Goal: Information Seeking & Learning: Compare options

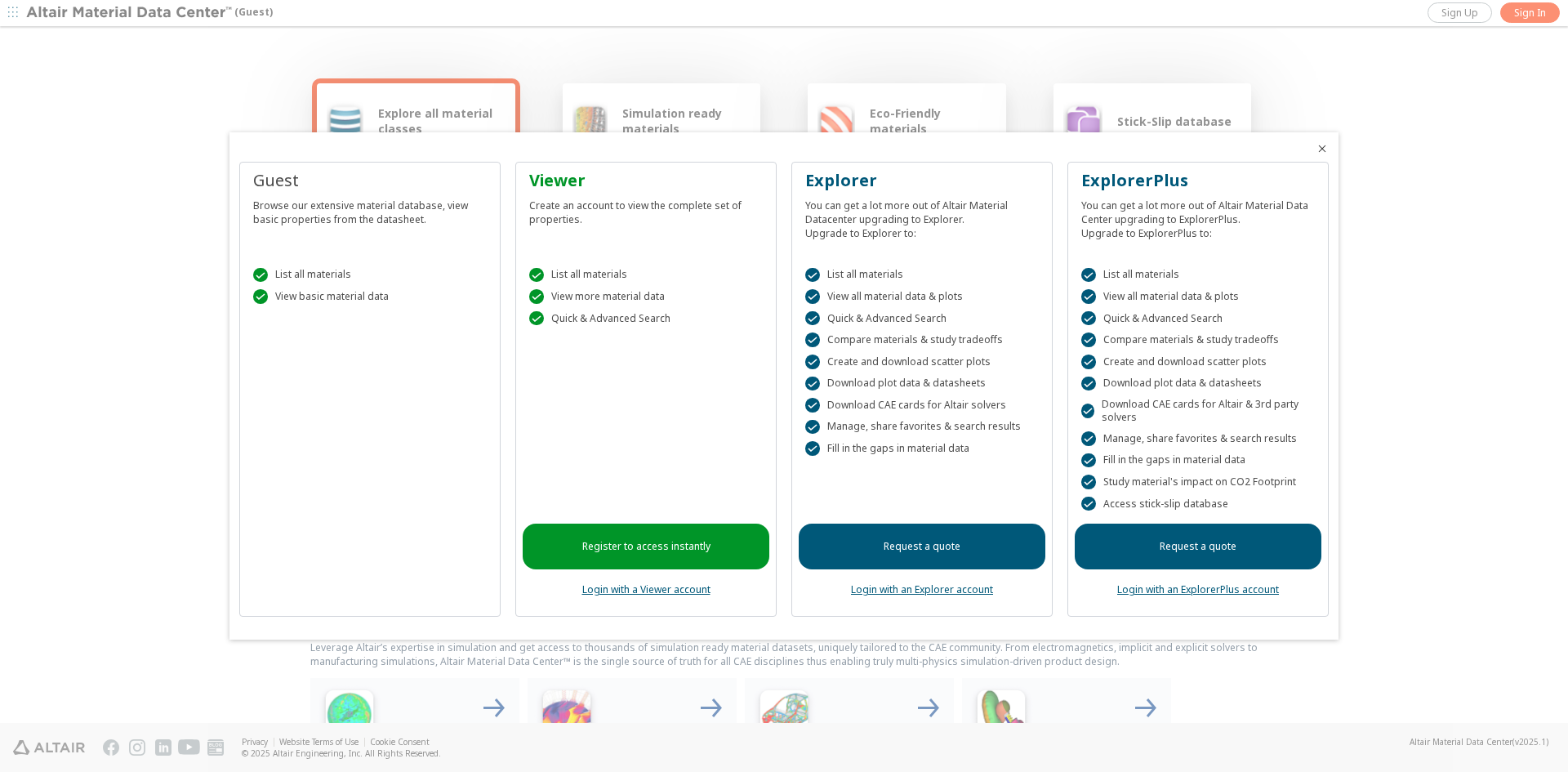
click at [1321, 149] on icon "Close" at bounding box center [1322, 149] width 13 height 13
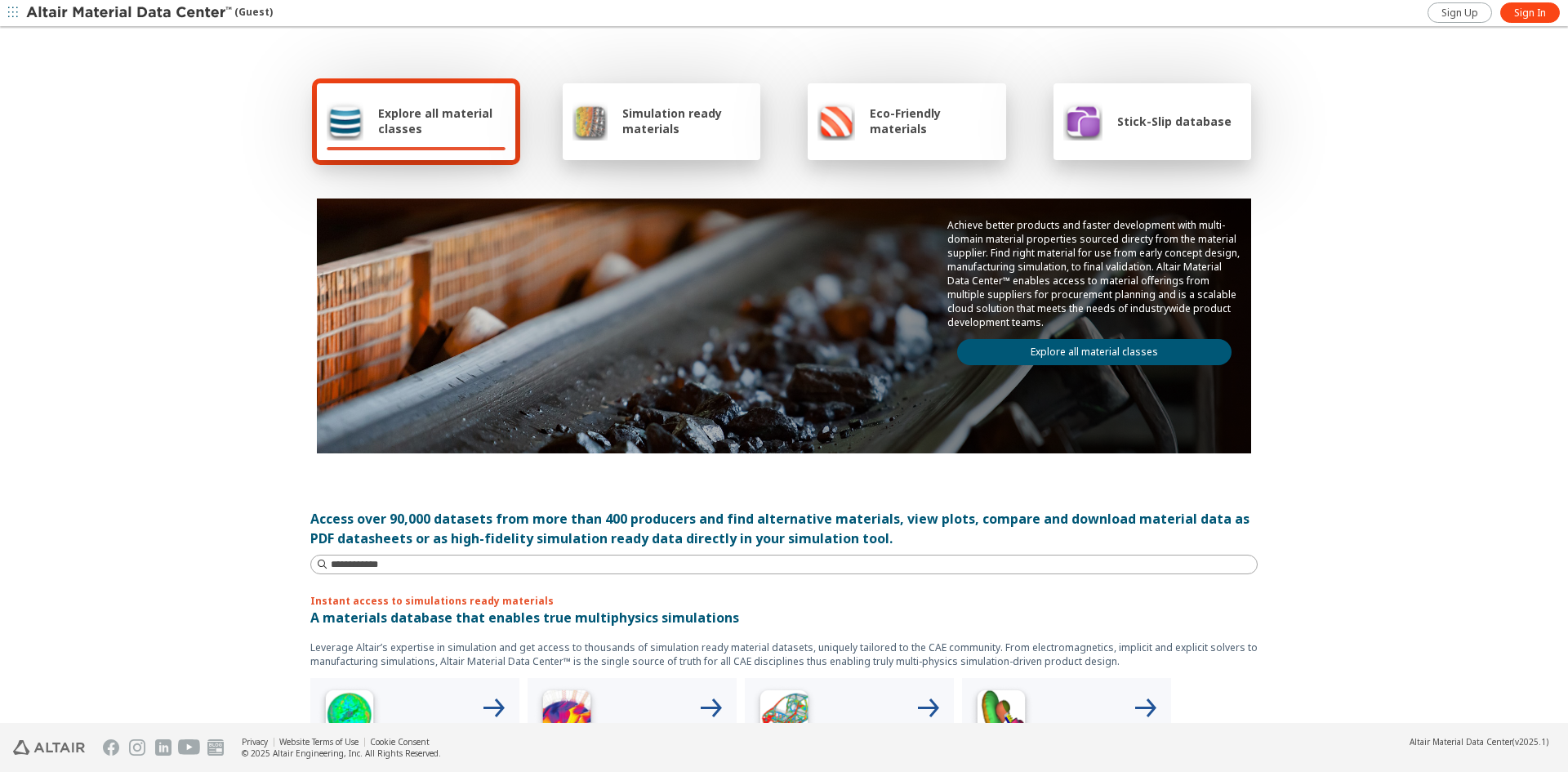
click at [1080, 350] on link "Explore all material classes" at bounding box center [1094, 352] width 274 height 26
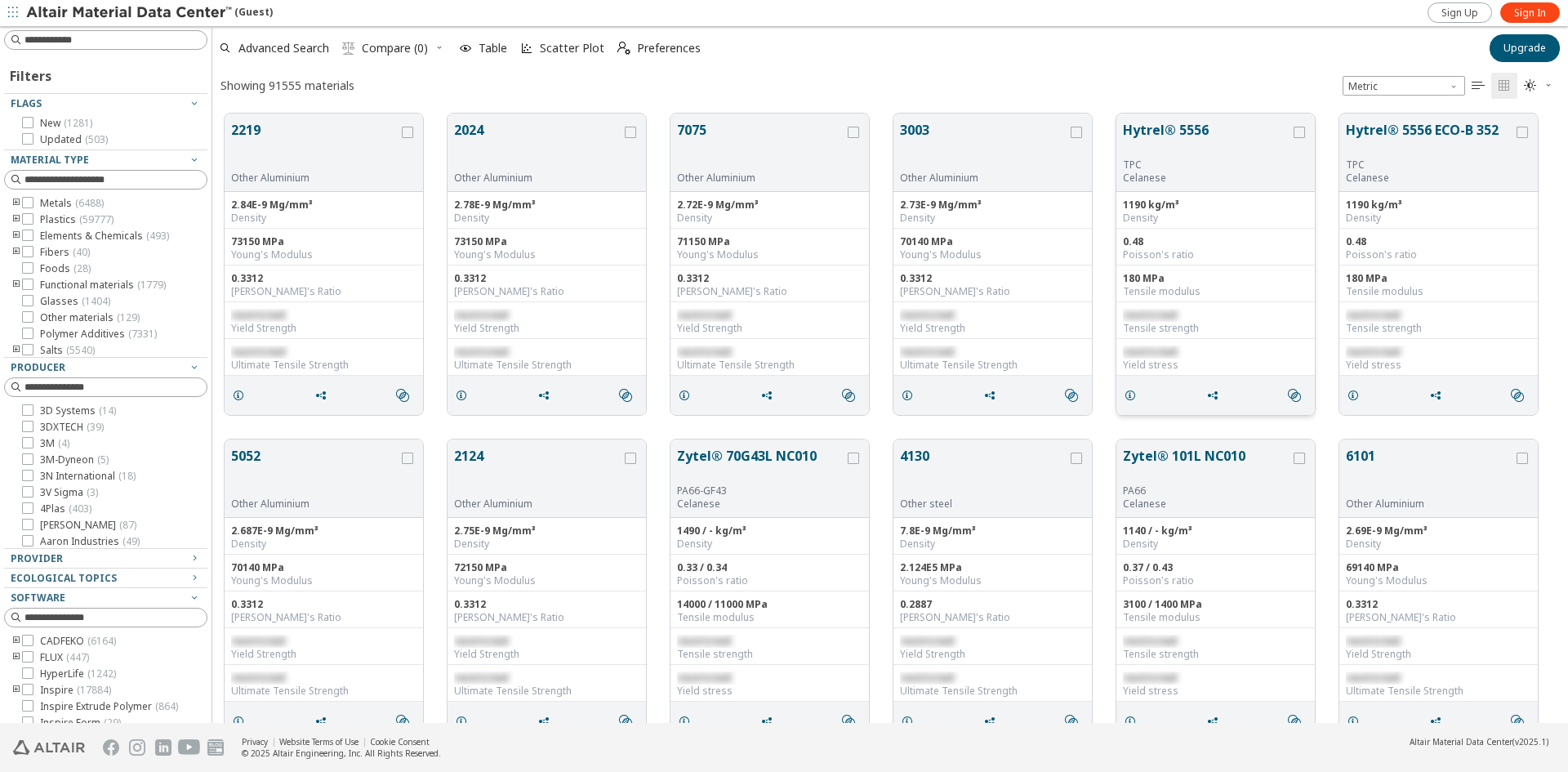
click at [1145, 127] on button "Hytrel® 5556" at bounding box center [1207, 139] width 168 height 39
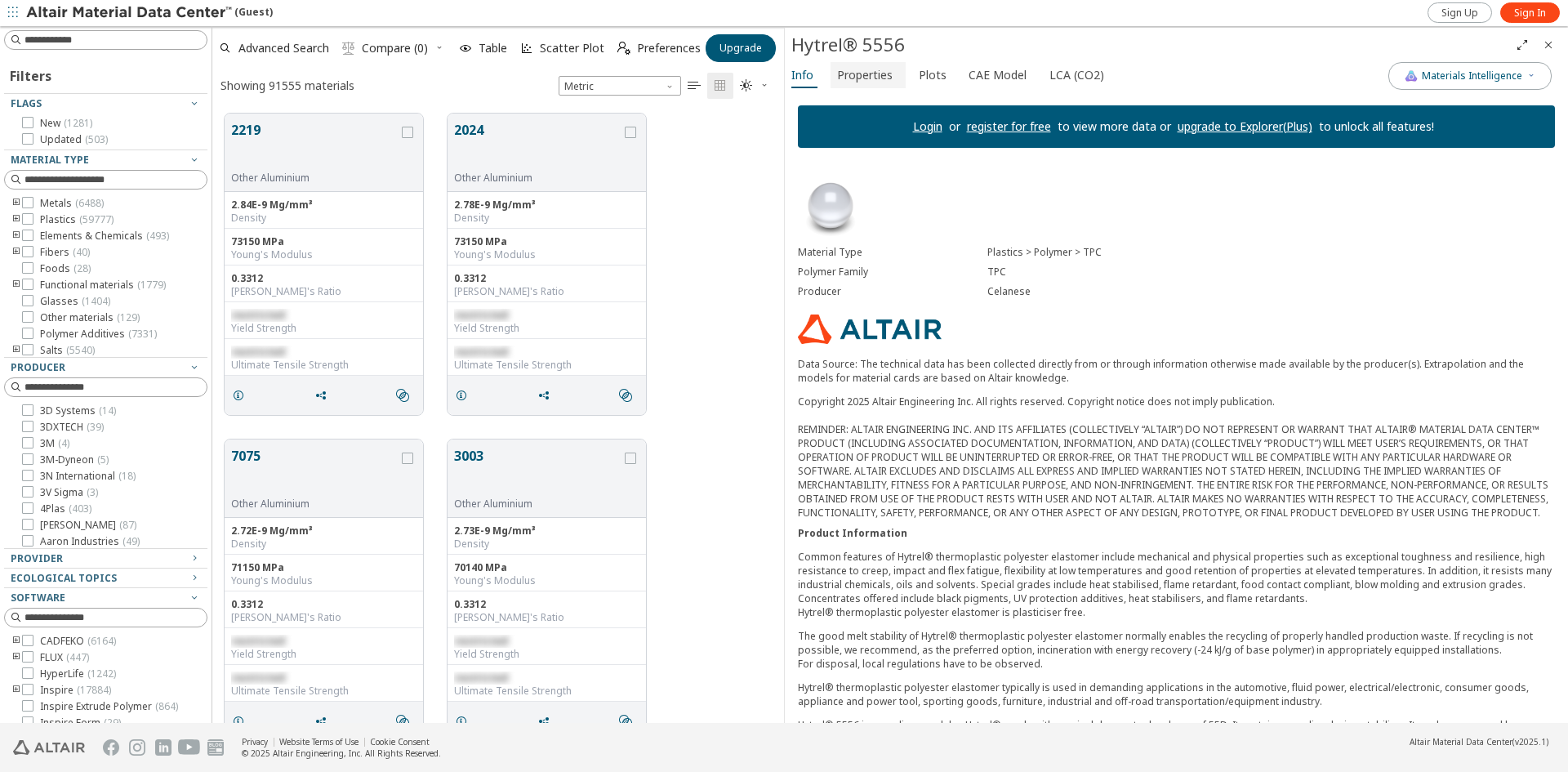
click at [863, 71] on span "Properties" at bounding box center [865, 75] width 56 height 26
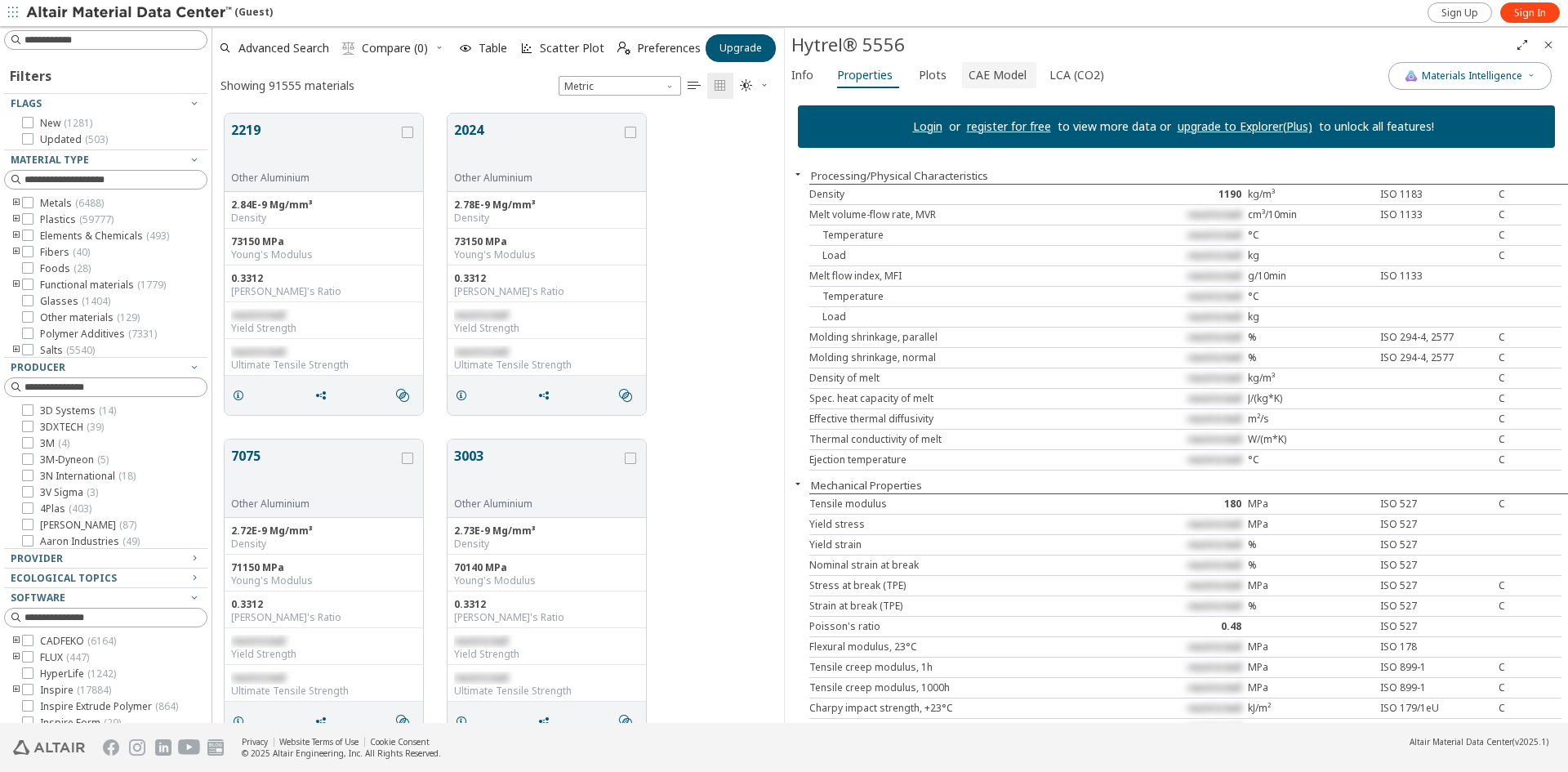
click at [995, 79] on span "CAE Model" at bounding box center [997, 75] width 58 height 26
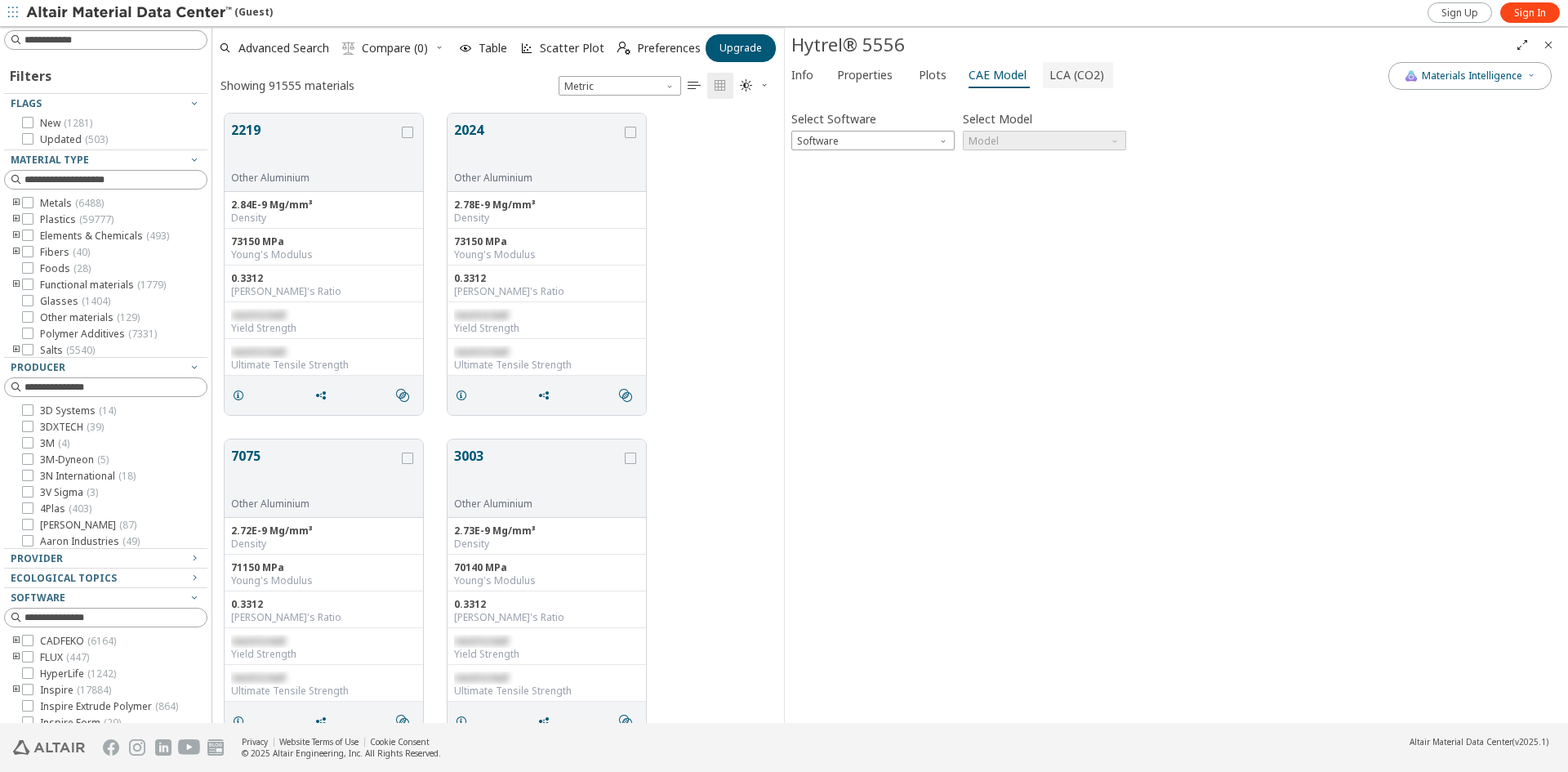
click at [1056, 79] on span "LCA (CO2)" at bounding box center [1077, 75] width 55 height 26
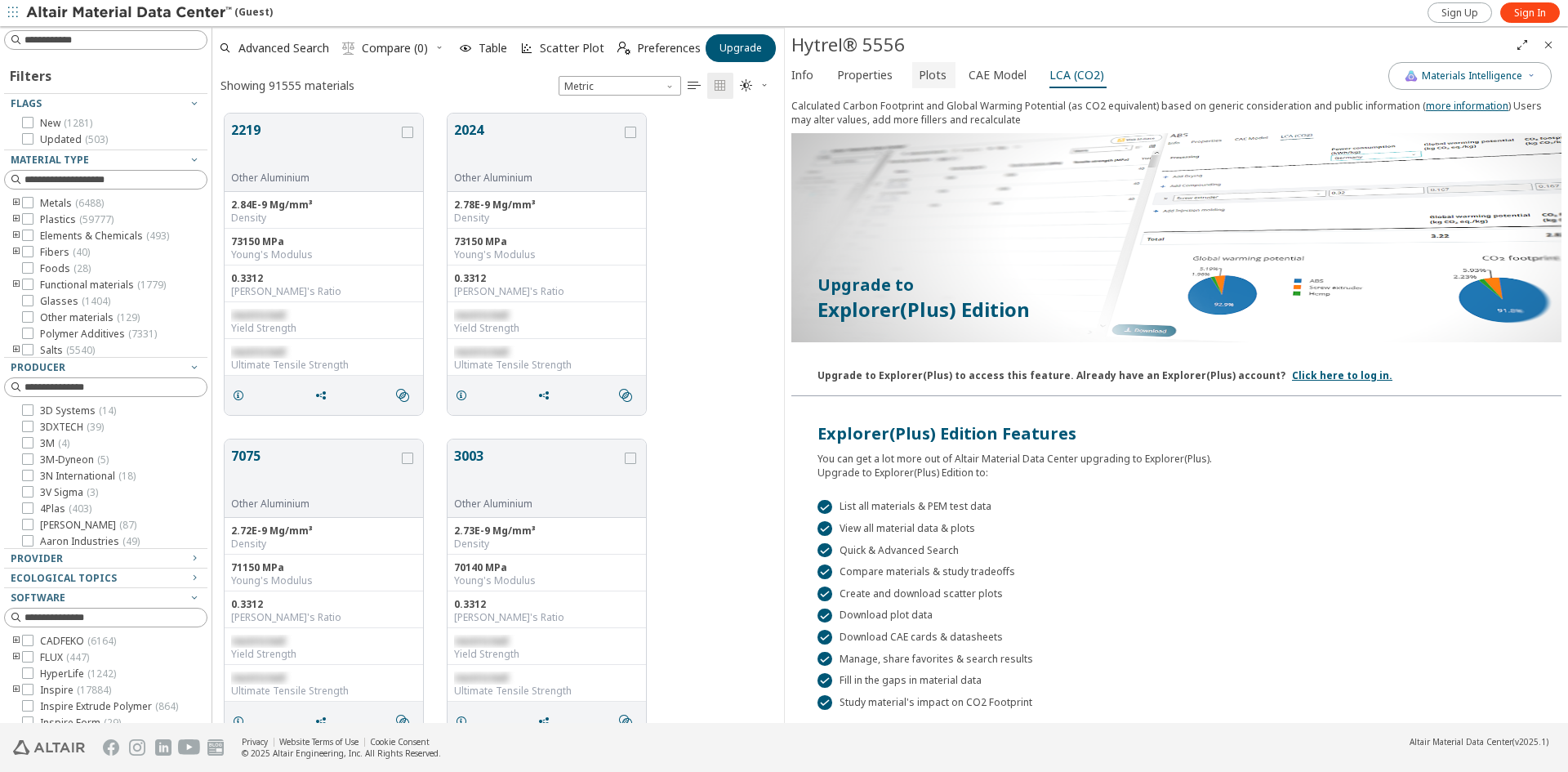
click at [926, 79] on span "Plots" at bounding box center [933, 75] width 28 height 26
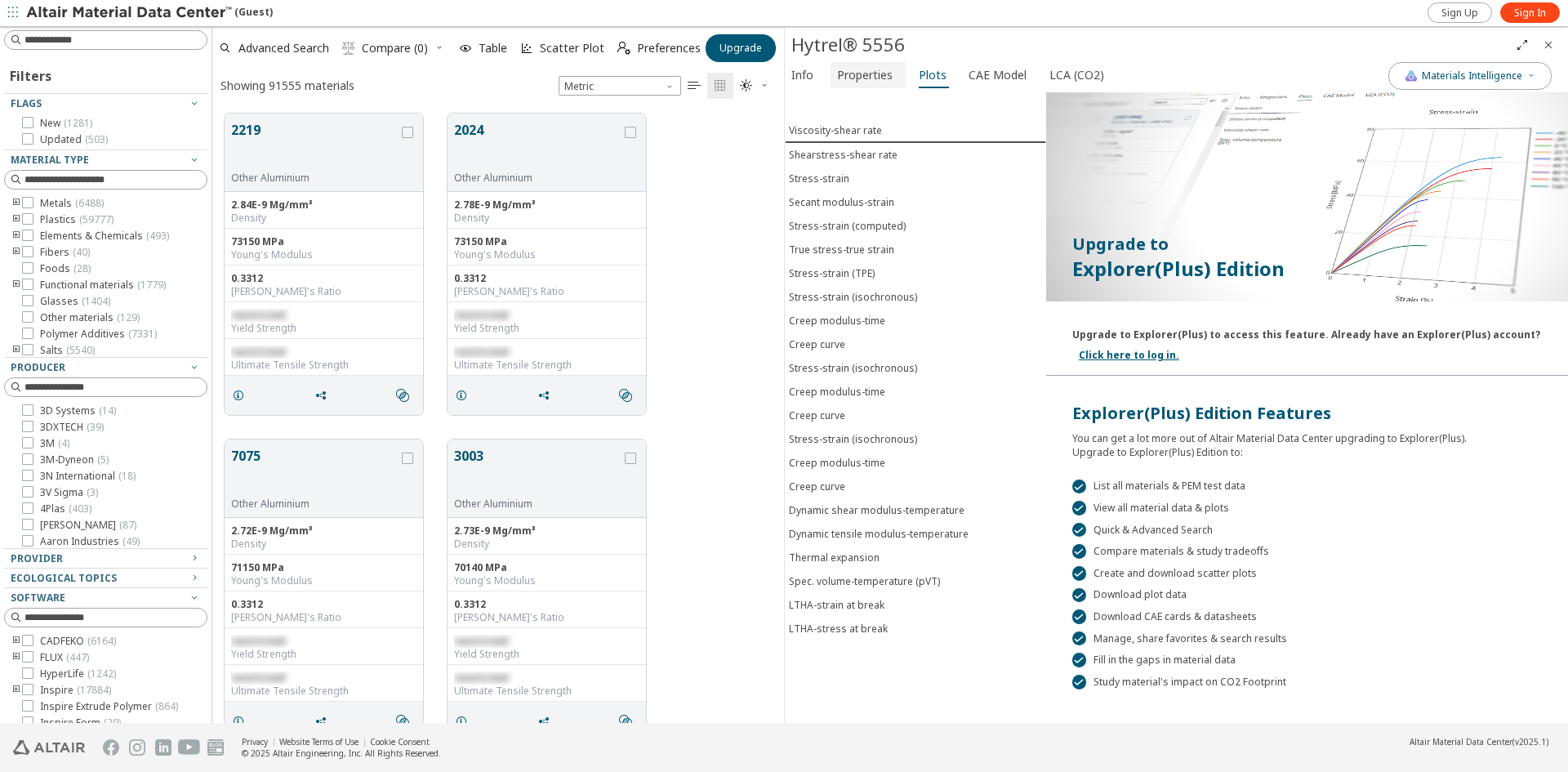
click at [872, 79] on span "Properties" at bounding box center [865, 75] width 56 height 26
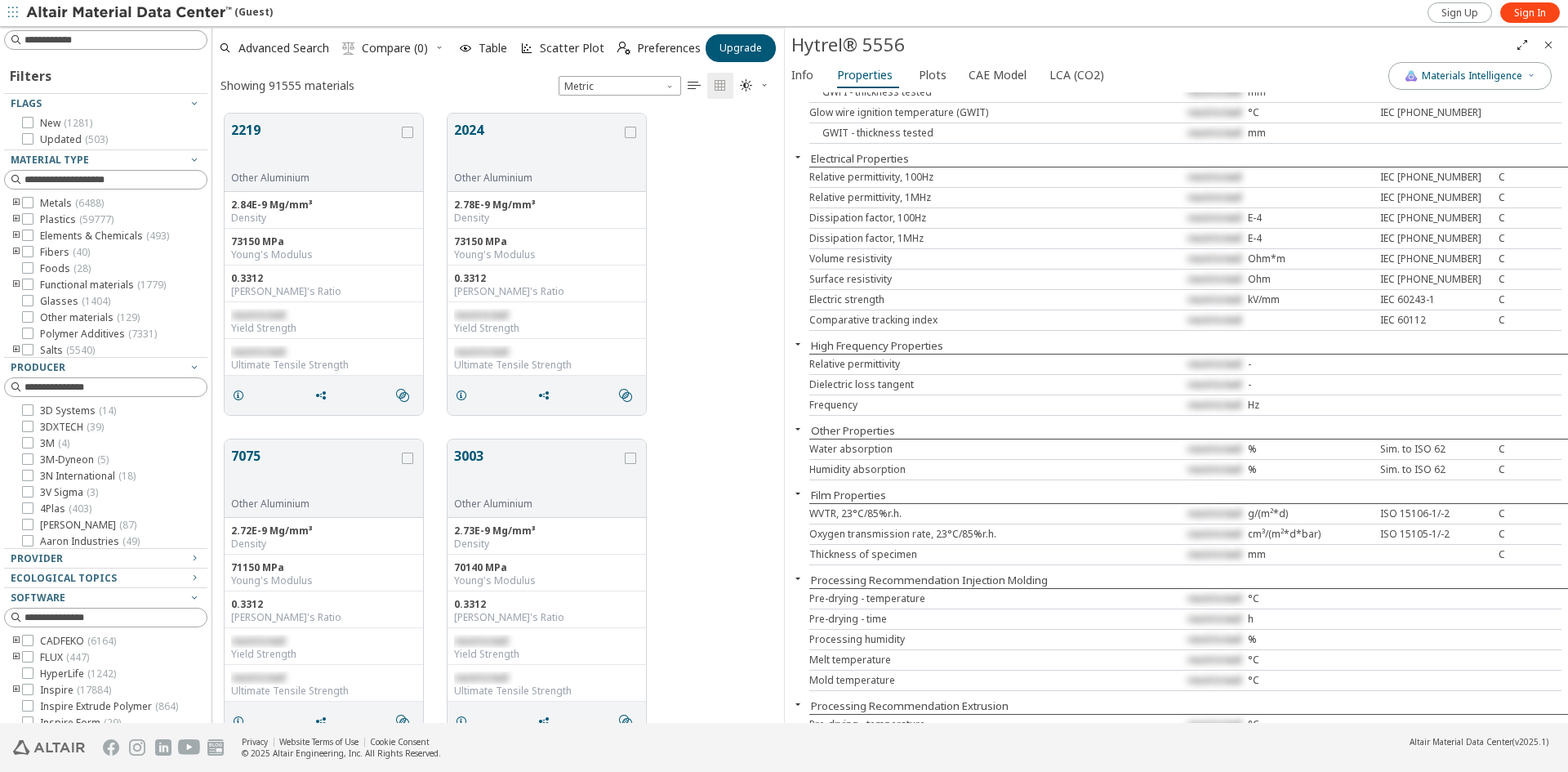
scroll to position [1347, 0]
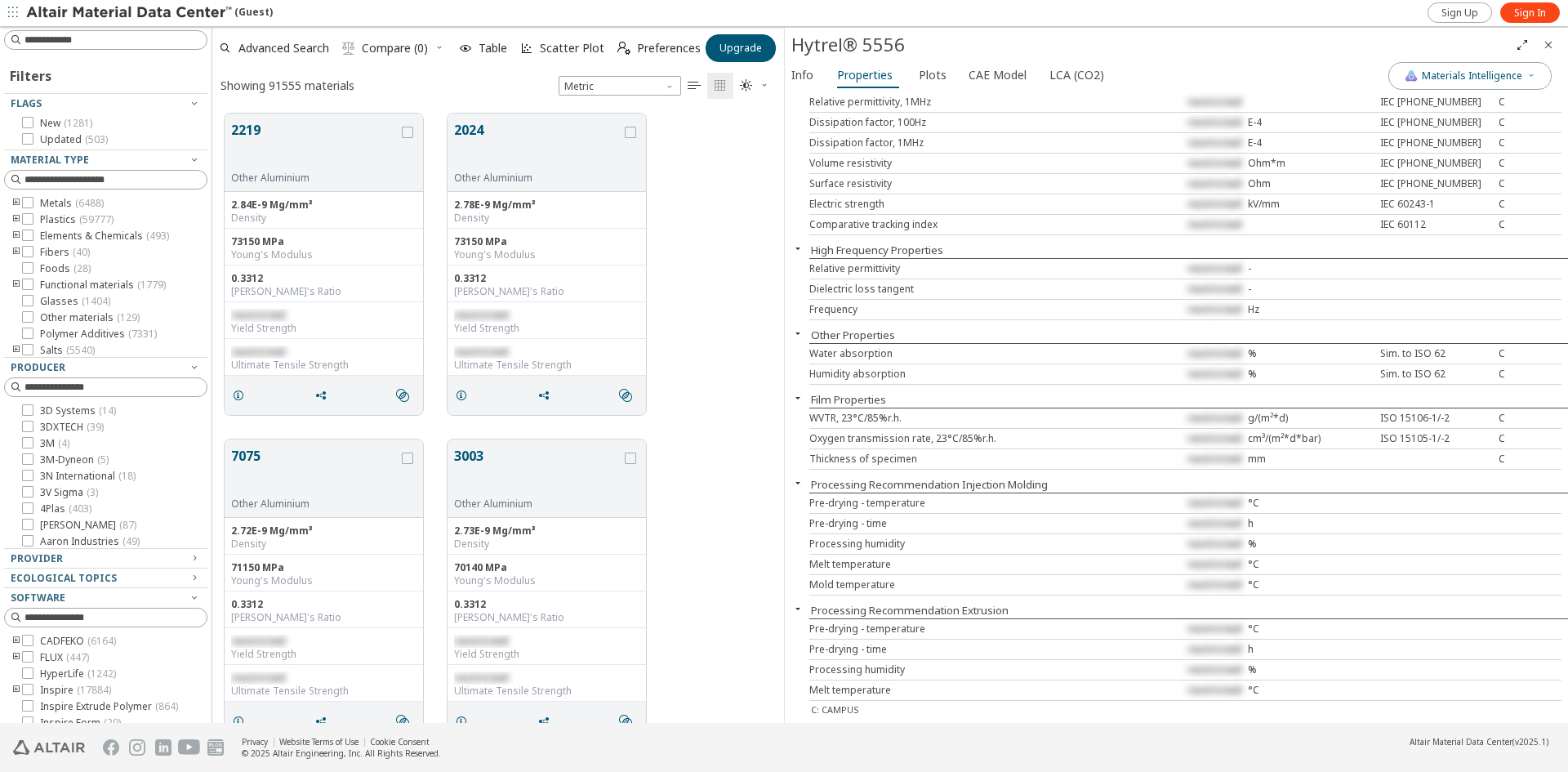
click at [14, 201] on icon "toogle group" at bounding box center [17, 204] width 11 height 13
click at [35, 206] on label "Plastics ( 59777 )" at bounding box center [68, 200] width 92 height 13
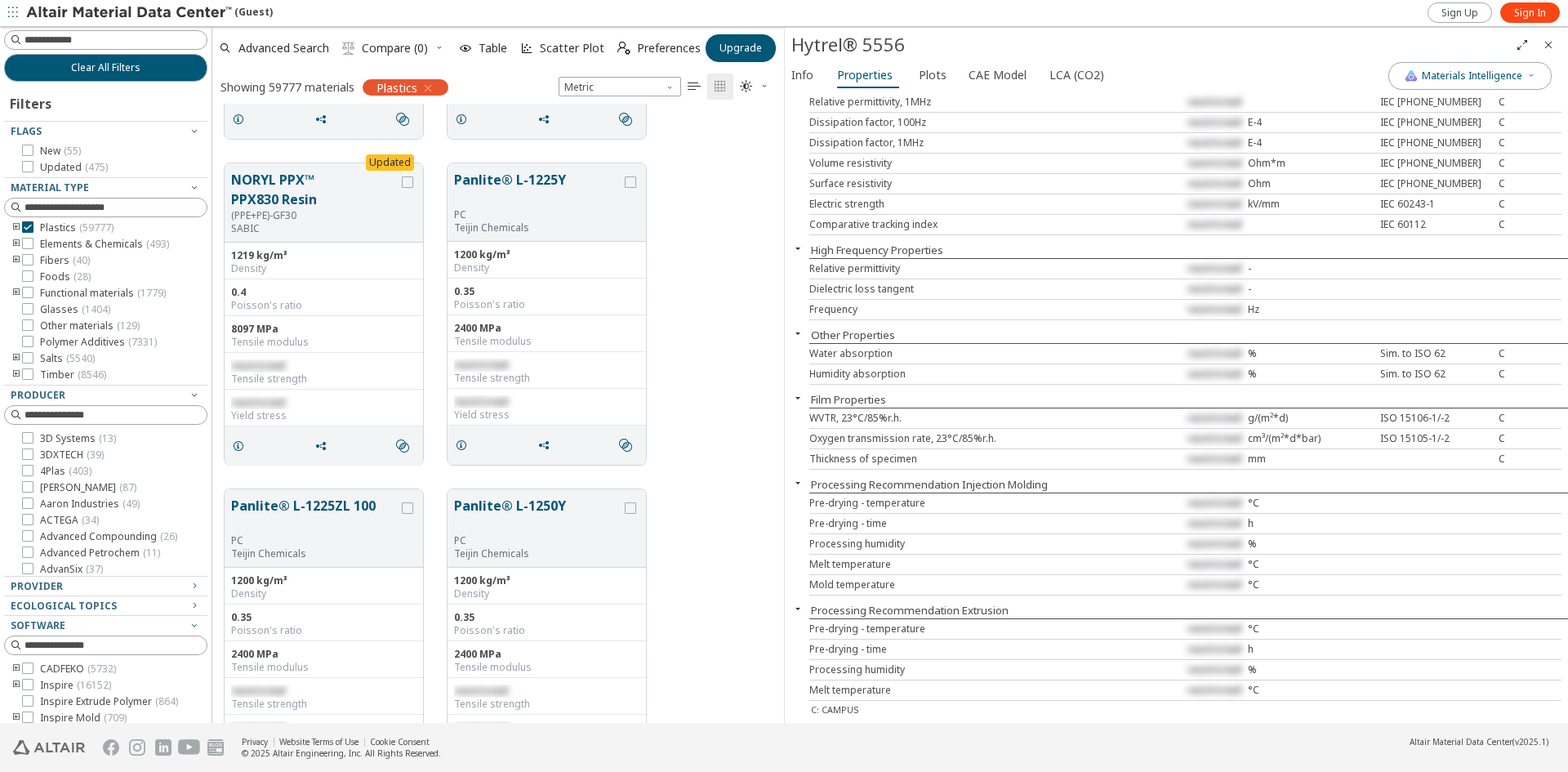
scroll to position [24523, 0]
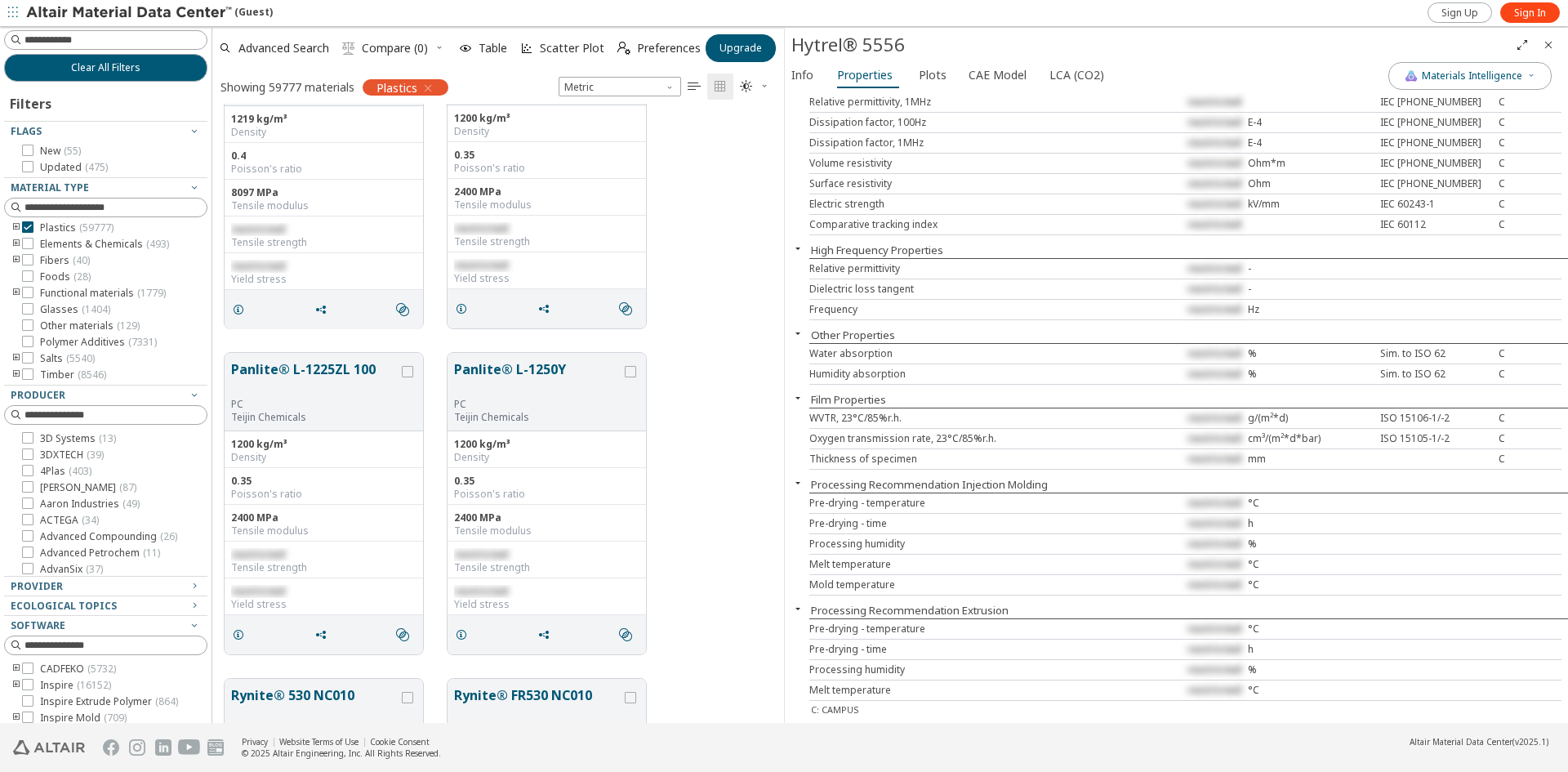
click at [13, 225] on icon "toogle group" at bounding box center [17, 227] width 11 height 13
click at [39, 241] on icon "toogle group" at bounding box center [40, 244] width 11 height 13
click at [81, 320] on icon at bounding box center [76, 314] width 11 height 11
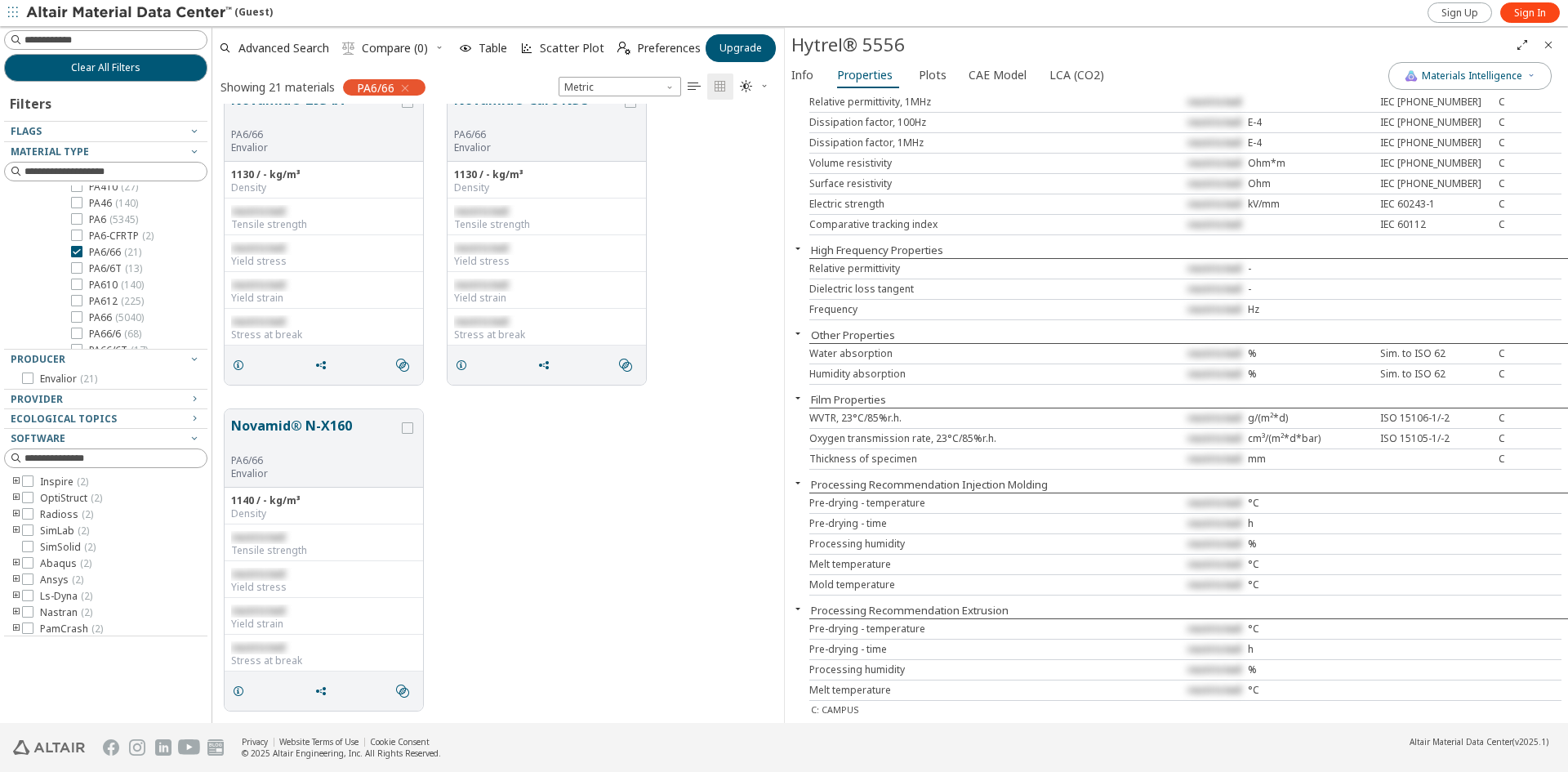
scroll to position [836, 0]
click at [79, 294] on icon at bounding box center [76, 289] width 11 height 11
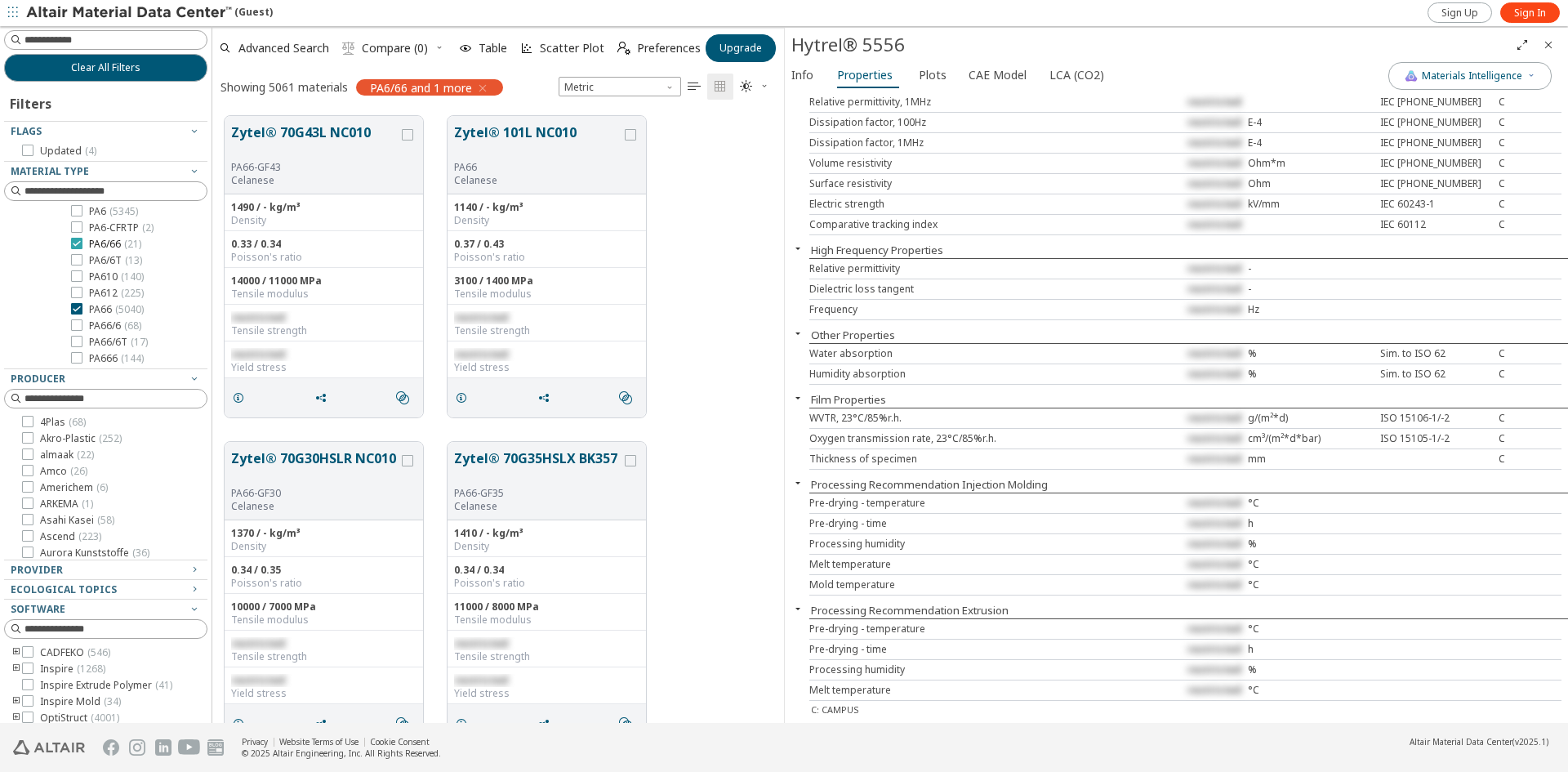
click at [78, 249] on icon at bounding box center [76, 243] width 11 height 11
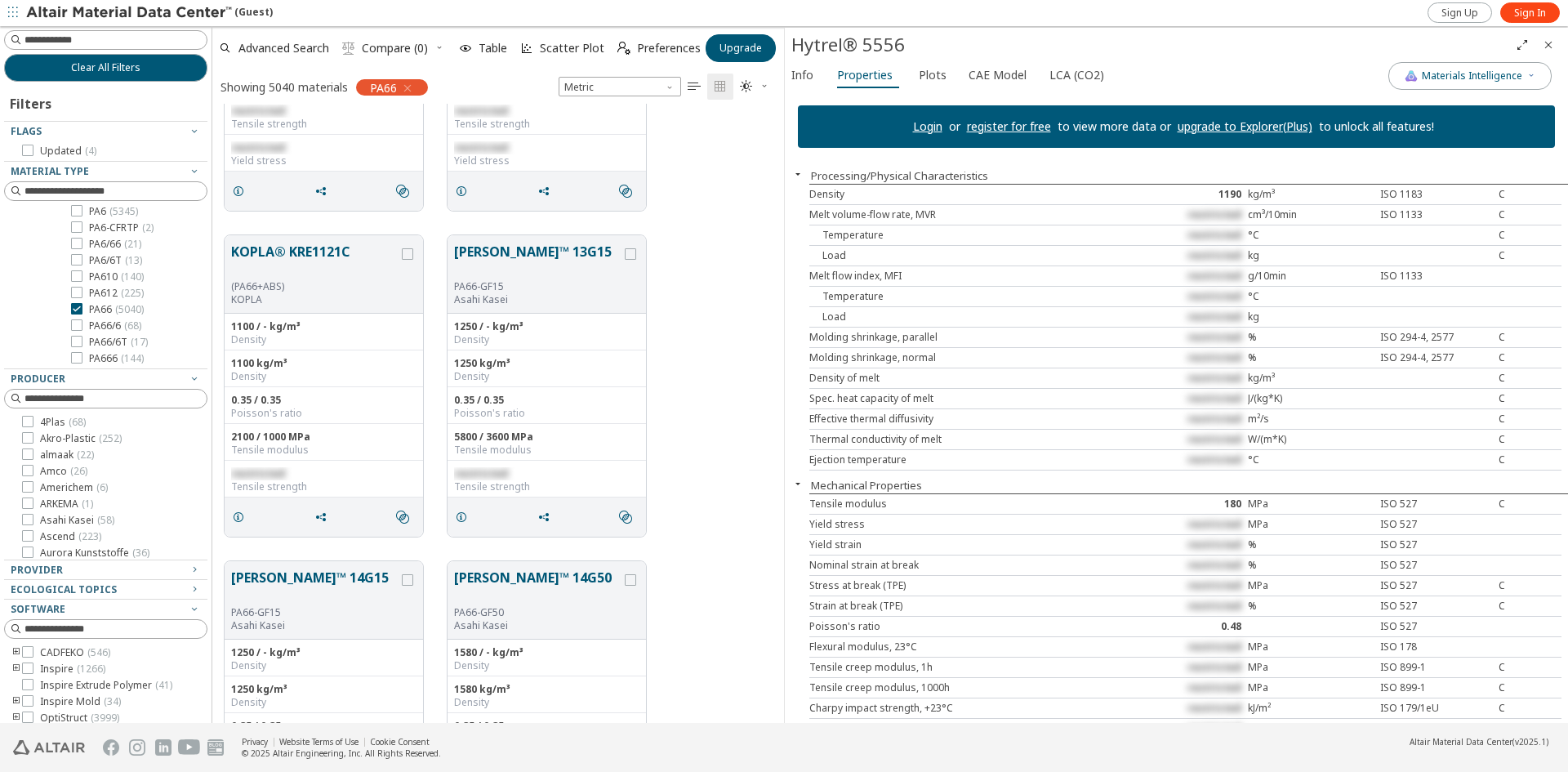
scroll to position [55, 0]
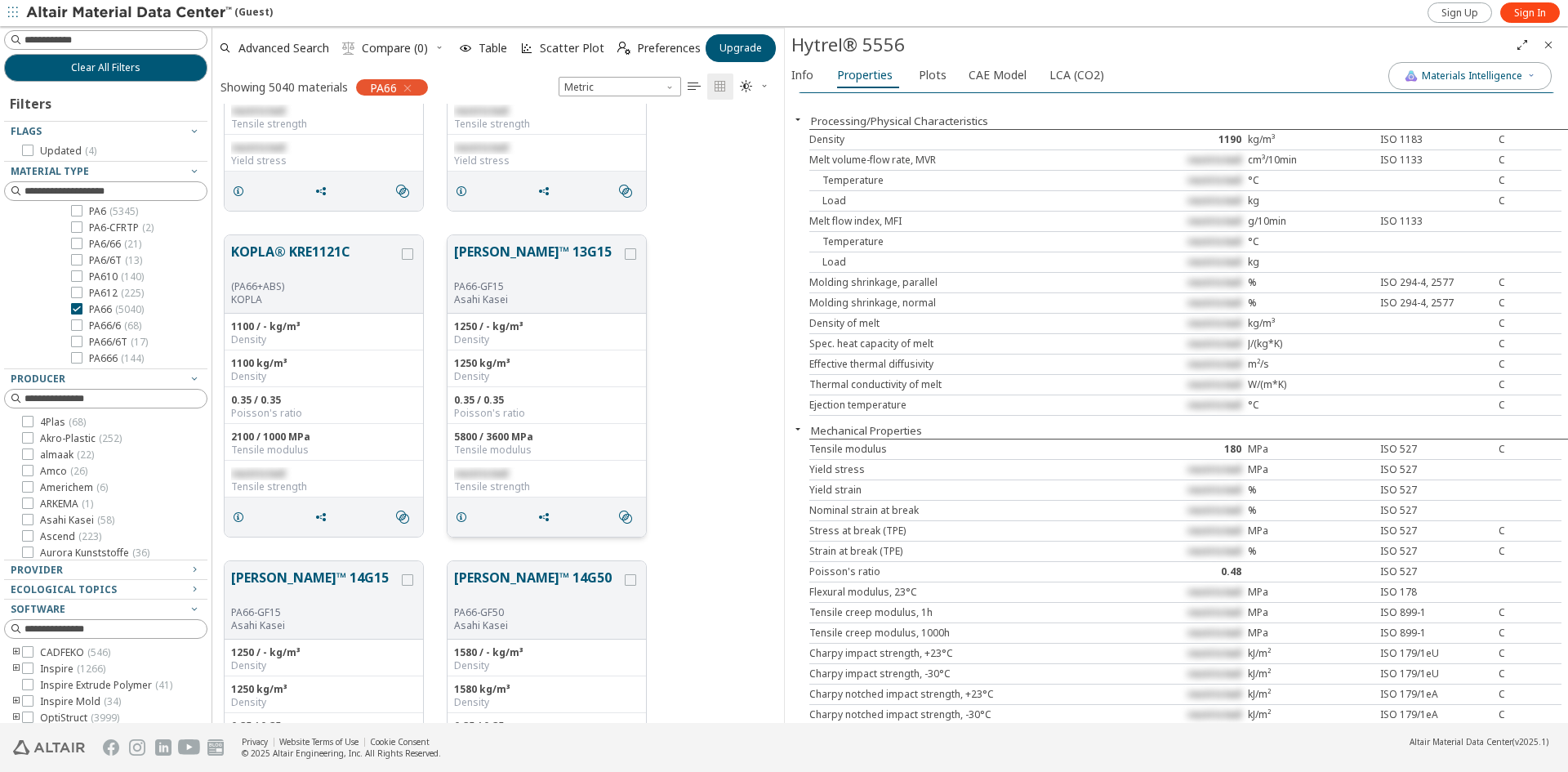
click at [493, 254] on button "LEONA™ 13G15" at bounding box center [537, 261] width 168 height 39
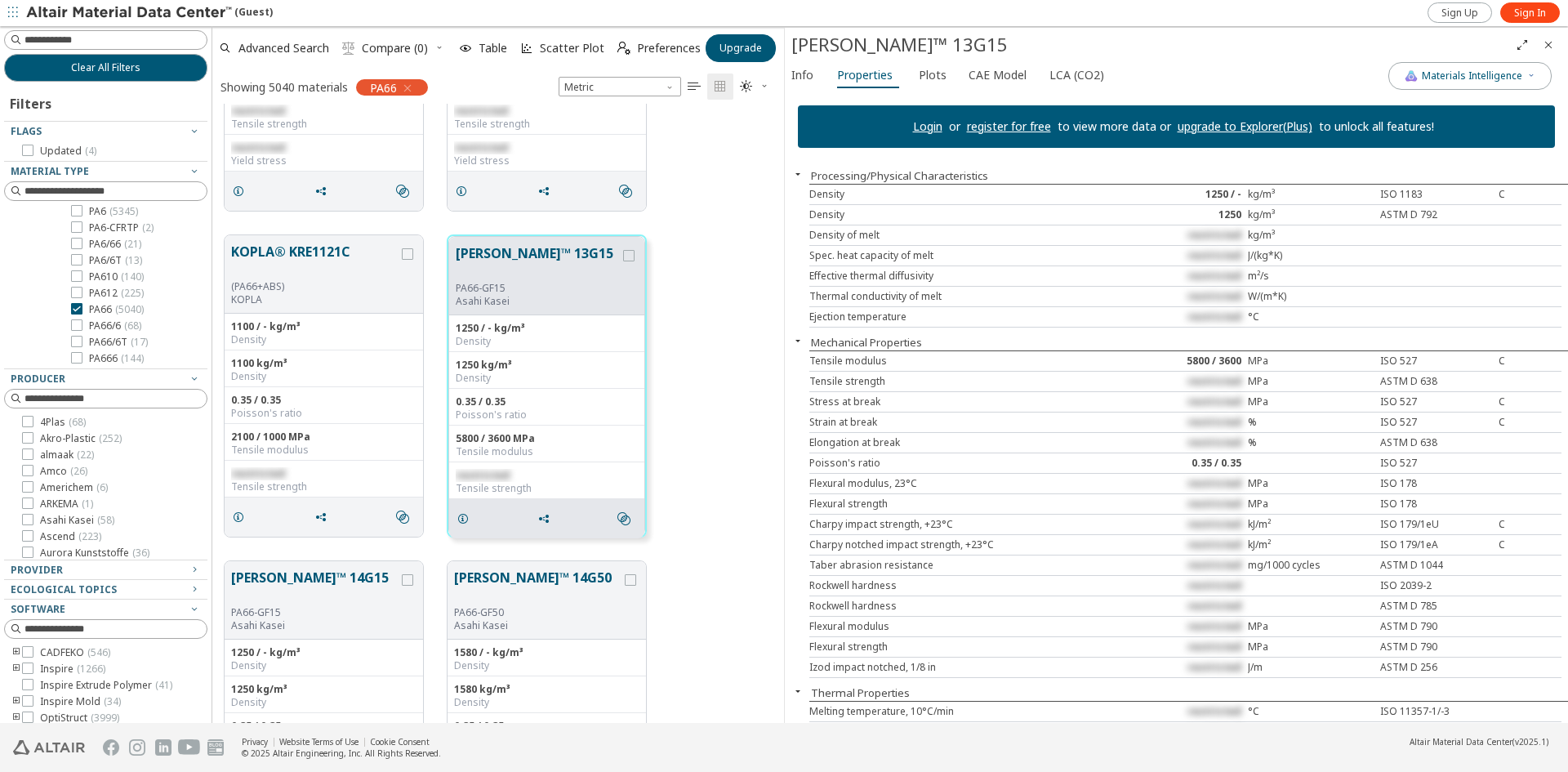
click at [695, 85] on icon "" at bounding box center [694, 86] width 13 height 13
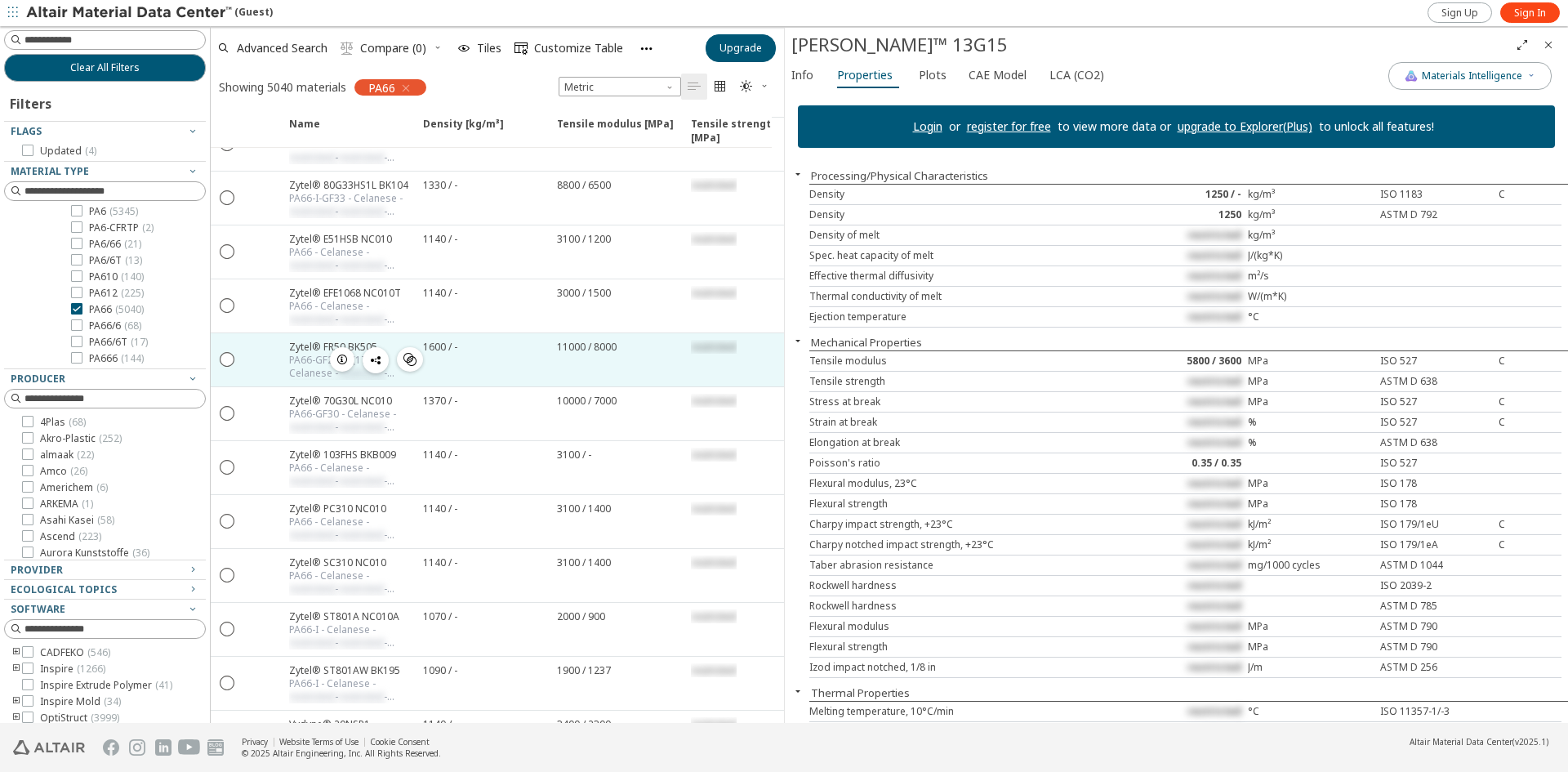
drag, startPoint x: 205, startPoint y: 380, endPoint x: 211, endPoint y: 337, distance: 43.4
click at [211, 337] on div "Clear All Filters Filters Flags Updated ( 4 ) Material Type Metals ( 6488 ) Pla…" at bounding box center [784, 374] width 1568 height 697
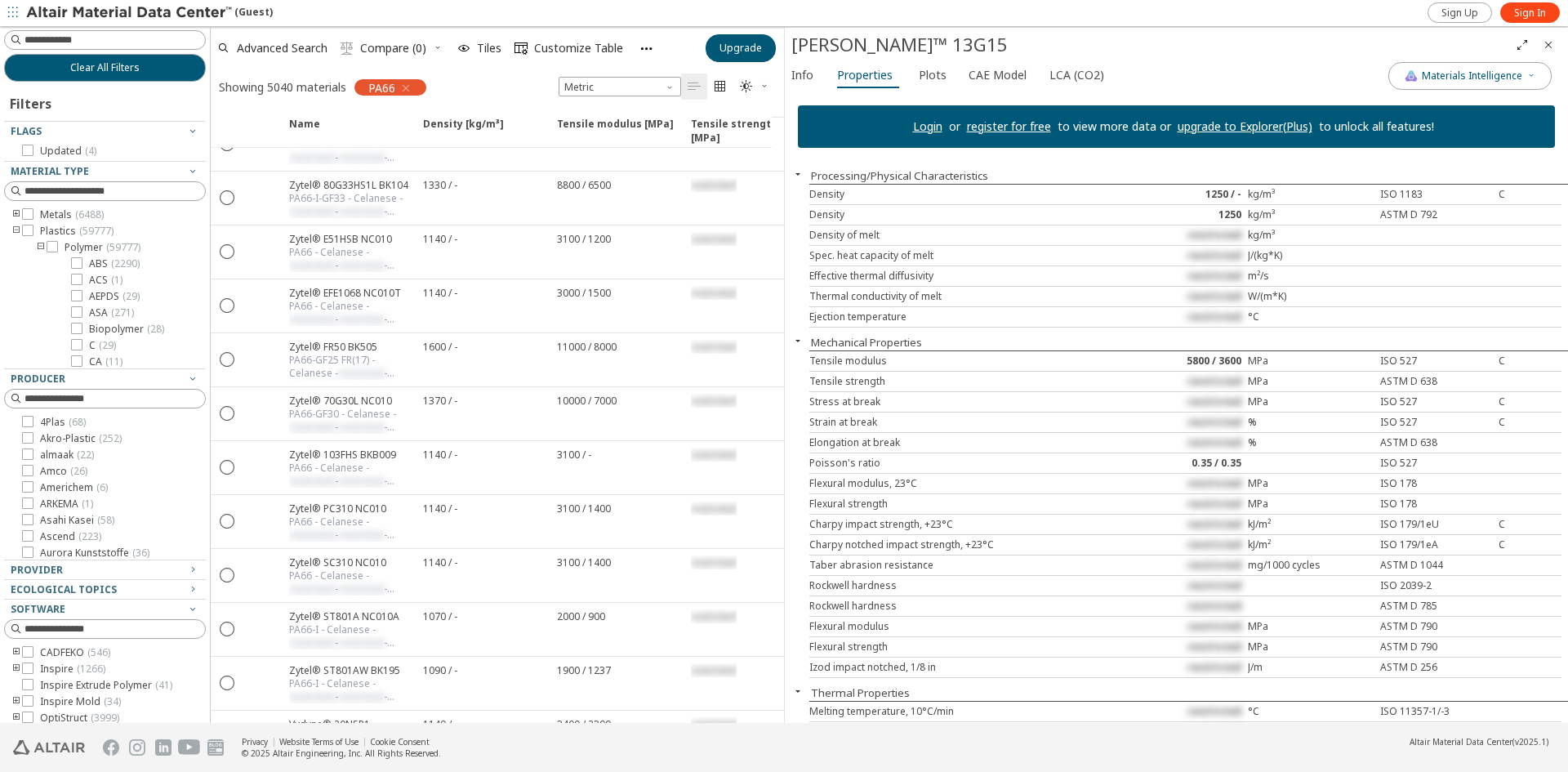
click at [11, 228] on icon "toogle group" at bounding box center [17, 231] width 11 height 13
click at [17, 214] on icon "toogle group" at bounding box center [17, 215] width 11 height 13
click at [78, 273] on span "Zinc ( 16 )" at bounding box center [84, 267] width 40 height 13
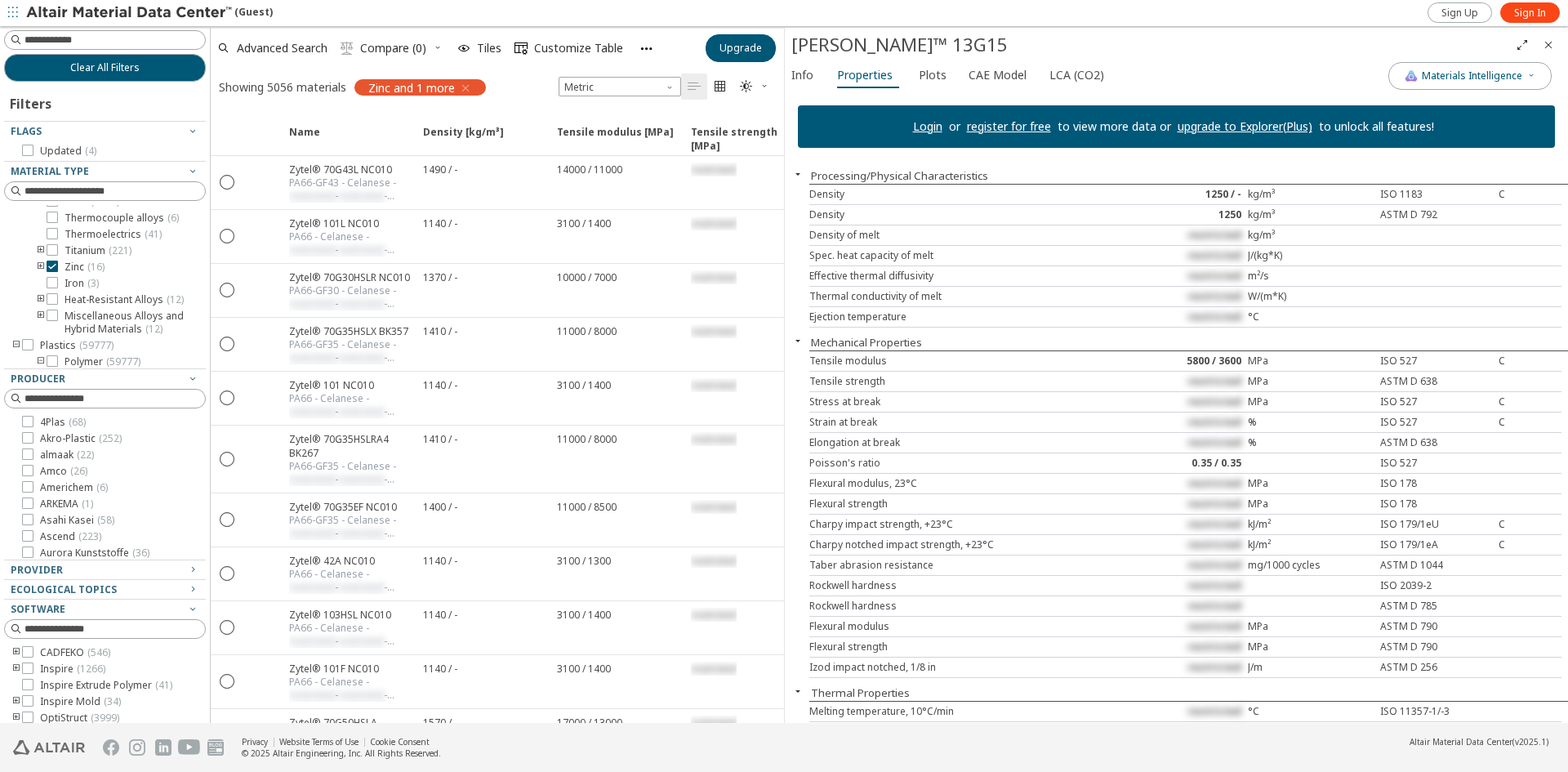
click at [41, 273] on icon "toogle group" at bounding box center [40, 267] width 11 height 13
click at [82, 183] on div at bounding box center [76, 178] width 11 height 11
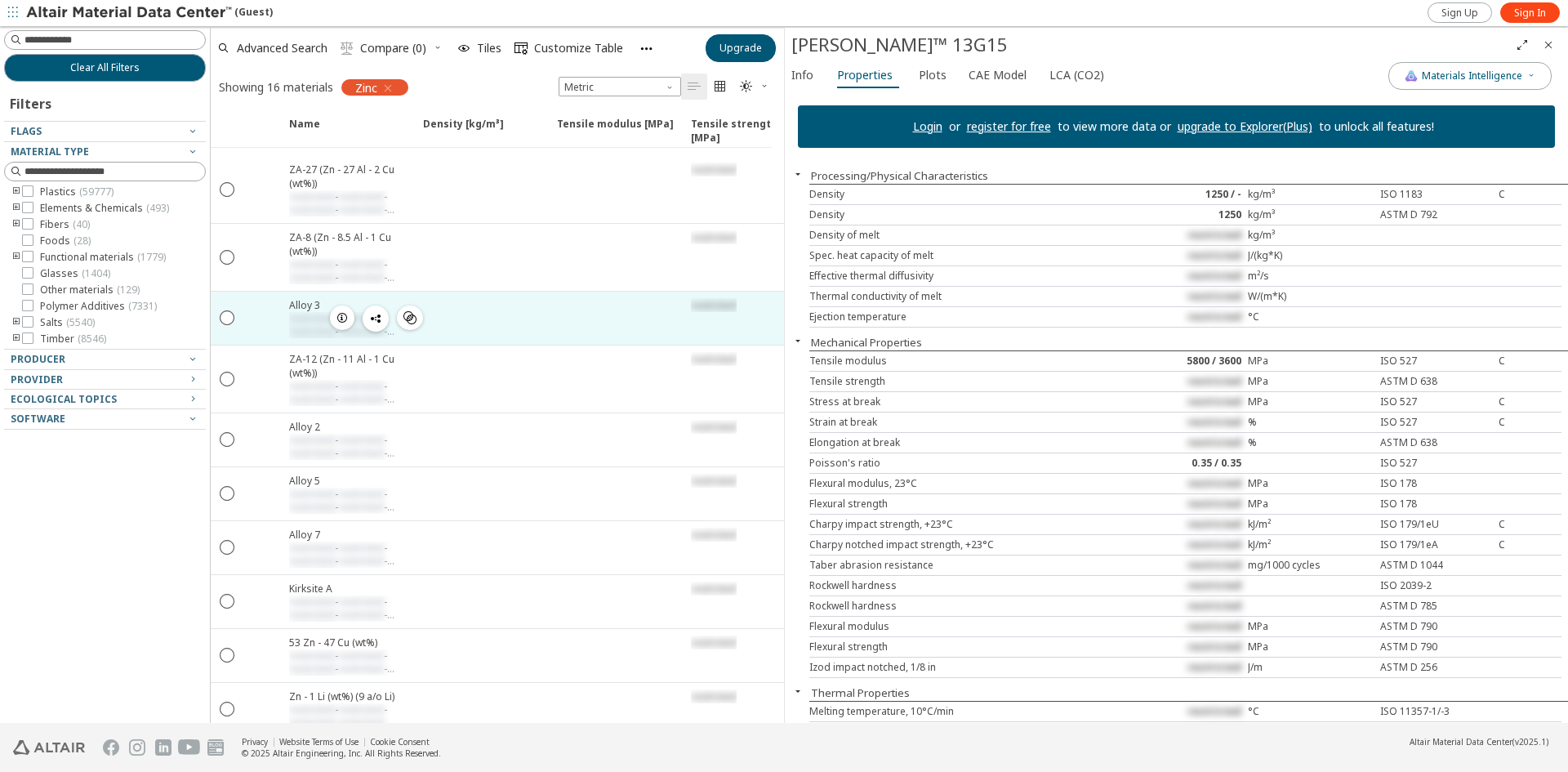
scroll to position [27, 0]
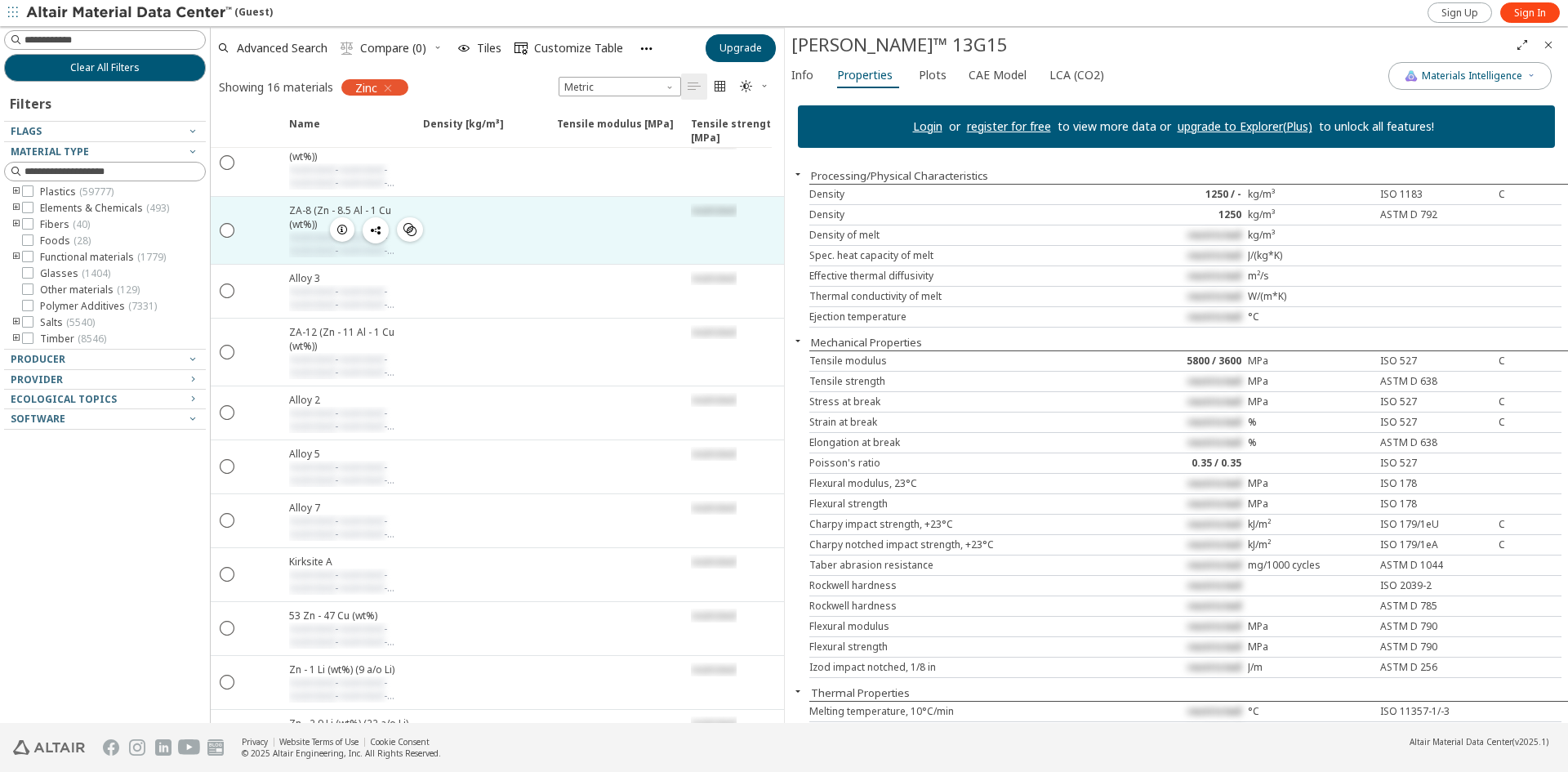
click at [543, 220] on div at bounding box center [480, 230] width 134 height 67
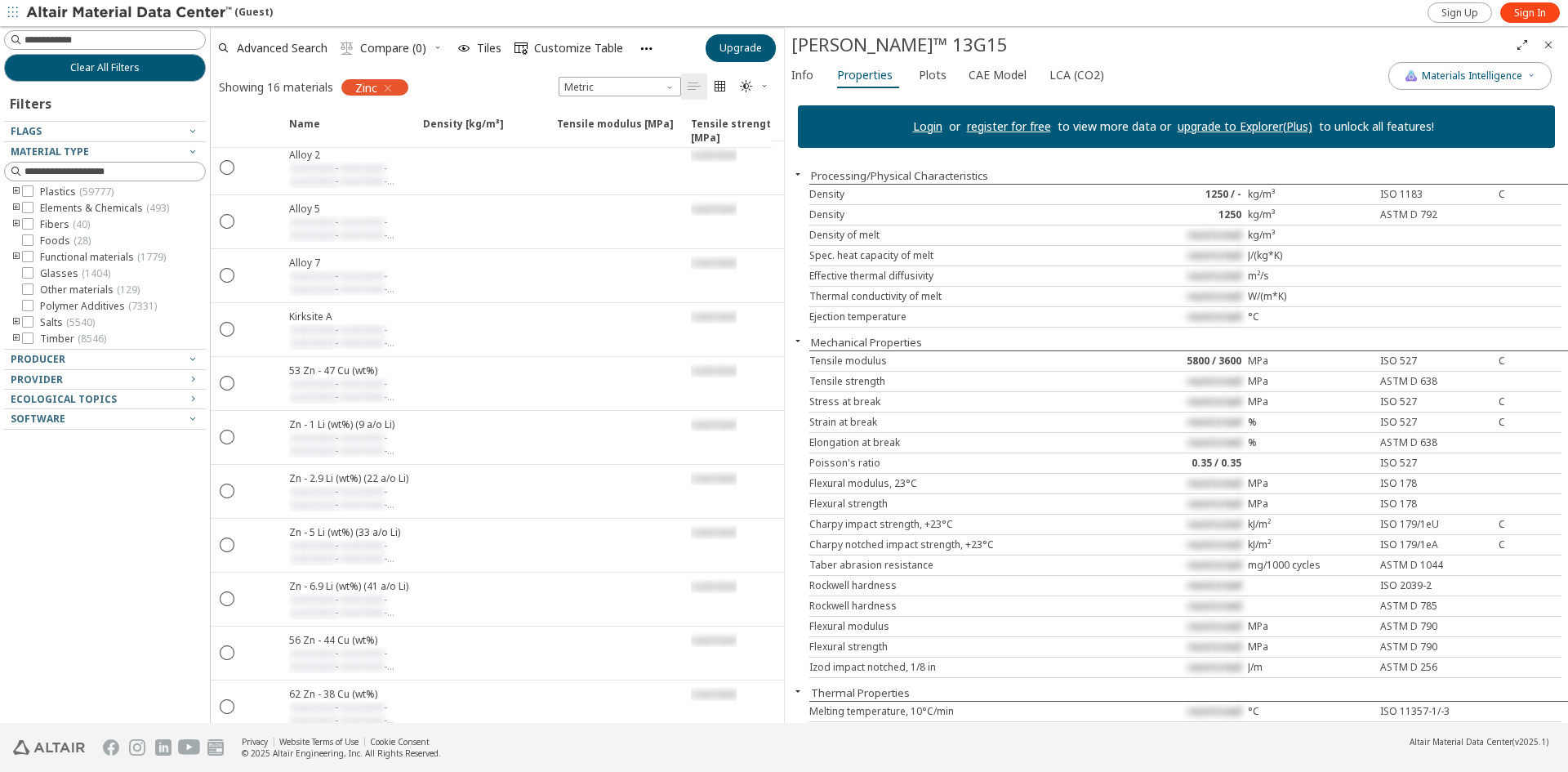
scroll to position [349, 0]
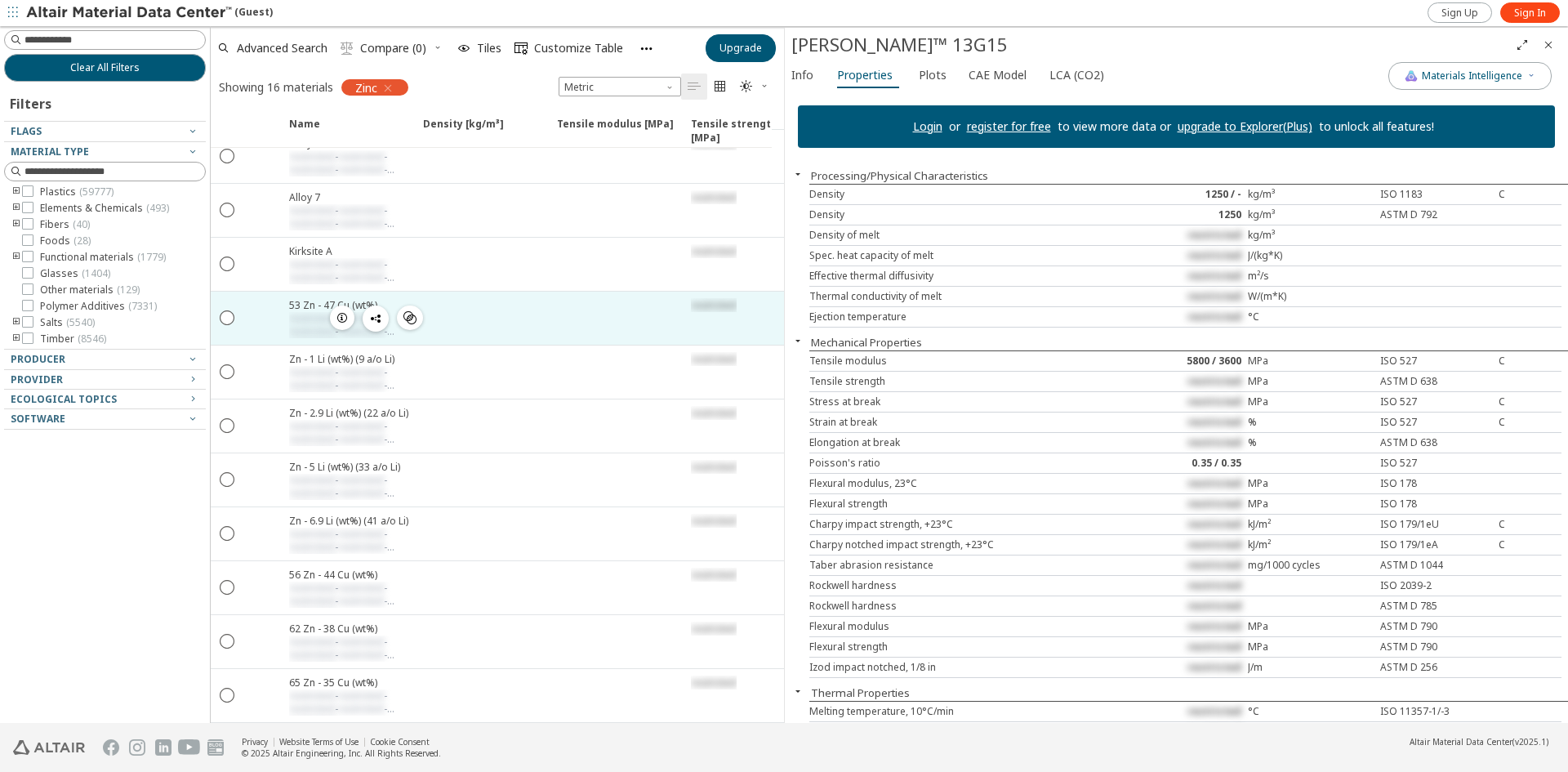
click at [465, 299] on div at bounding box center [480, 318] width 134 height 53
click at [226, 310] on icon "" at bounding box center [227, 317] width 15 height 15
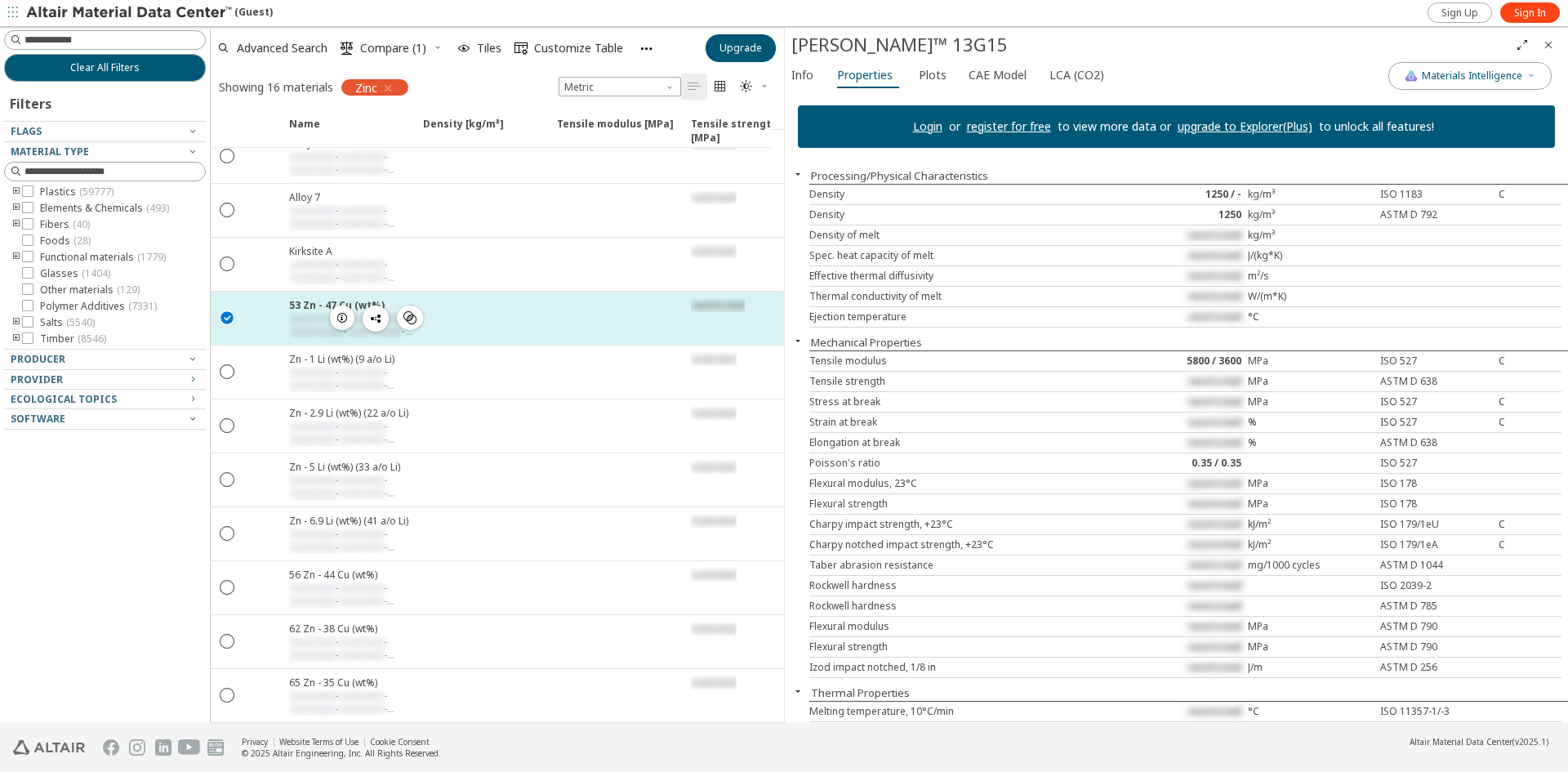
click at [588, 294] on div at bounding box center [614, 318] width 134 height 53
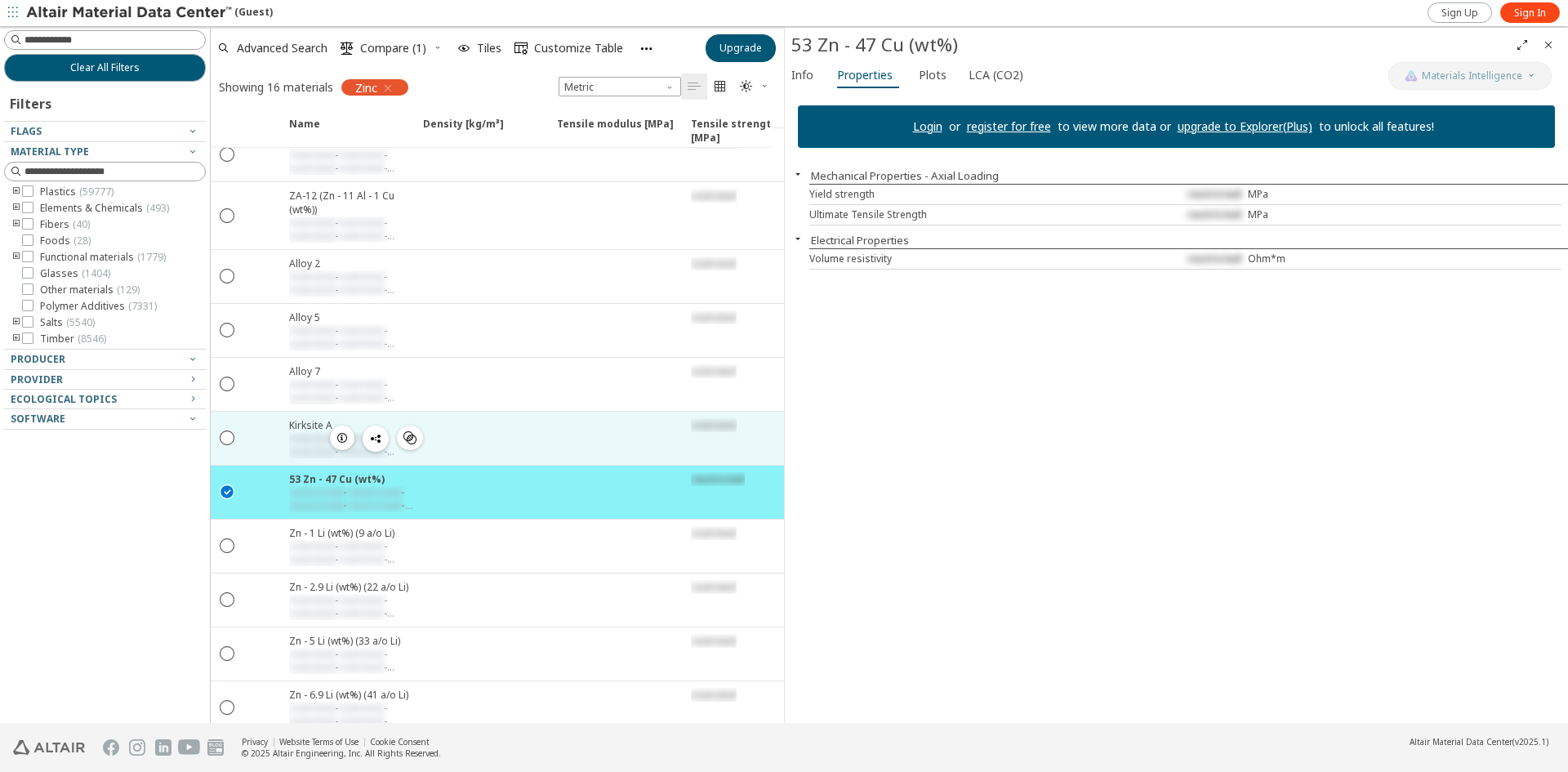
scroll to position [349, 0]
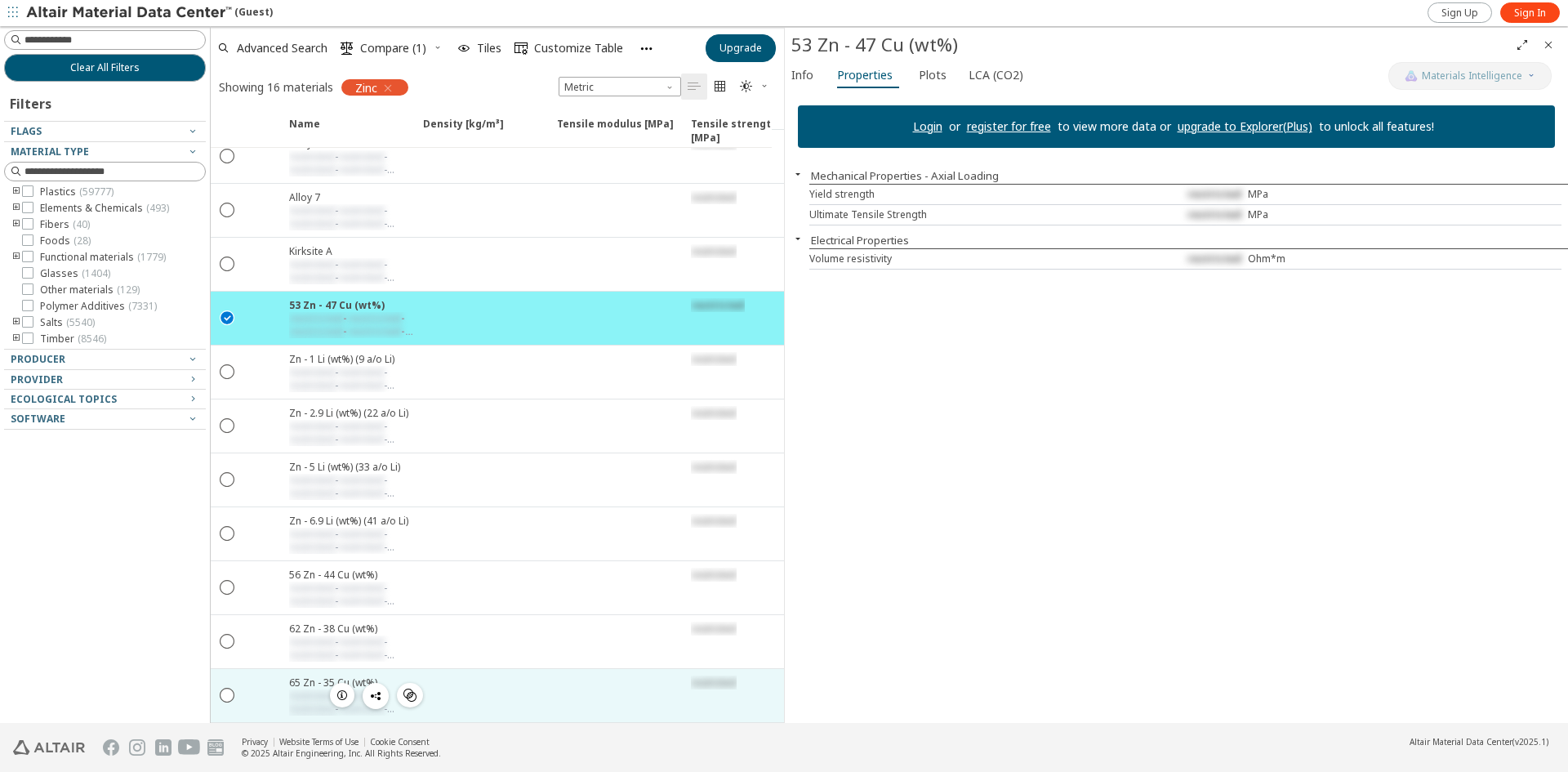
click at [546, 675] on div at bounding box center [480, 695] width 134 height 53
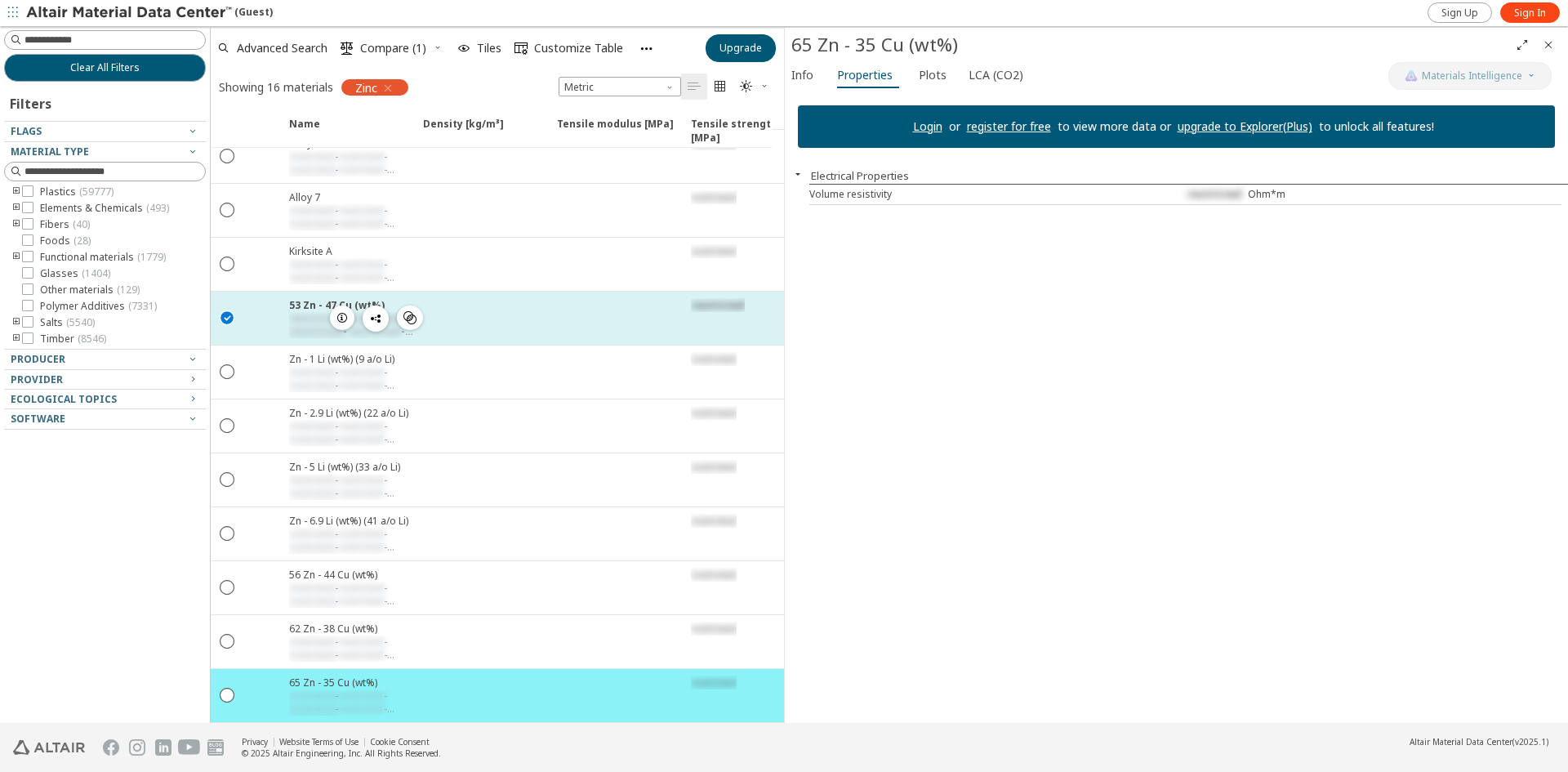
click at [229, 310] on icon "" at bounding box center [227, 317] width 15 height 15
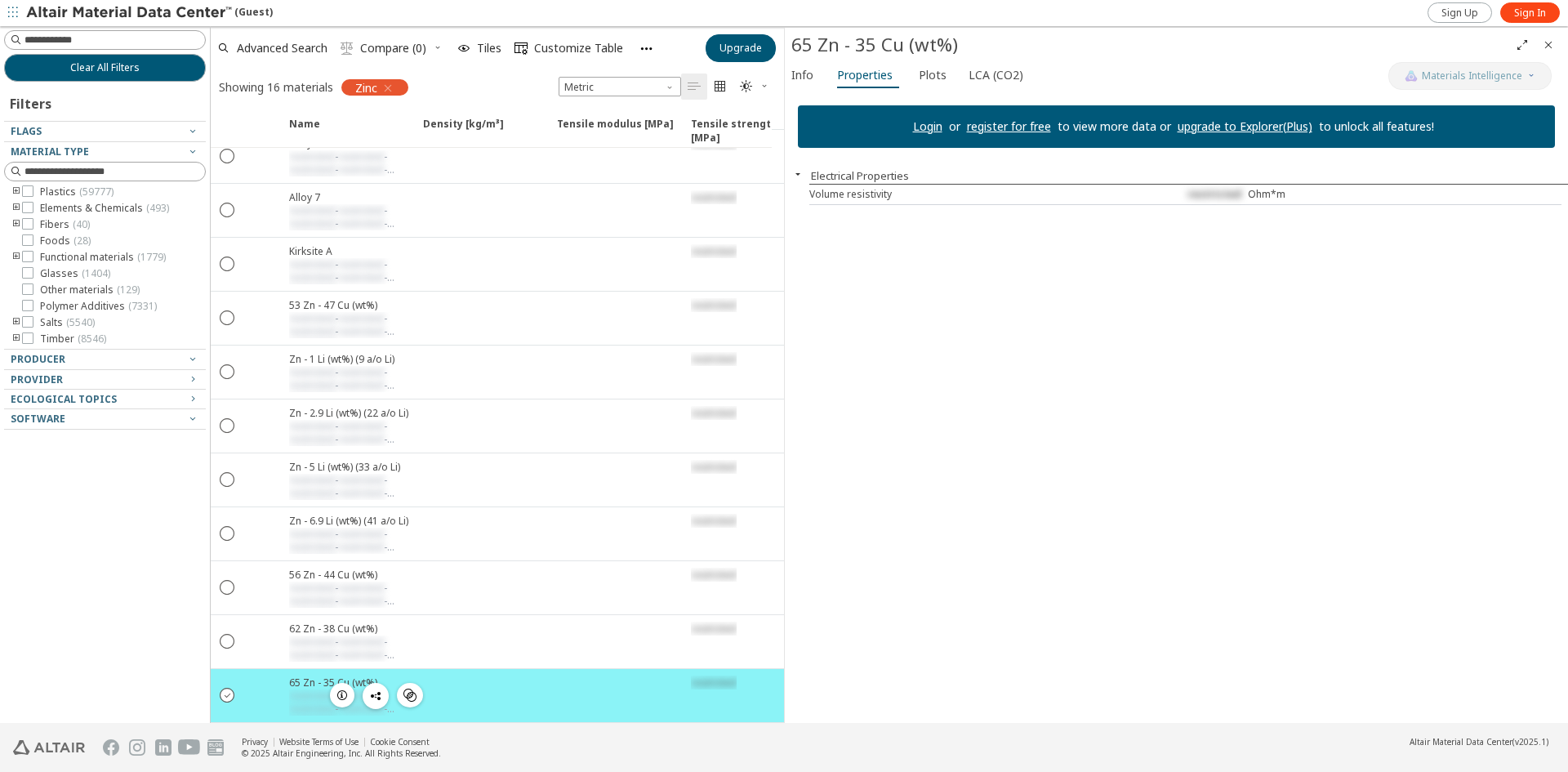
click at [224, 689] on icon "" at bounding box center [227, 694] width 15 height 15
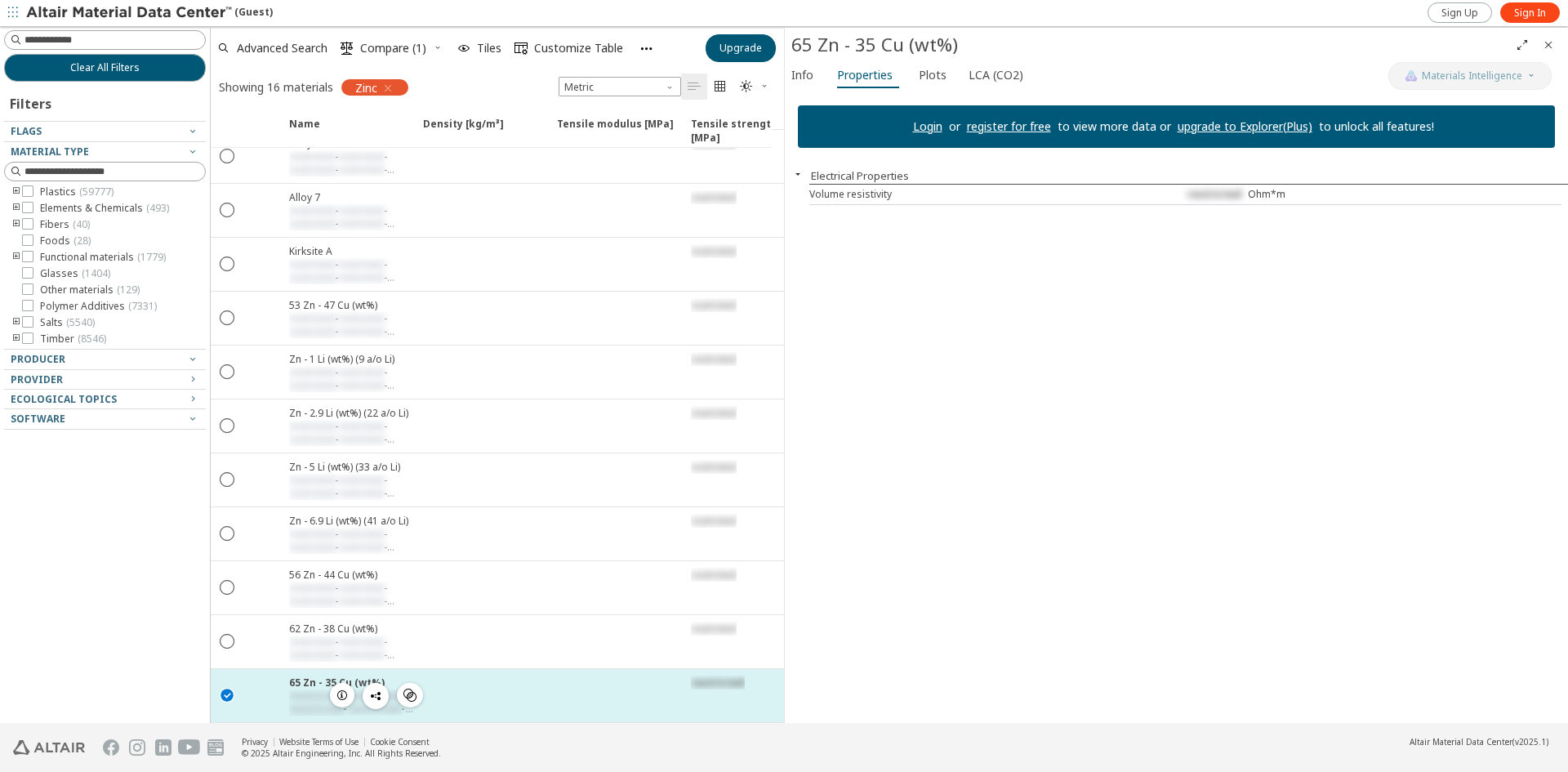
click at [547, 683] on div at bounding box center [614, 695] width 134 height 53
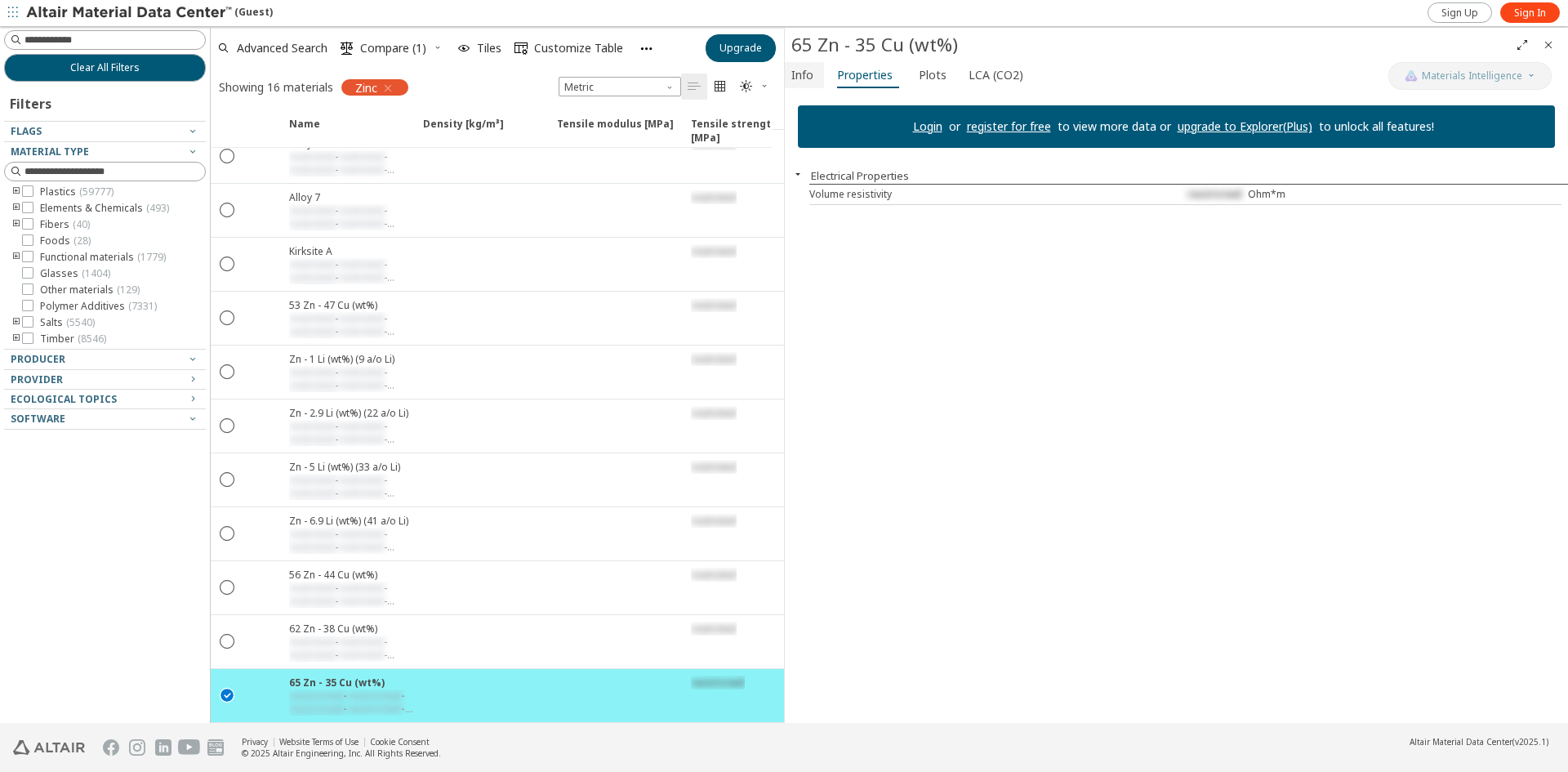
click at [805, 77] on span "Info" at bounding box center [802, 75] width 22 height 26
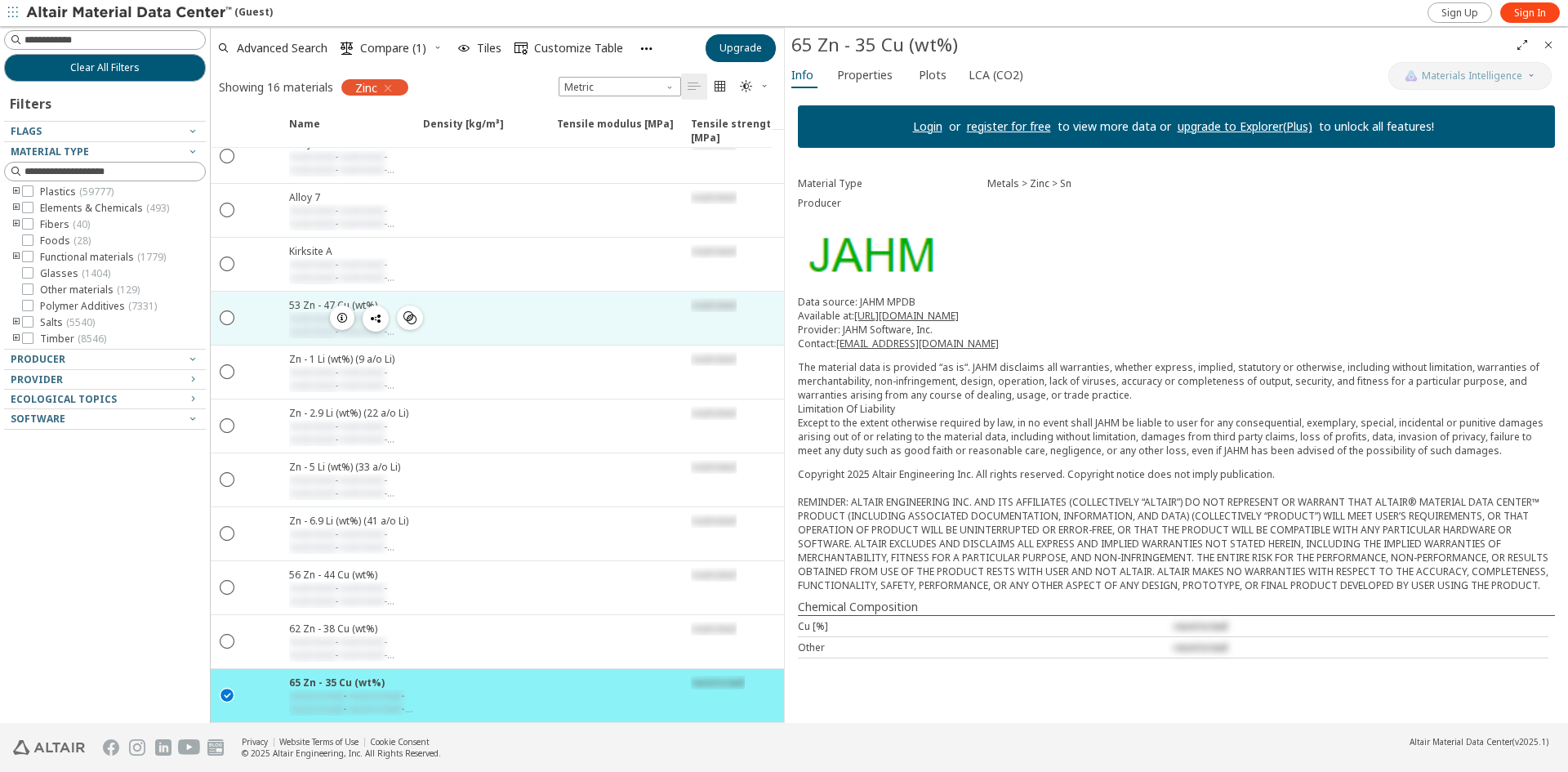
click at [489, 304] on div at bounding box center [480, 318] width 134 height 53
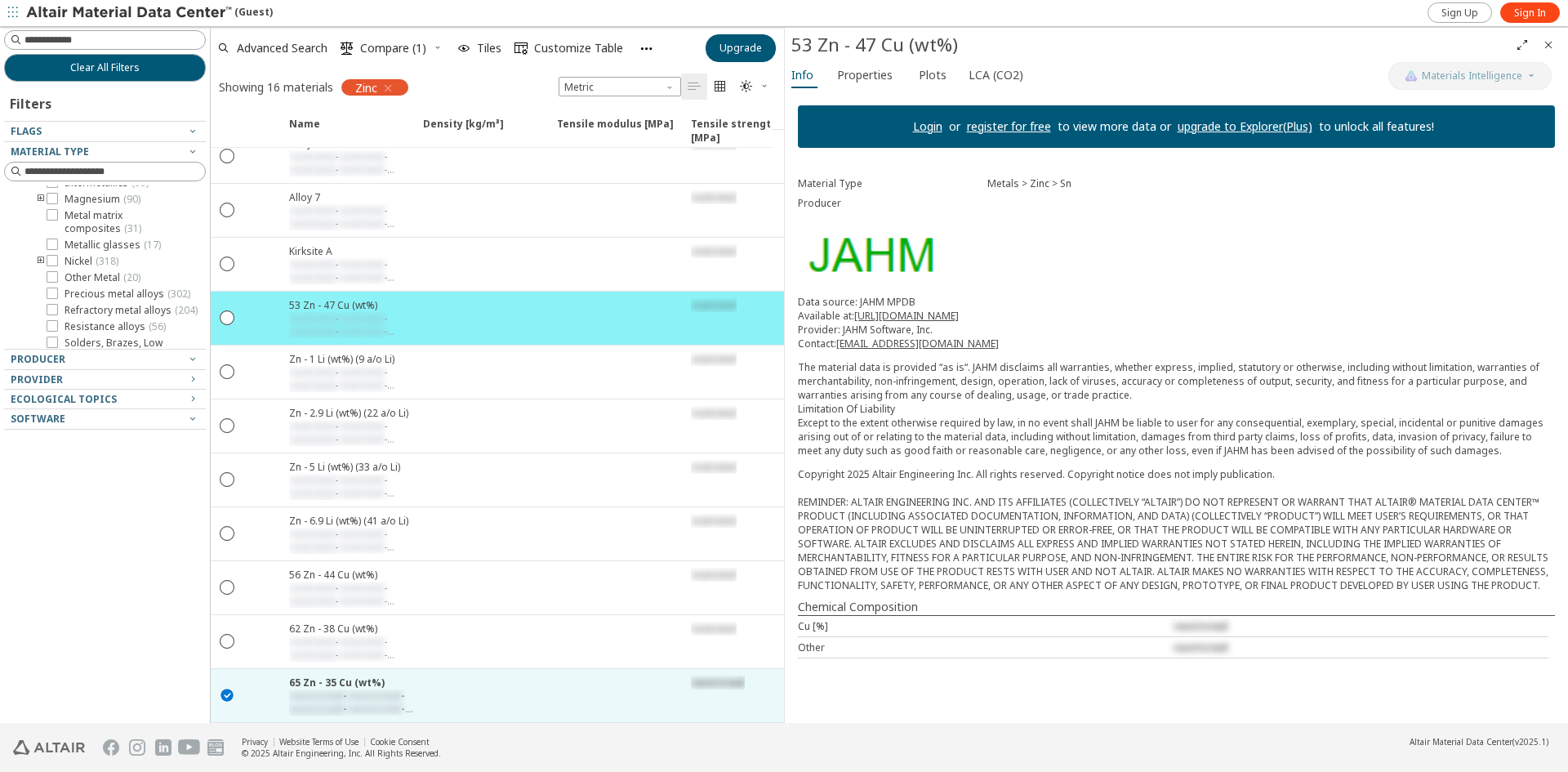
scroll to position [108, 0]
click at [42, 223] on icon "toogle group" at bounding box center [40, 226] width 11 height 13
click at [93, 237] on span "Mg ( 82 )" at bounding box center [106, 243] width 36 height 13
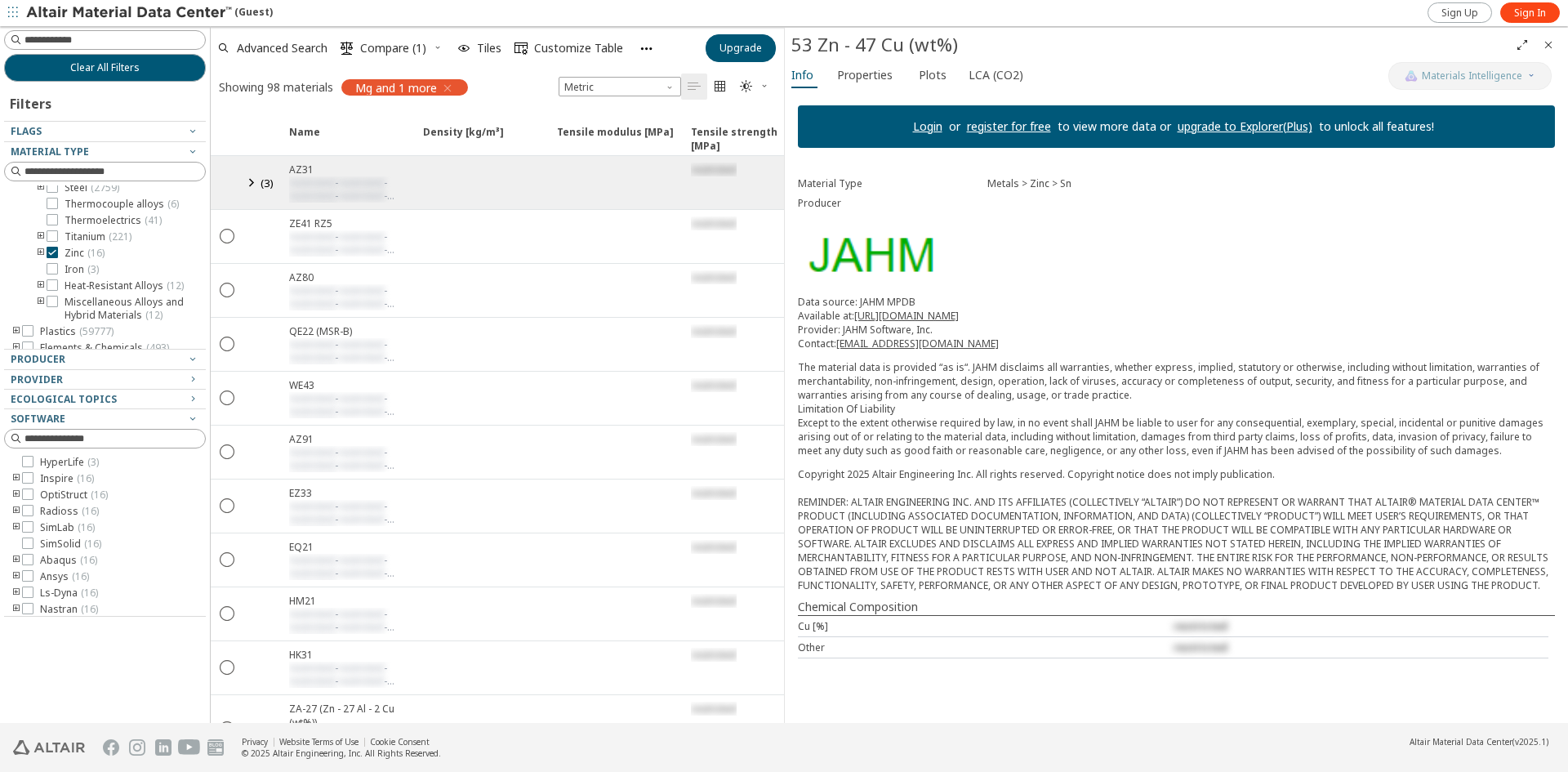
scroll to position [381, 0]
click at [51, 230] on icon at bounding box center [52, 225] width 11 height 11
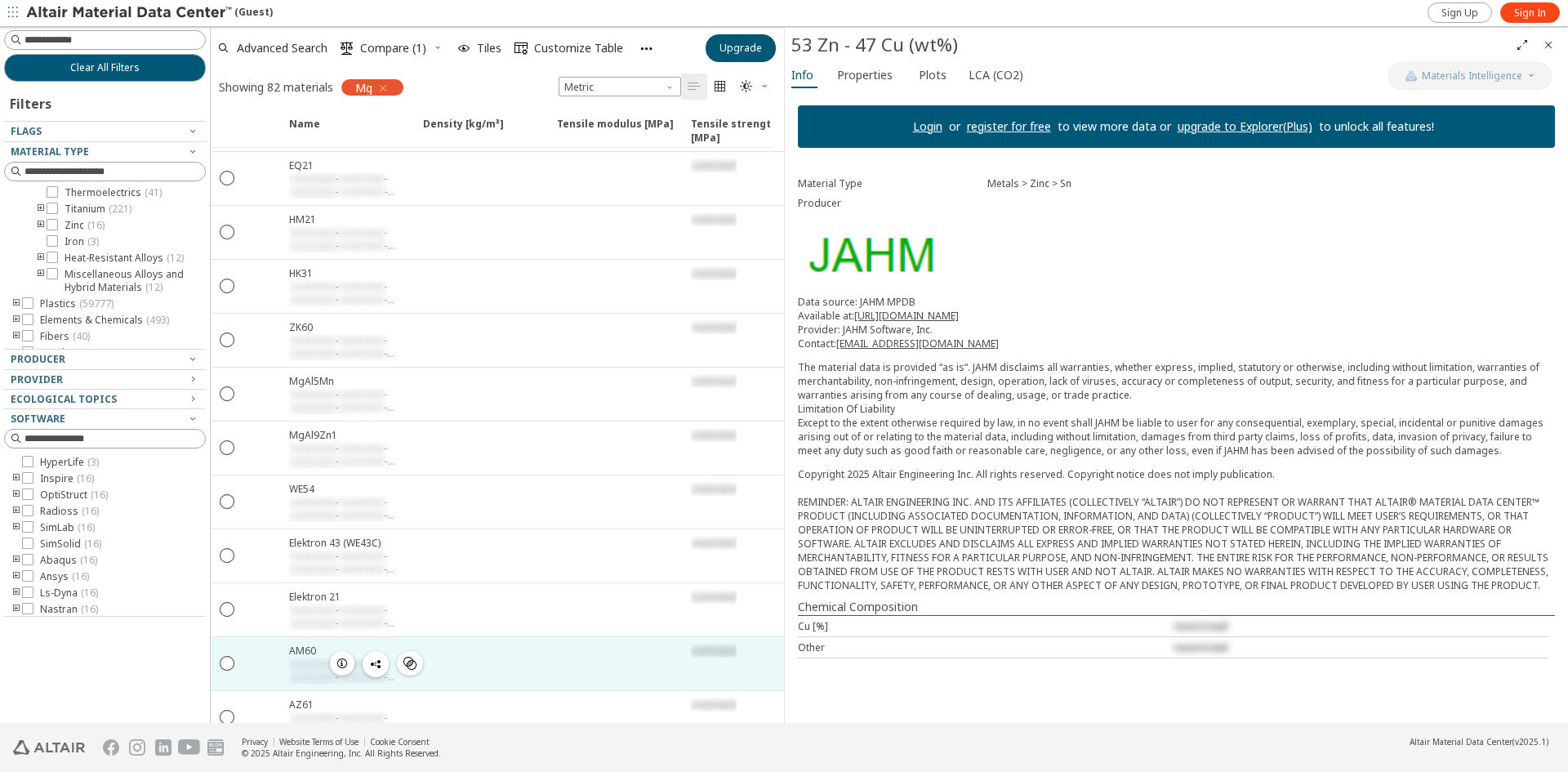
scroll to position [272, 0]
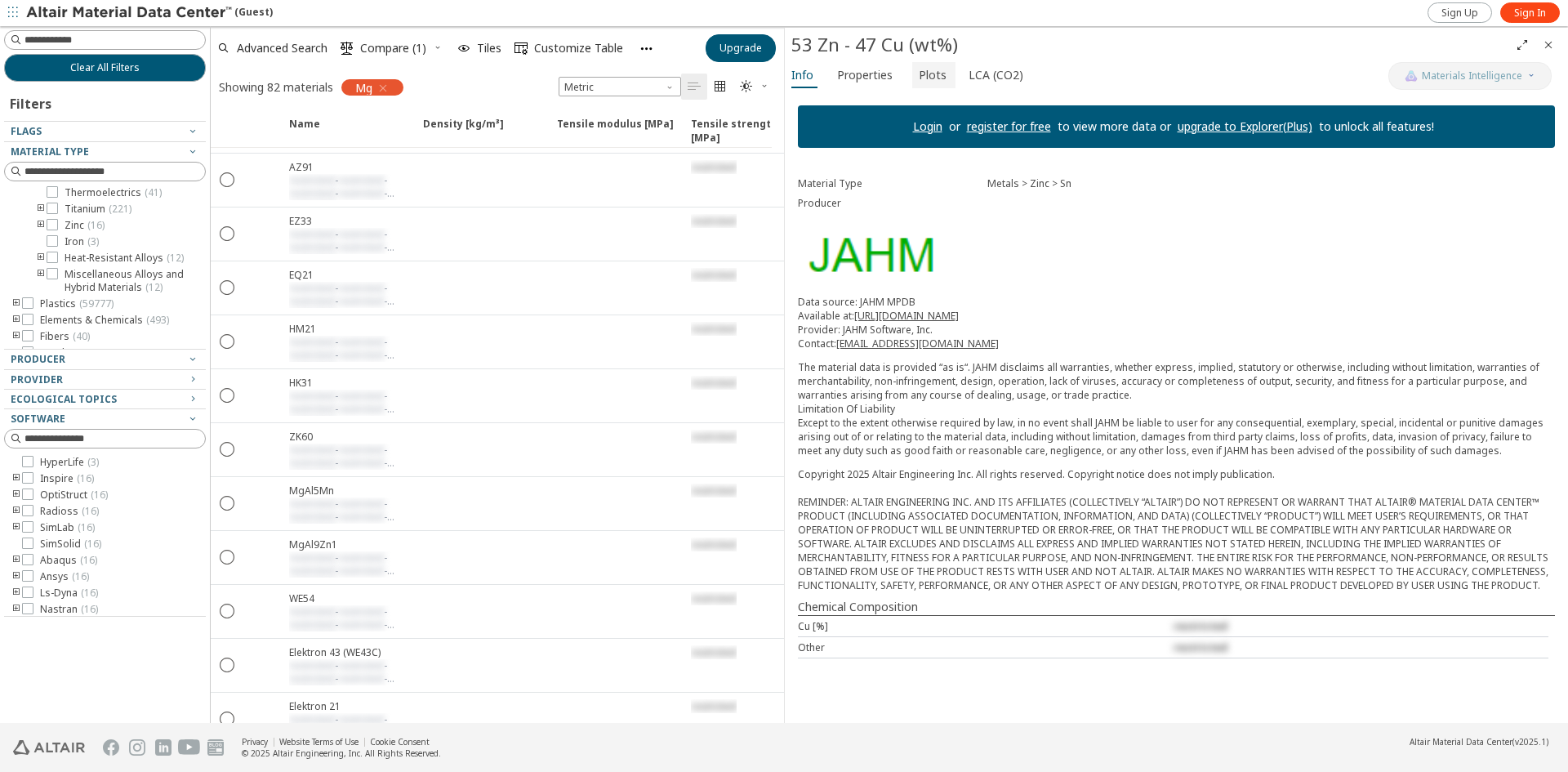
click at [919, 78] on span "Plots" at bounding box center [933, 75] width 28 height 26
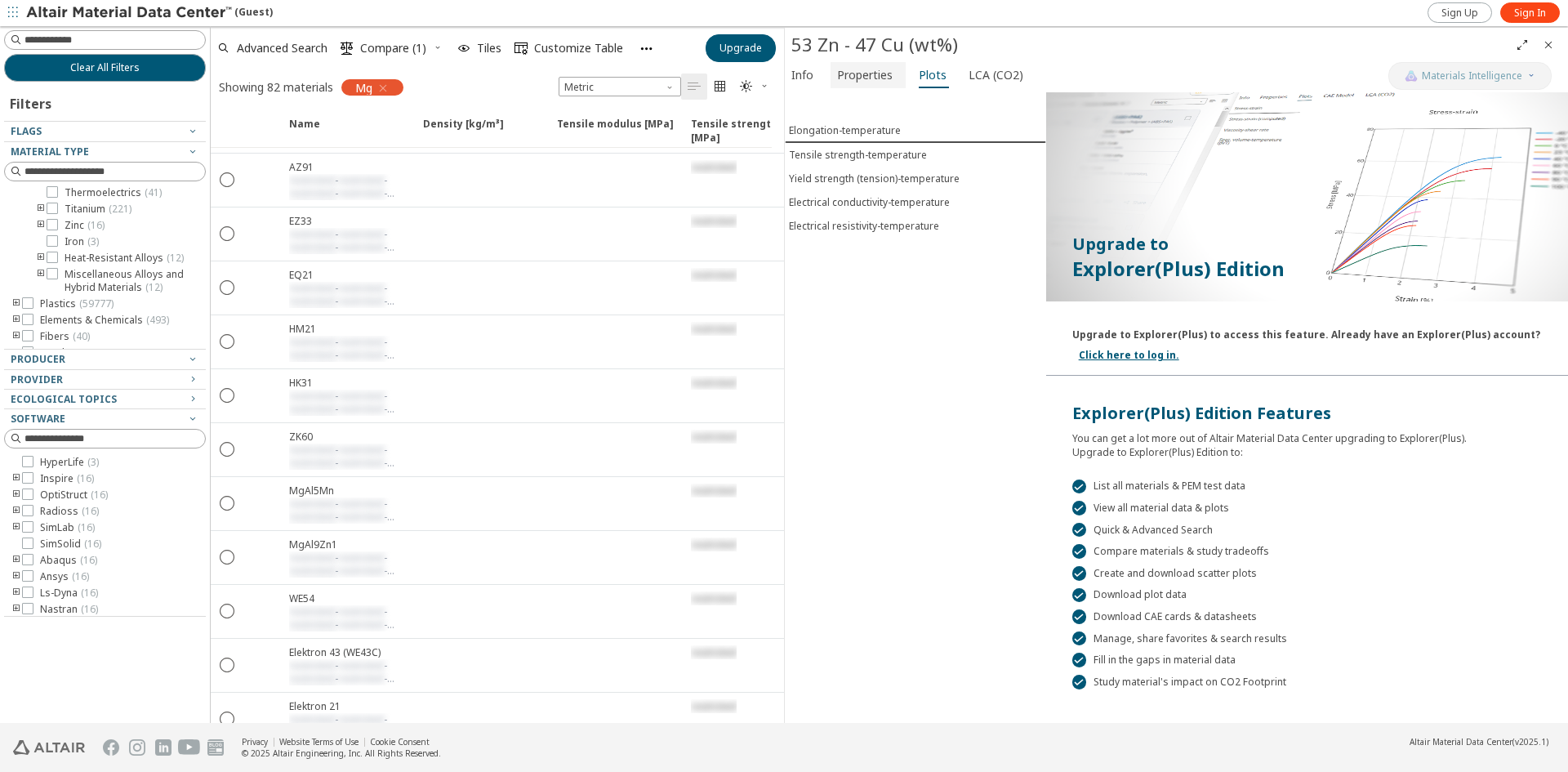
click at [863, 79] on span "Properties" at bounding box center [865, 75] width 56 height 26
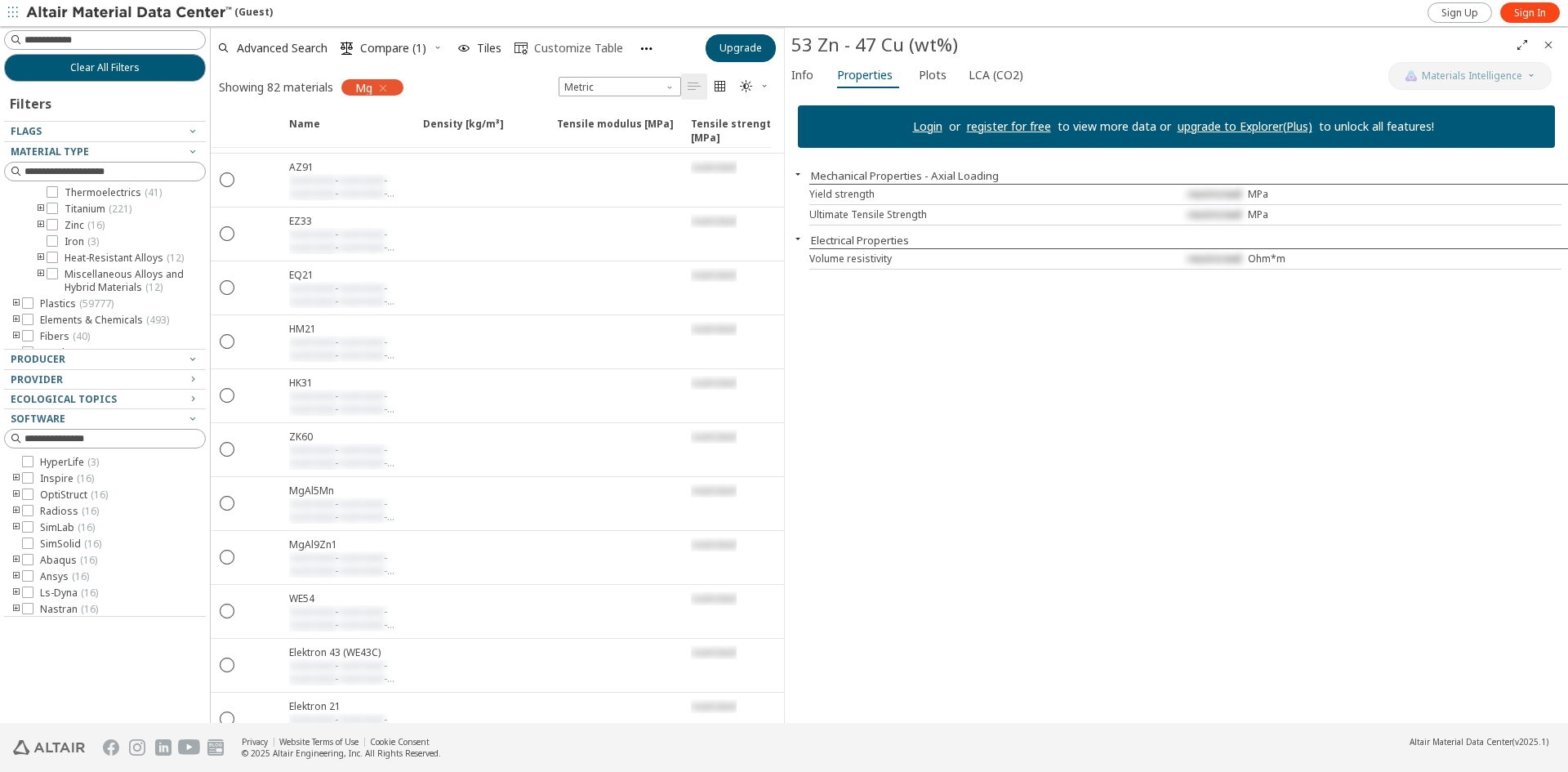
click at [558, 54] on span "Customize Table" at bounding box center [578, 48] width 89 height 11
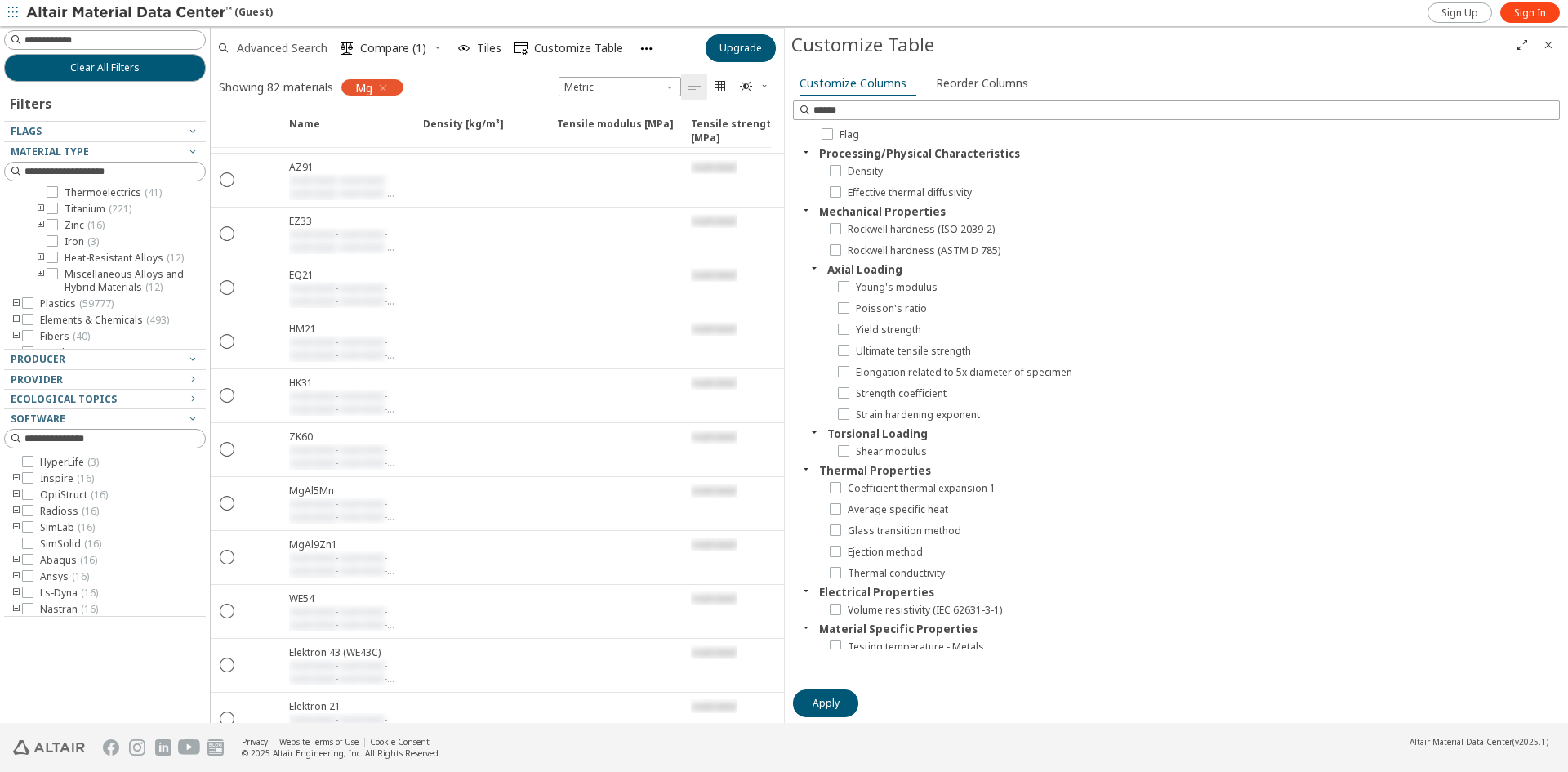
click at [293, 50] on span "Advanced Search" at bounding box center [282, 48] width 91 height 11
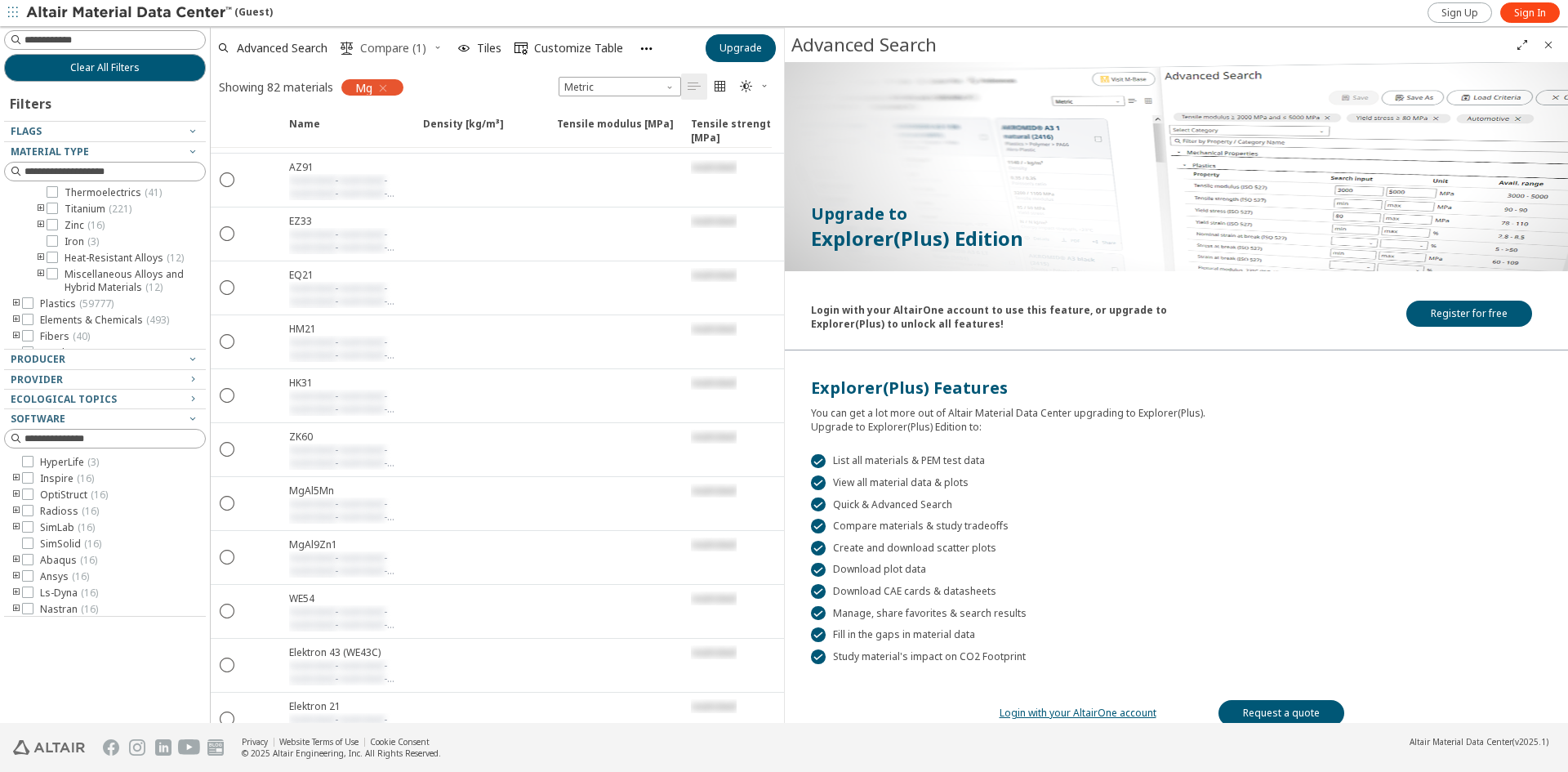
click at [386, 42] on span "Compare (1)" at bounding box center [393, 48] width 66 height 11
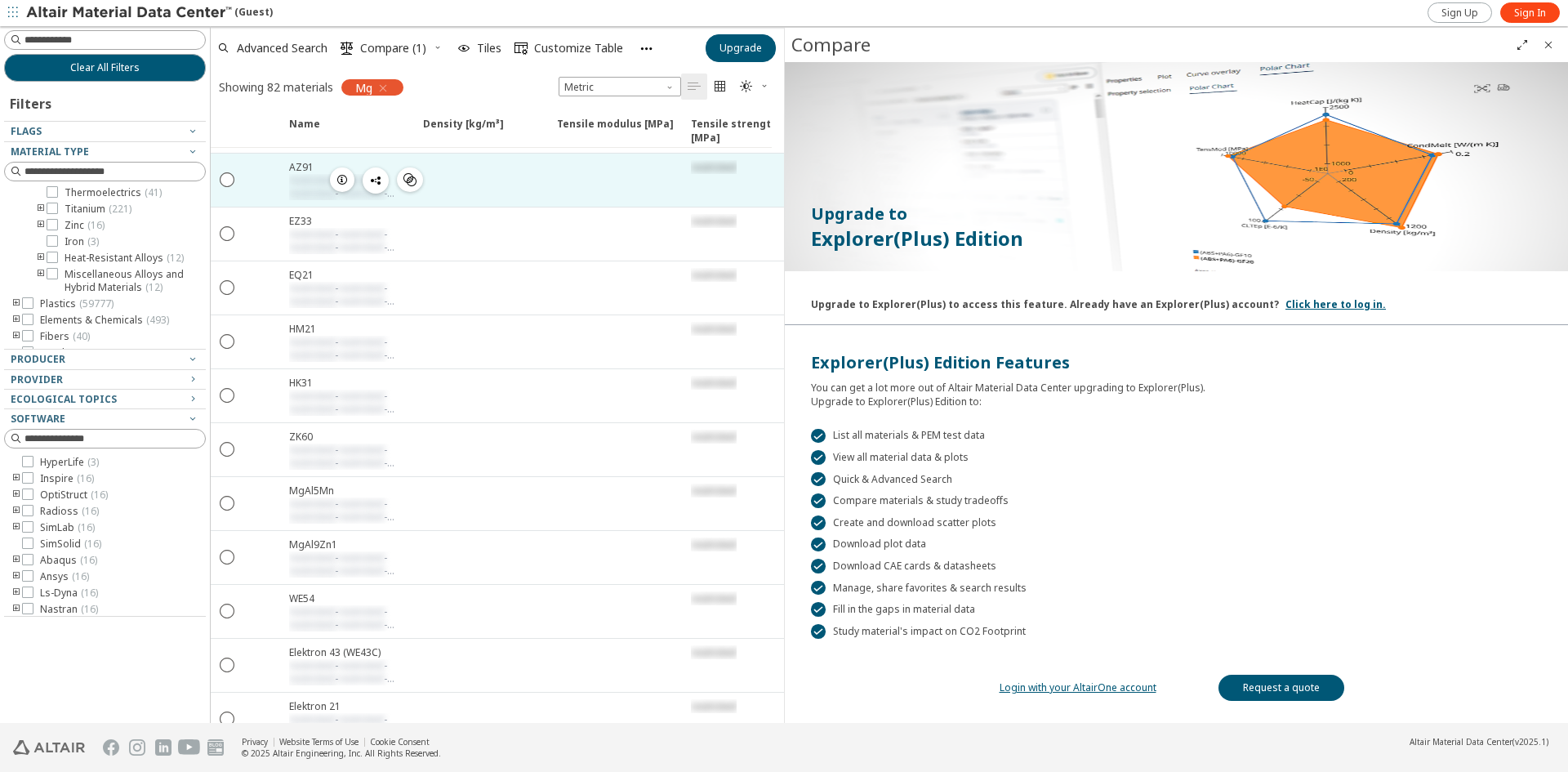
click at [482, 185] on div at bounding box center [480, 180] width 134 height 53
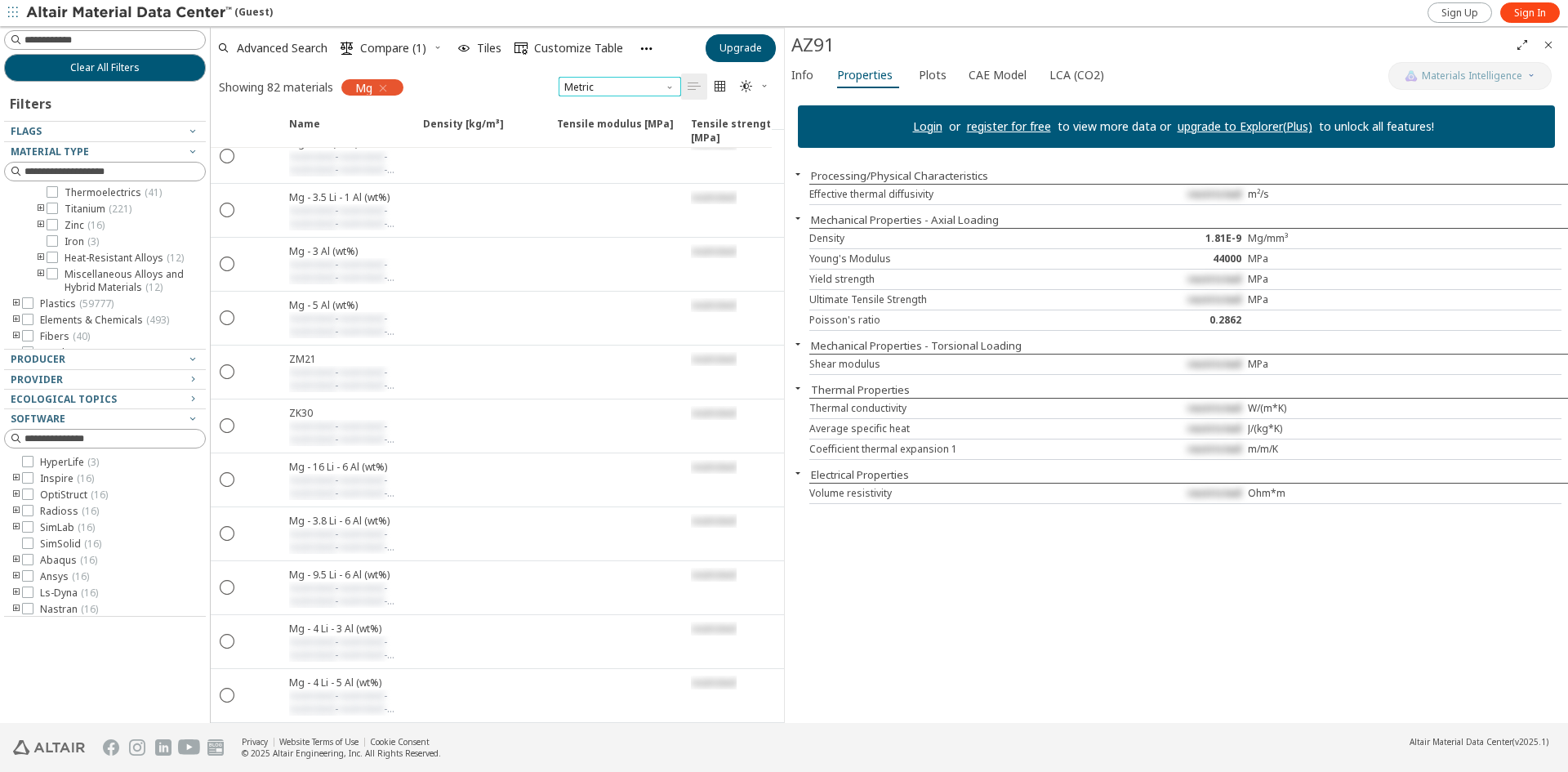
click at [663, 93] on span "Metric" at bounding box center [620, 86] width 123 height 19
click at [650, 127] on span "Metric" at bounding box center [619, 127] width 109 height 11
click at [276, 47] on span "Advanced Search" at bounding box center [282, 48] width 91 height 11
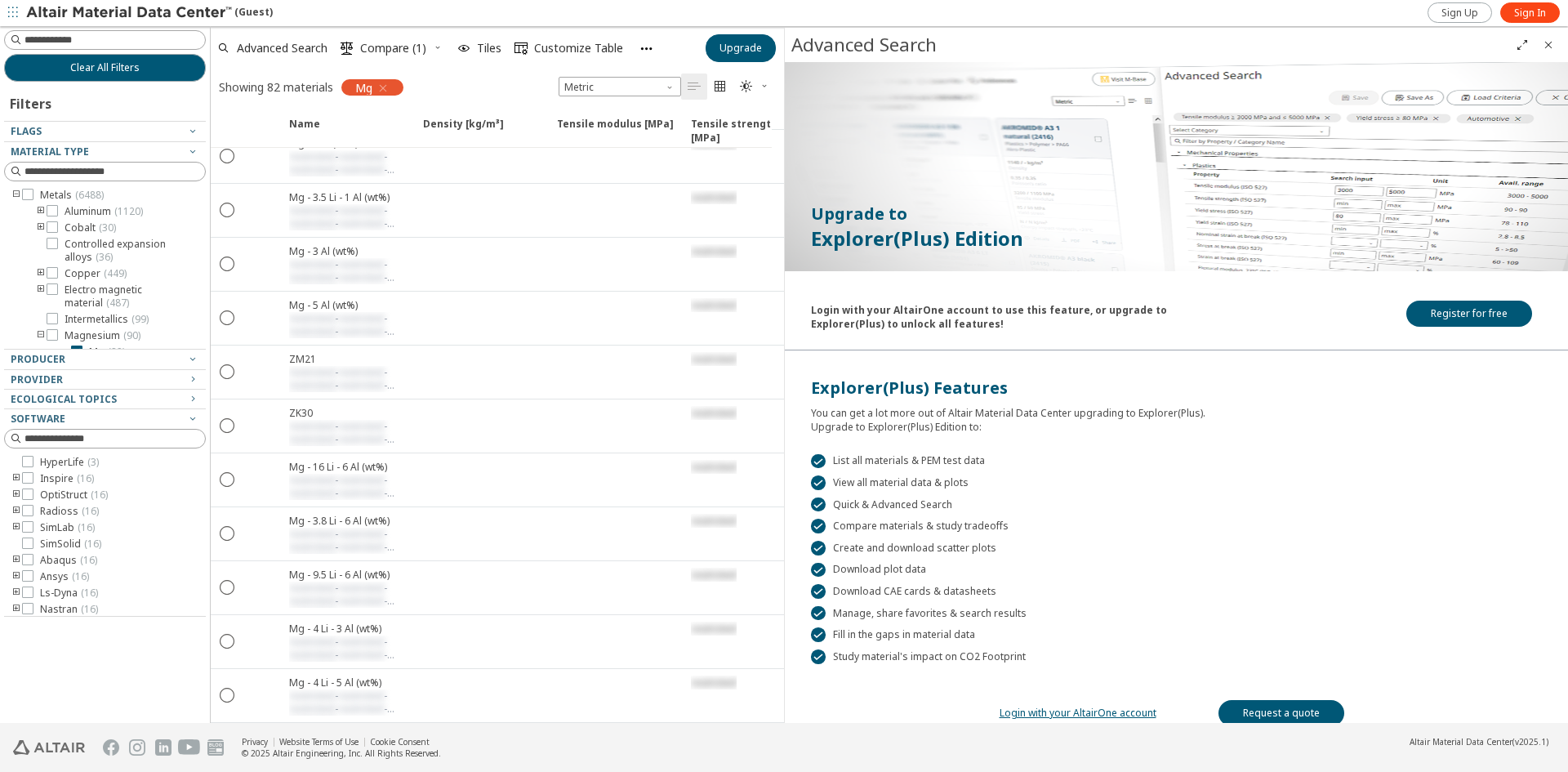
scroll to position [13, 0]
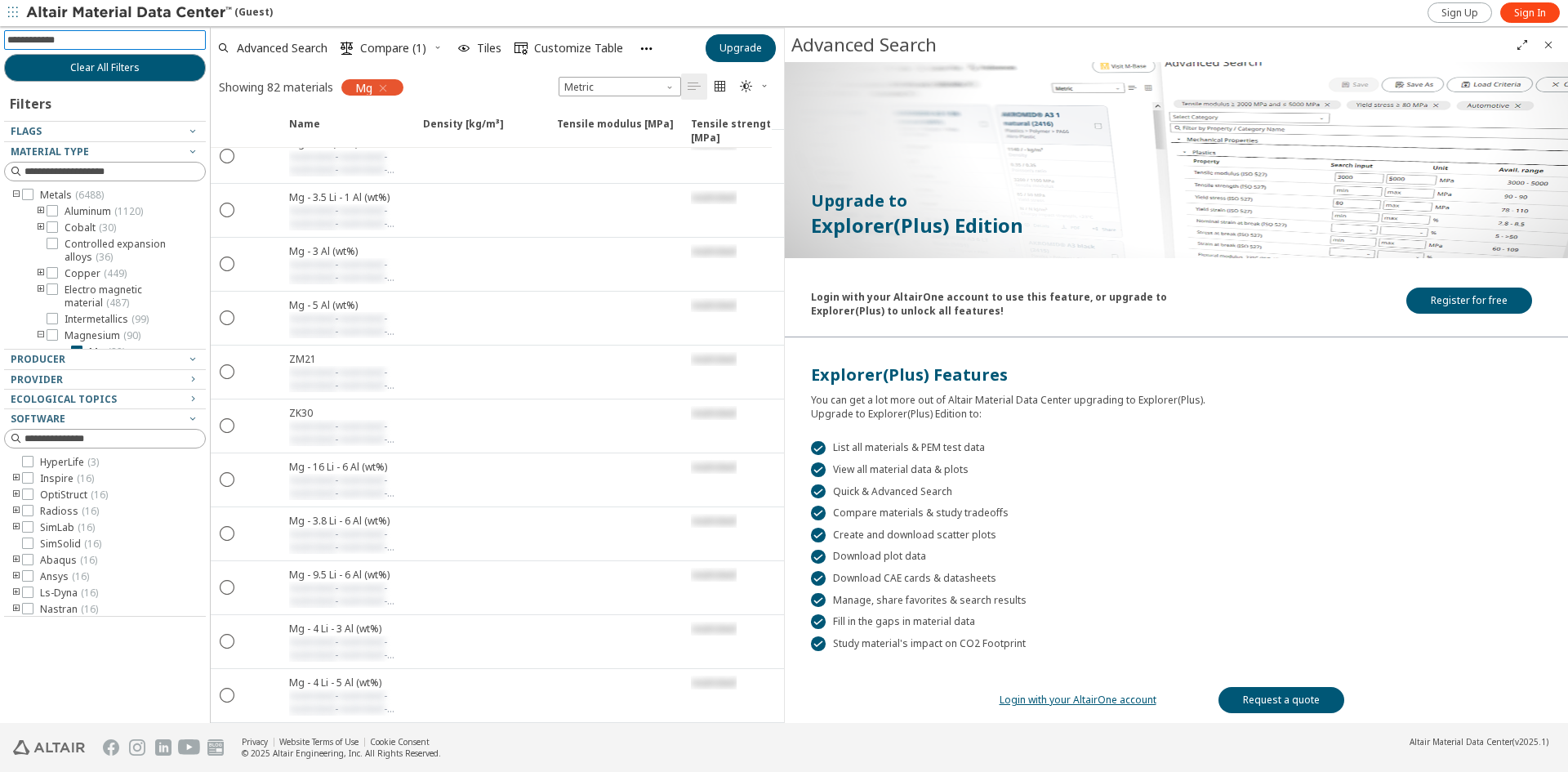
click at [57, 36] on input at bounding box center [106, 40] width 198 height 18
paste input "**********"
type input "**********"
click at [138, 39] on input "**********" at bounding box center [94, 40] width 172 height 18
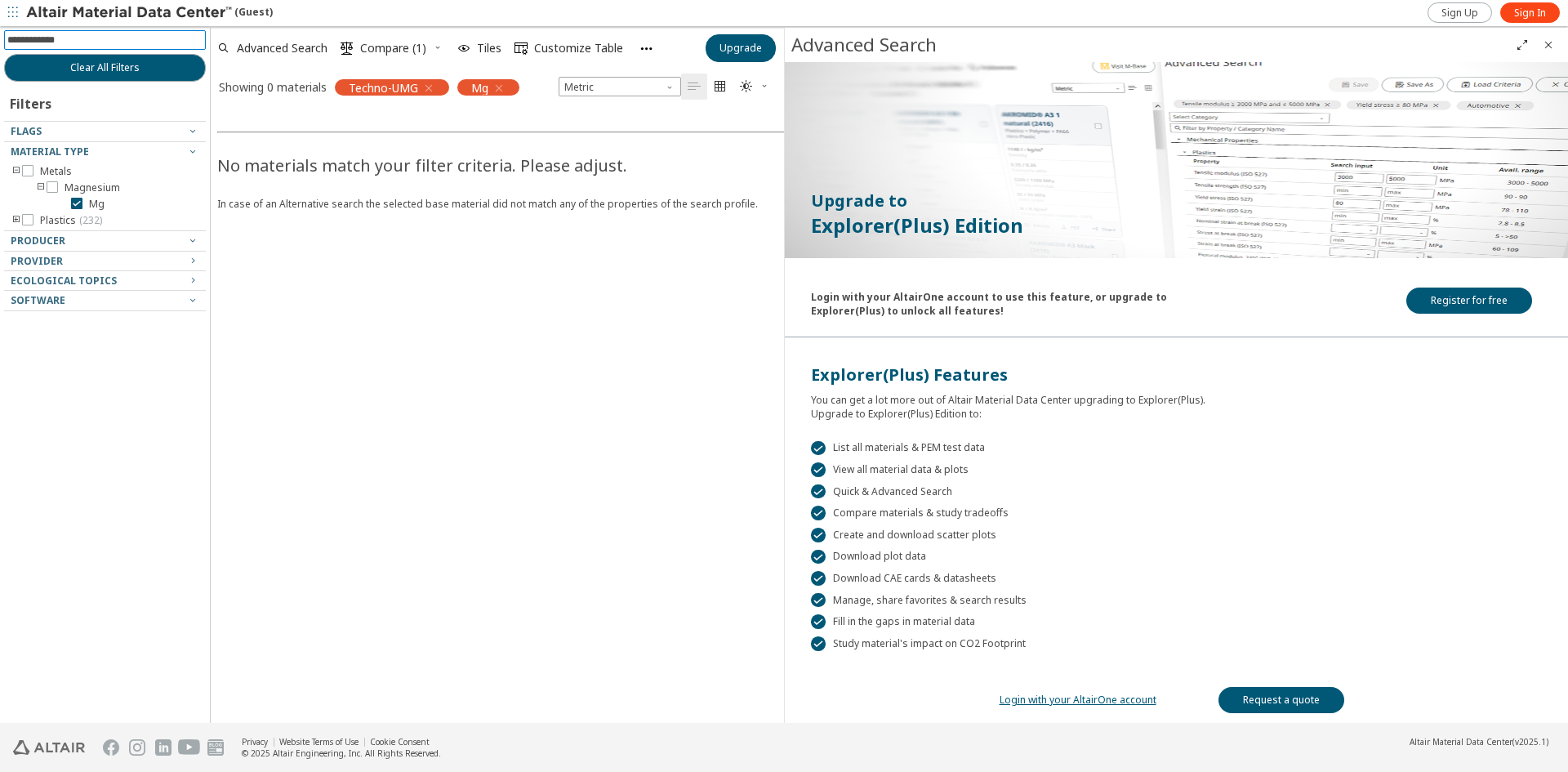
click at [88, 46] on input at bounding box center [106, 40] width 198 height 18
drag, startPoint x: 136, startPoint y: 43, endPoint x: 94, endPoint y: 43, distance: 42.0
click at [94, 43] on input at bounding box center [106, 40] width 198 height 18
paste input "*******"
type input "*******"
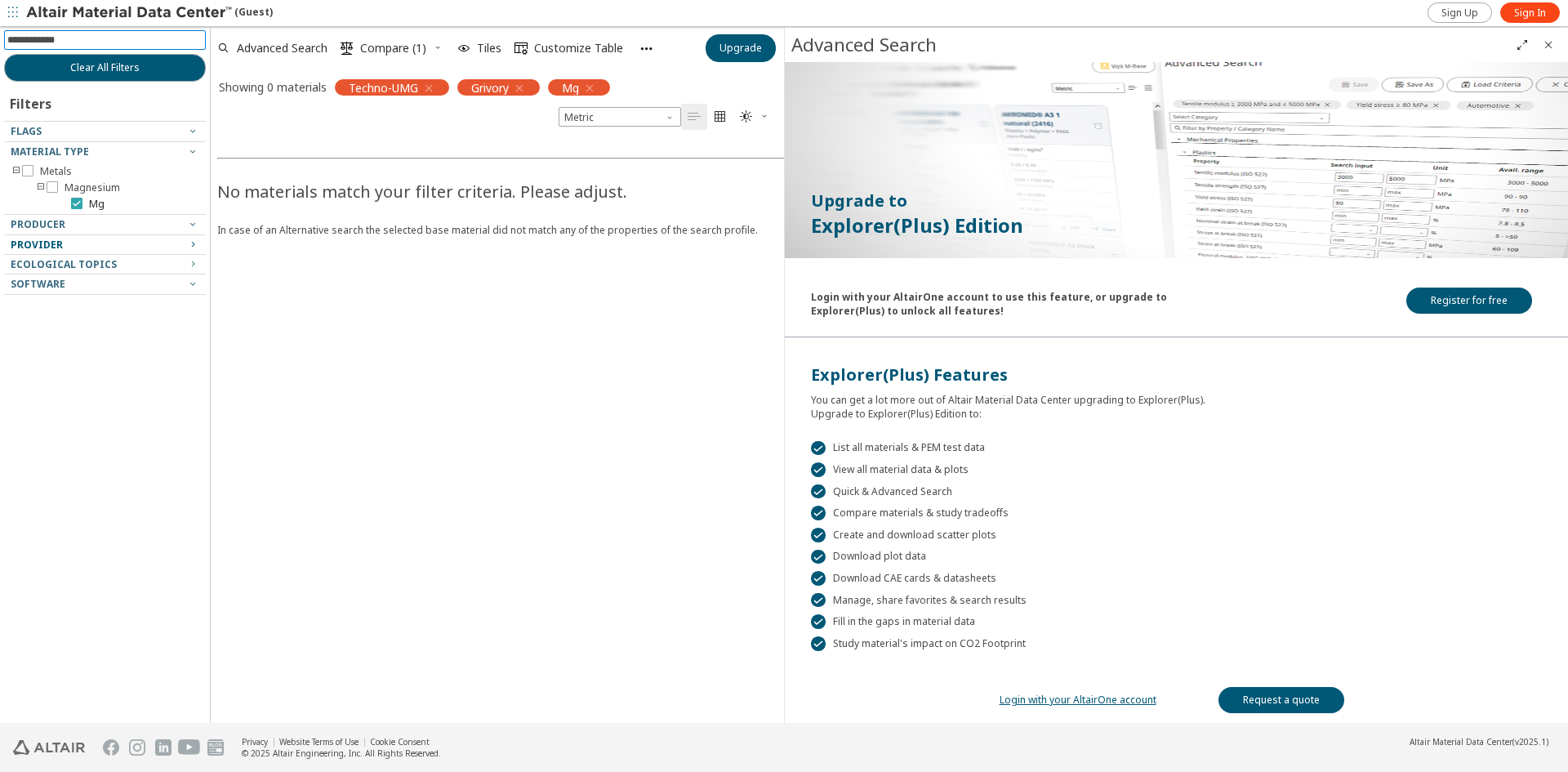
click at [80, 200] on icon at bounding box center [76, 204] width 11 height 11
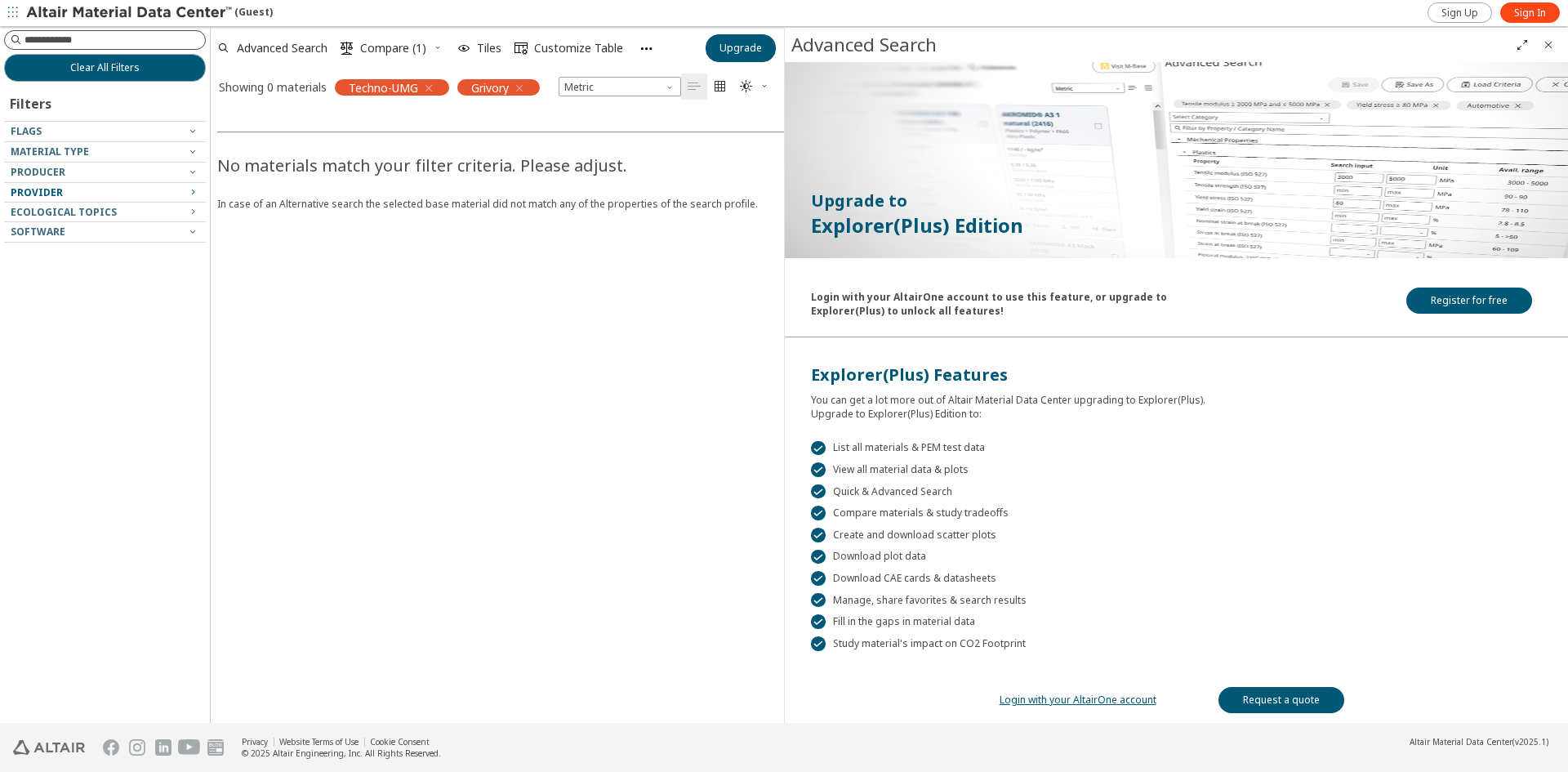
click at [76, 39] on input at bounding box center [115, 40] width 181 height 17
paste input "*******"
type input "*******"
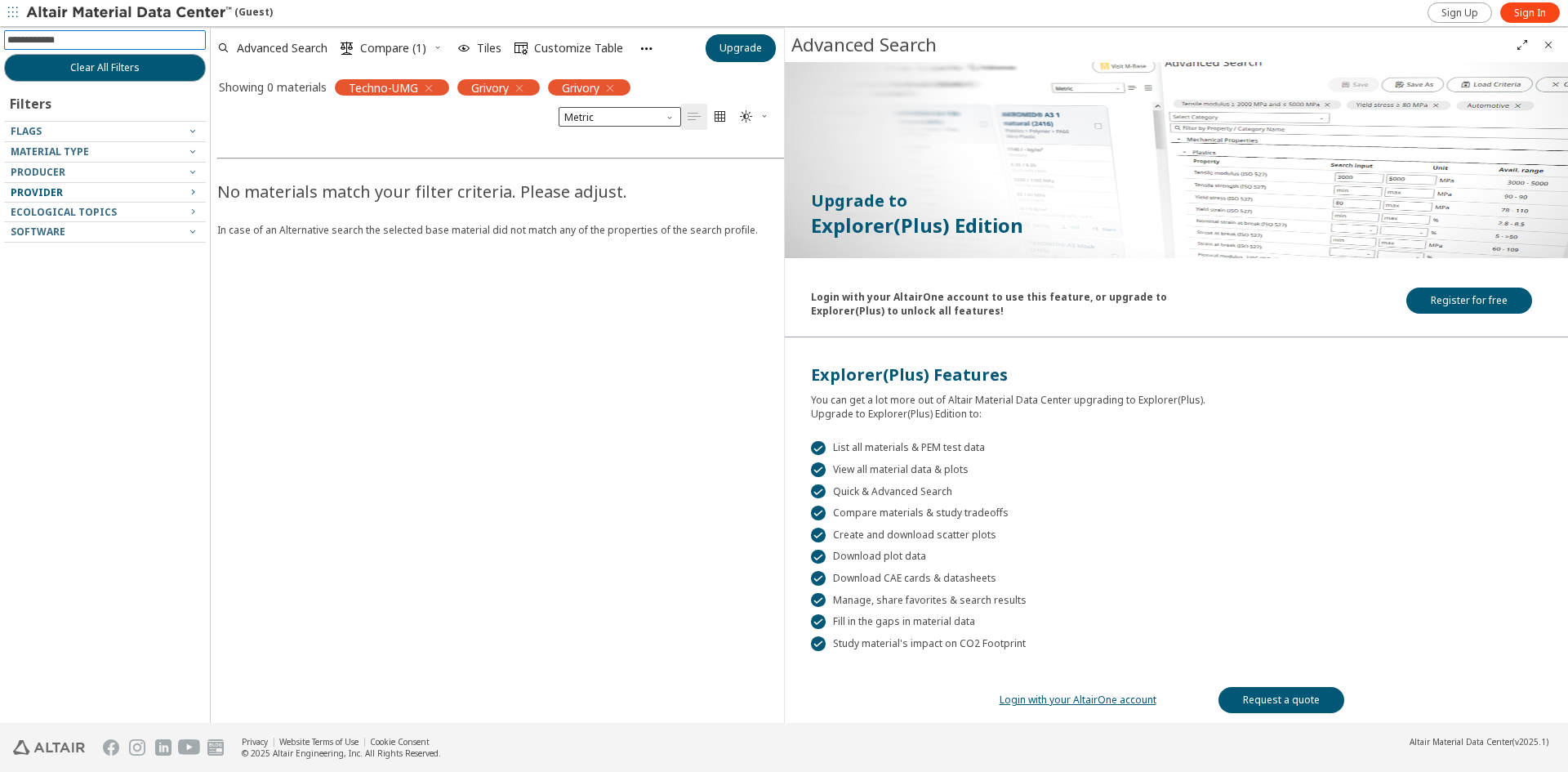
click at [616, 86] on icon "button" at bounding box center [610, 88] width 13 height 13
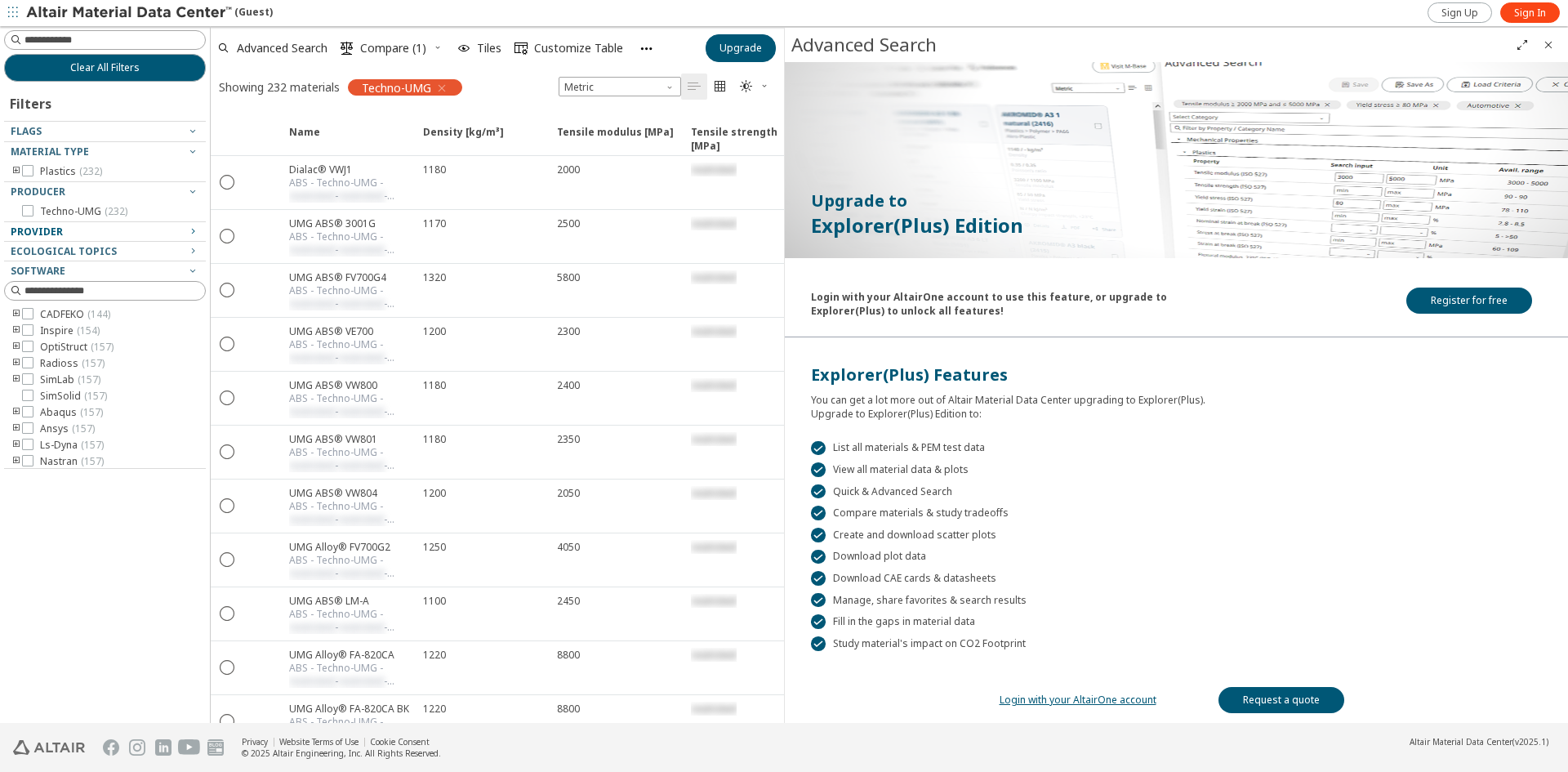
click at [444, 86] on icon "button" at bounding box center [442, 88] width 13 height 13
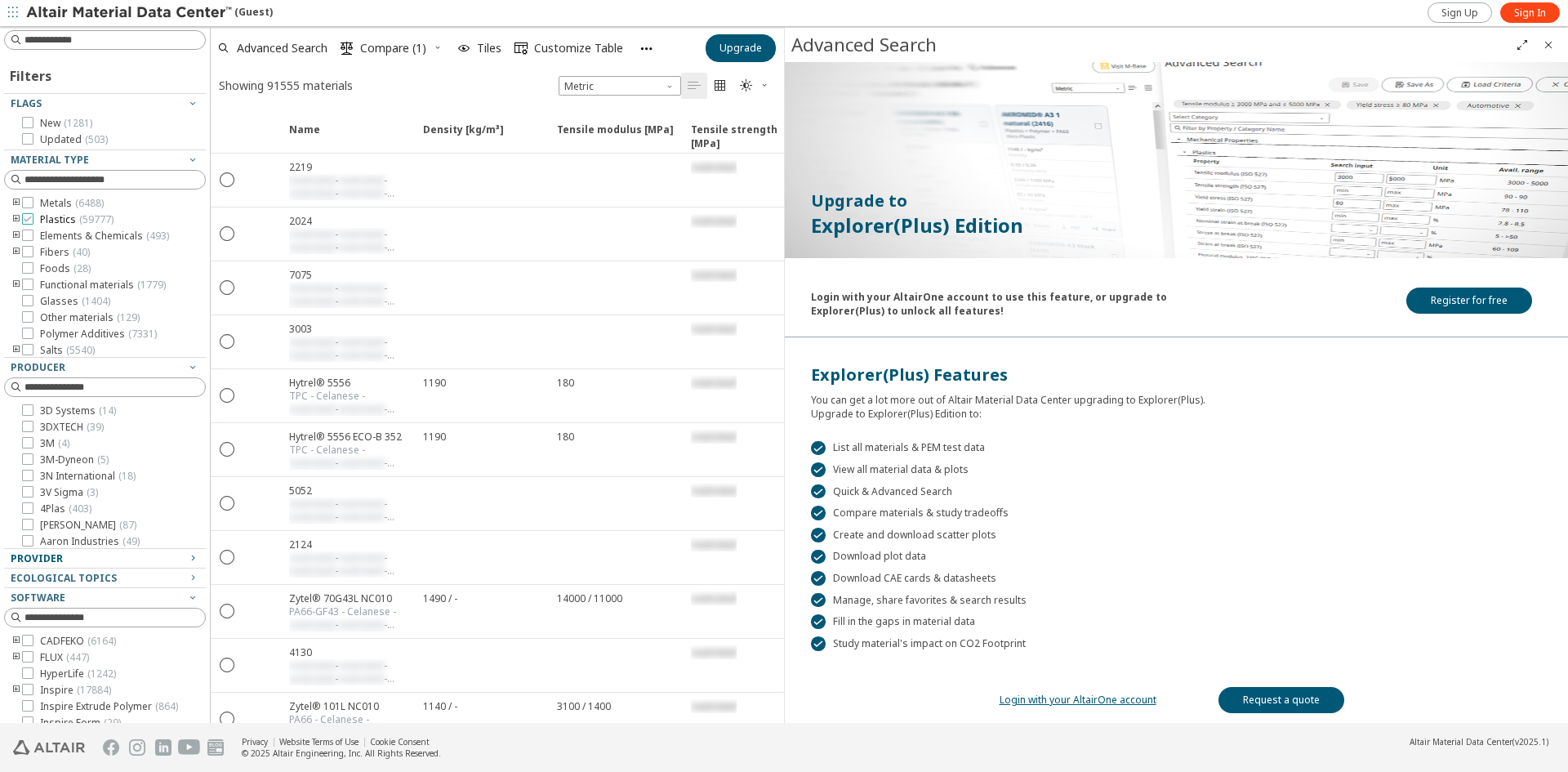
click at [28, 220] on icon at bounding box center [28, 218] width 11 height 11
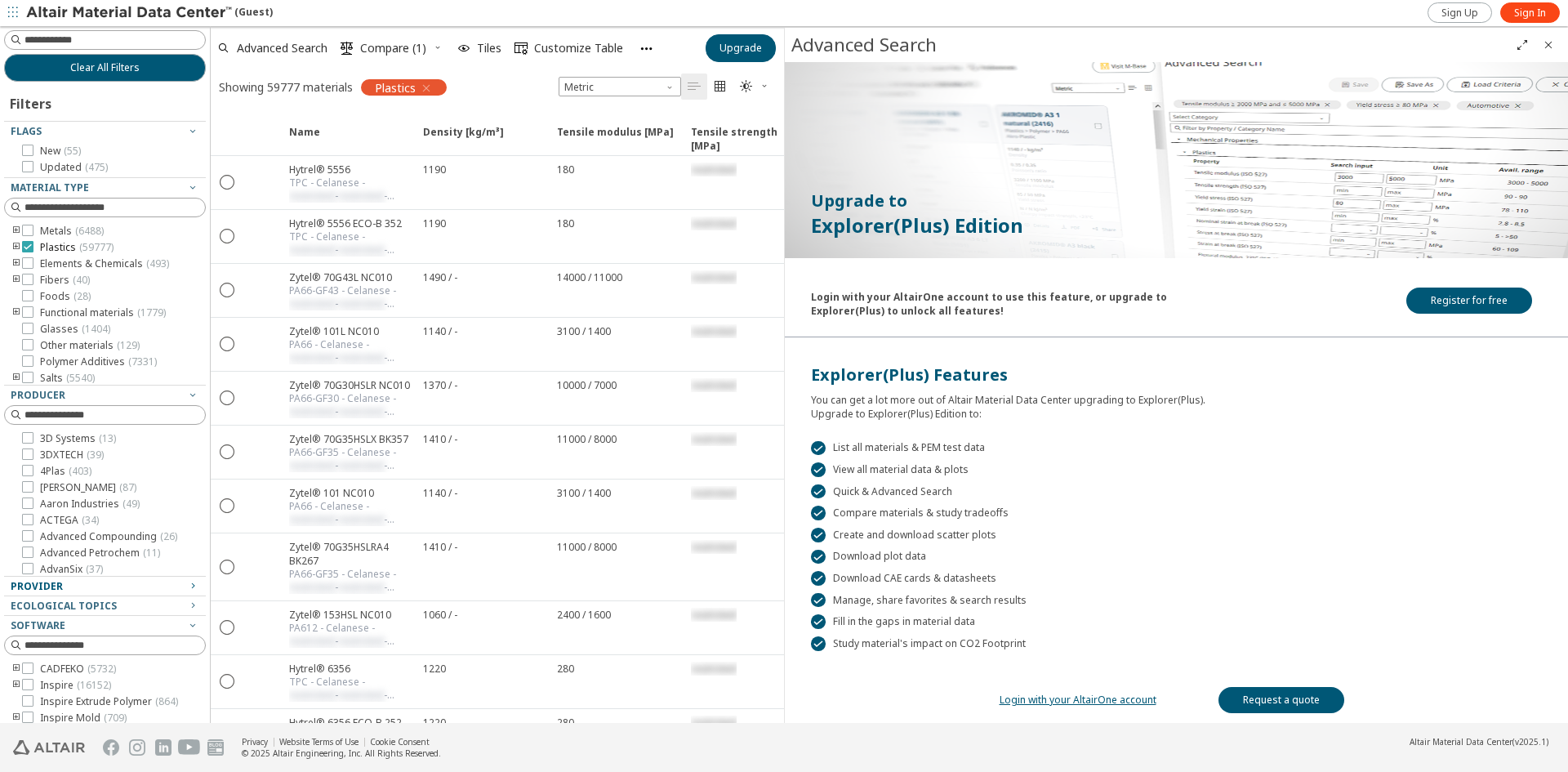
click at [31, 244] on icon at bounding box center [28, 247] width 11 height 11
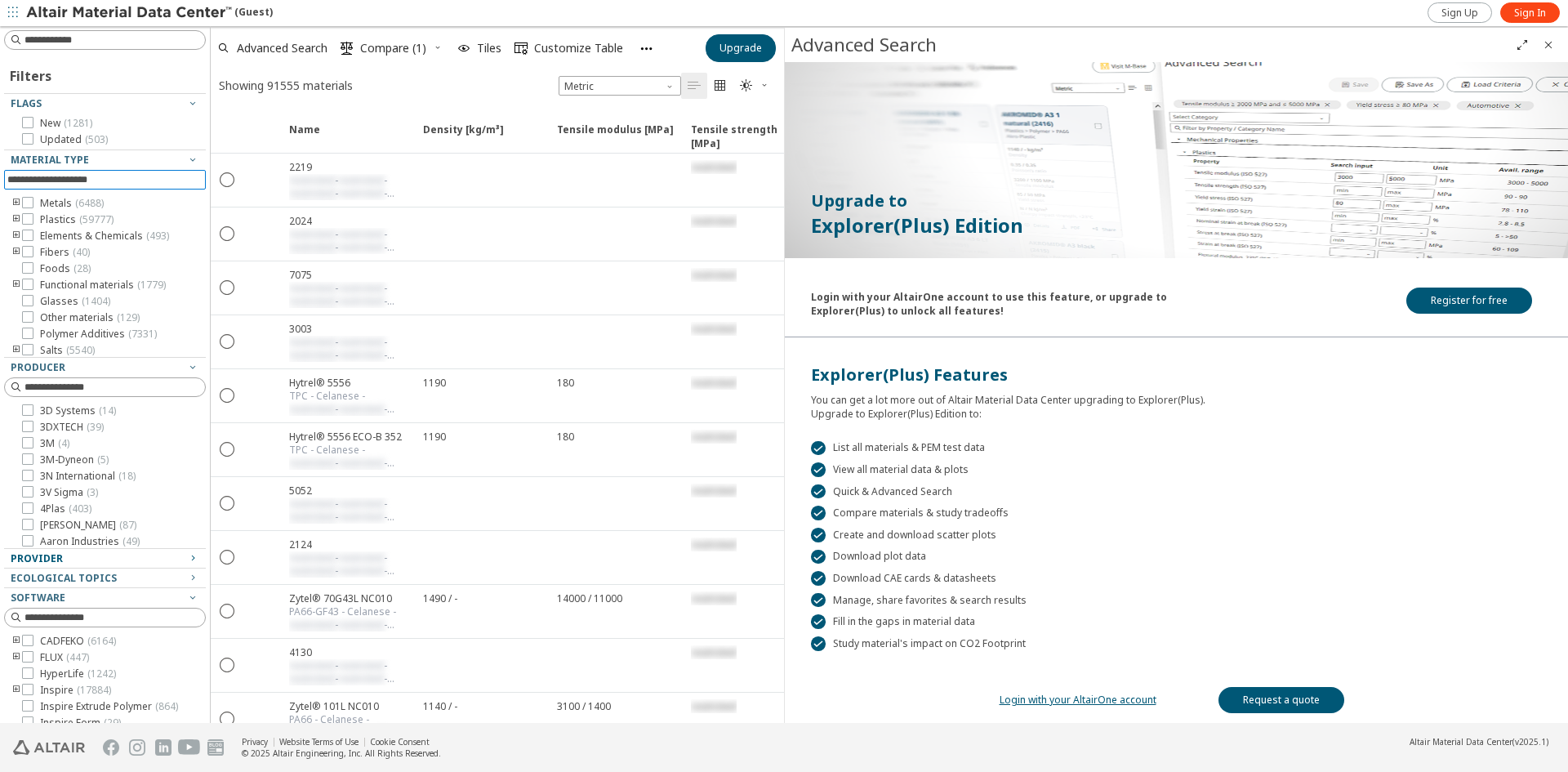
click at [79, 177] on input at bounding box center [106, 180] width 198 height 18
paste input "*******"
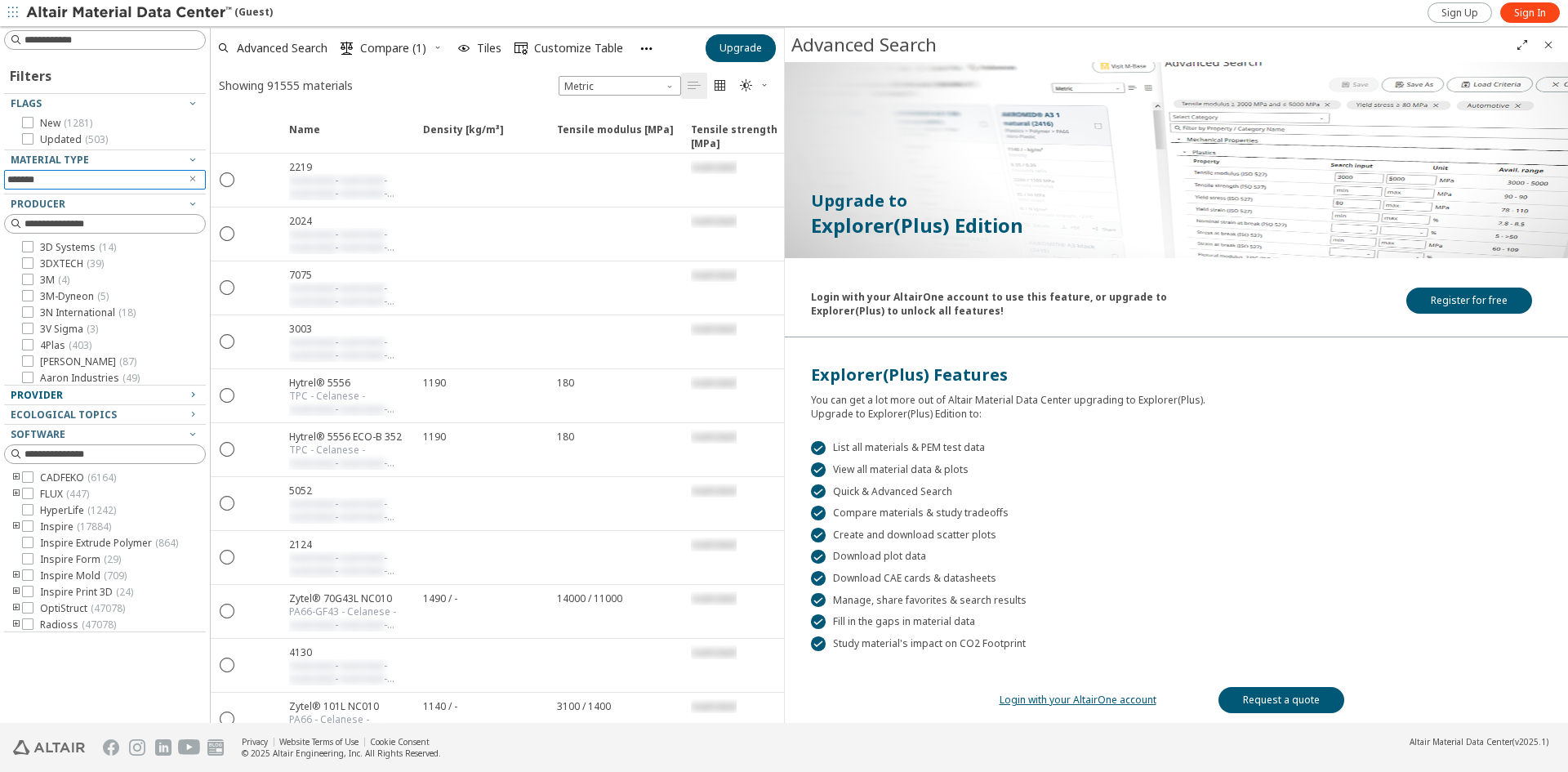
type input "*******"
click at [90, 181] on input "*******" at bounding box center [94, 180] width 172 height 18
click at [116, 205] on div "Producer" at bounding box center [98, 204] width 175 height 13
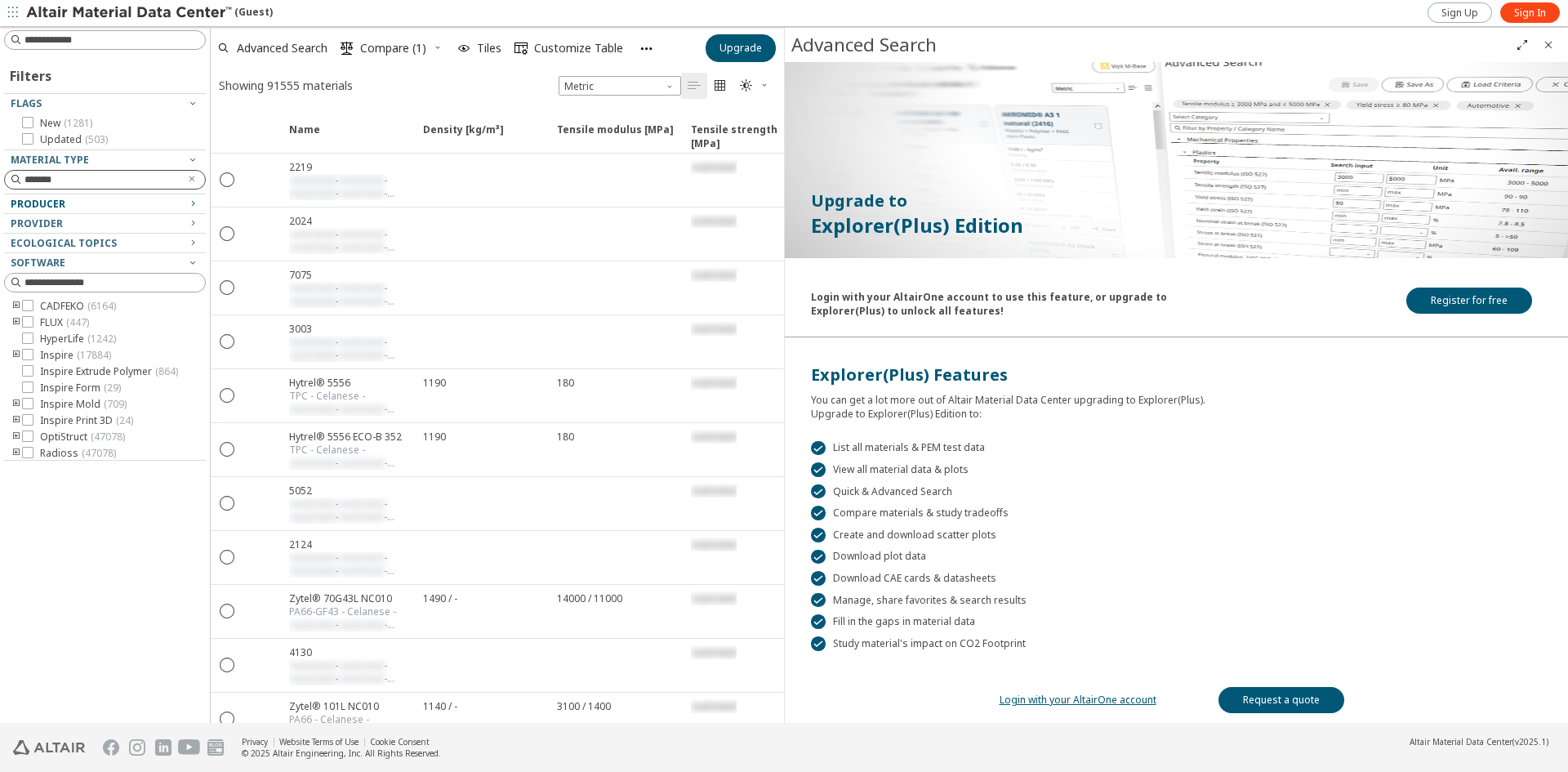
click at [118, 175] on input "*******" at bounding box center [102, 180] width 154 height 17
click at [118, 175] on input "*******" at bounding box center [94, 180] width 172 height 18
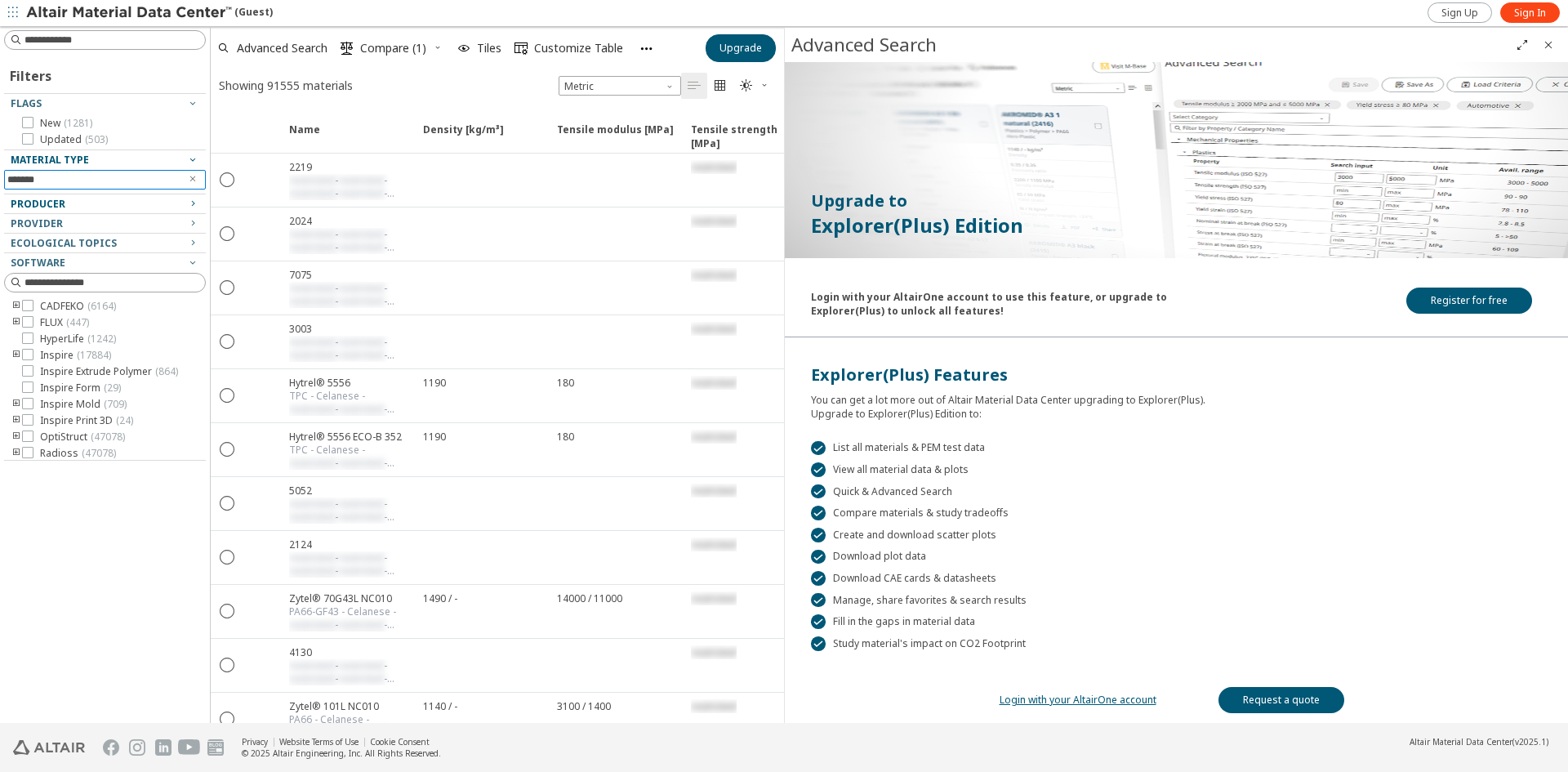
click at [125, 160] on div "Material Type" at bounding box center [98, 160] width 175 height 13
click at [190, 180] on icon "Clear text" at bounding box center [193, 179] width 10 height 10
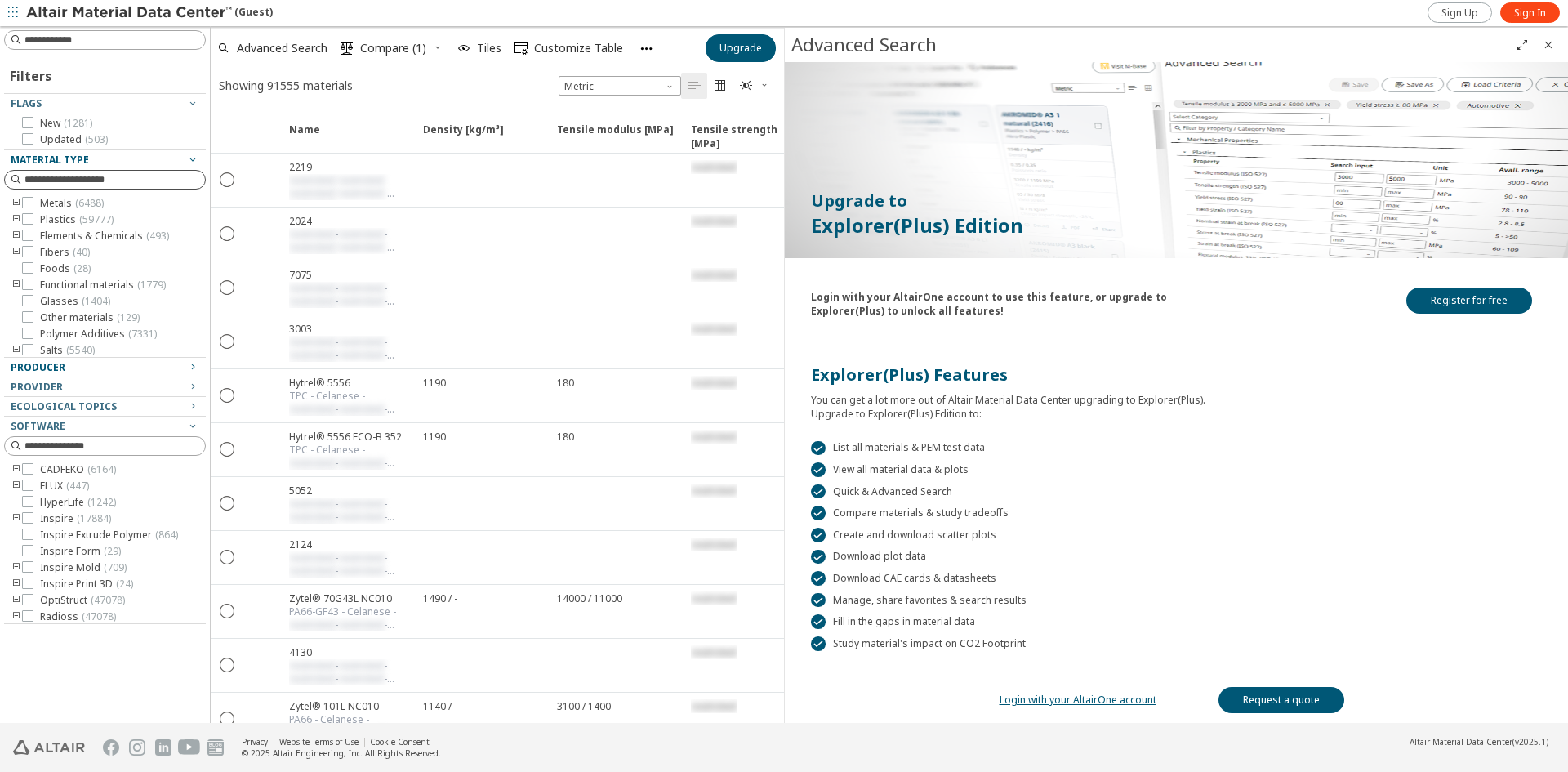
click at [15, 203] on icon "toogle group" at bounding box center [17, 204] width 11 height 13
click at [57, 202] on span "Metals ( 6488 )" at bounding box center [72, 204] width 63 height 13
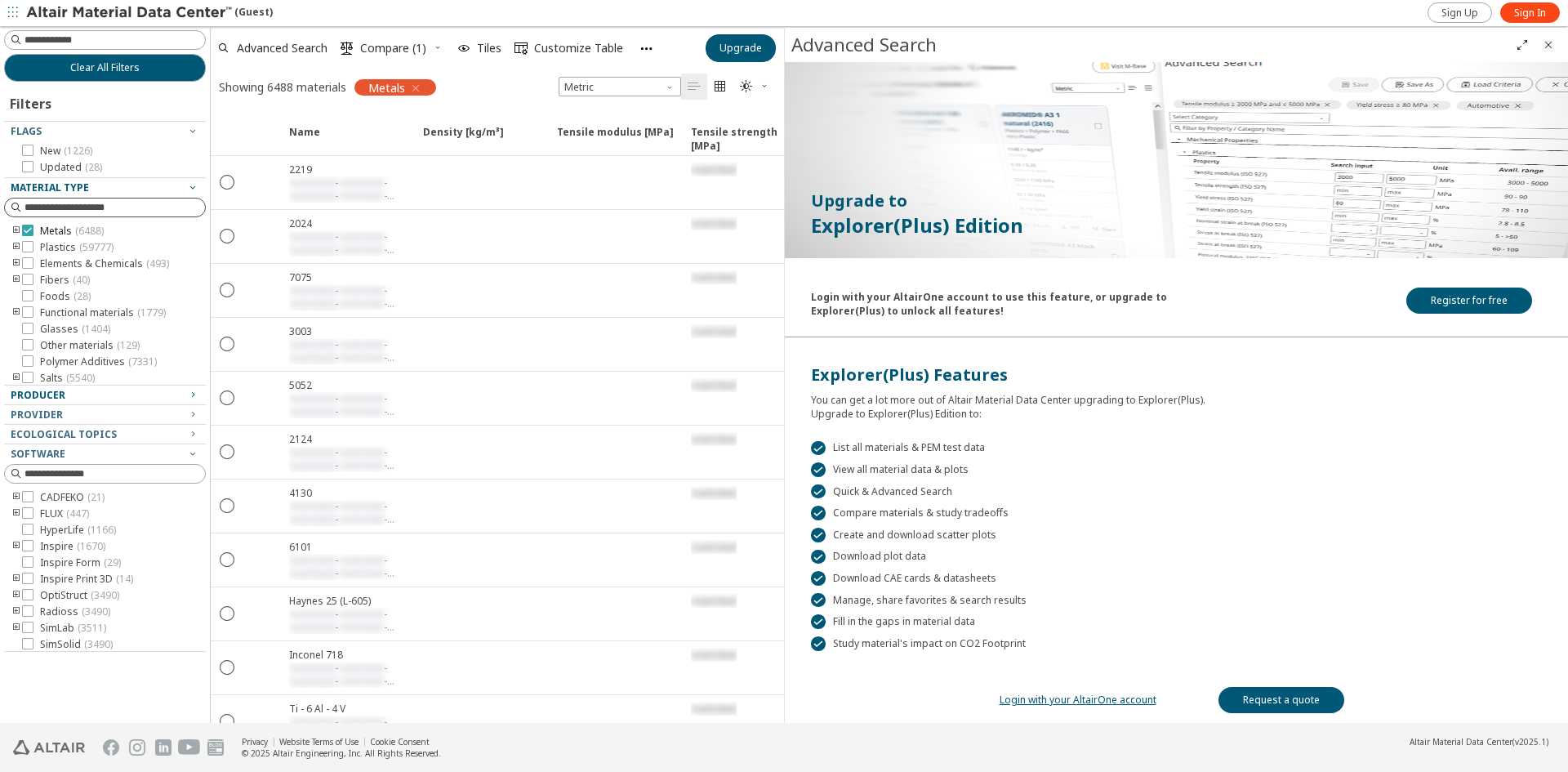
click at [25, 234] on div "Metals ( 6488 )" at bounding box center [105, 231] width 189 height 13
click at [31, 234] on icon at bounding box center [28, 230] width 11 height 11
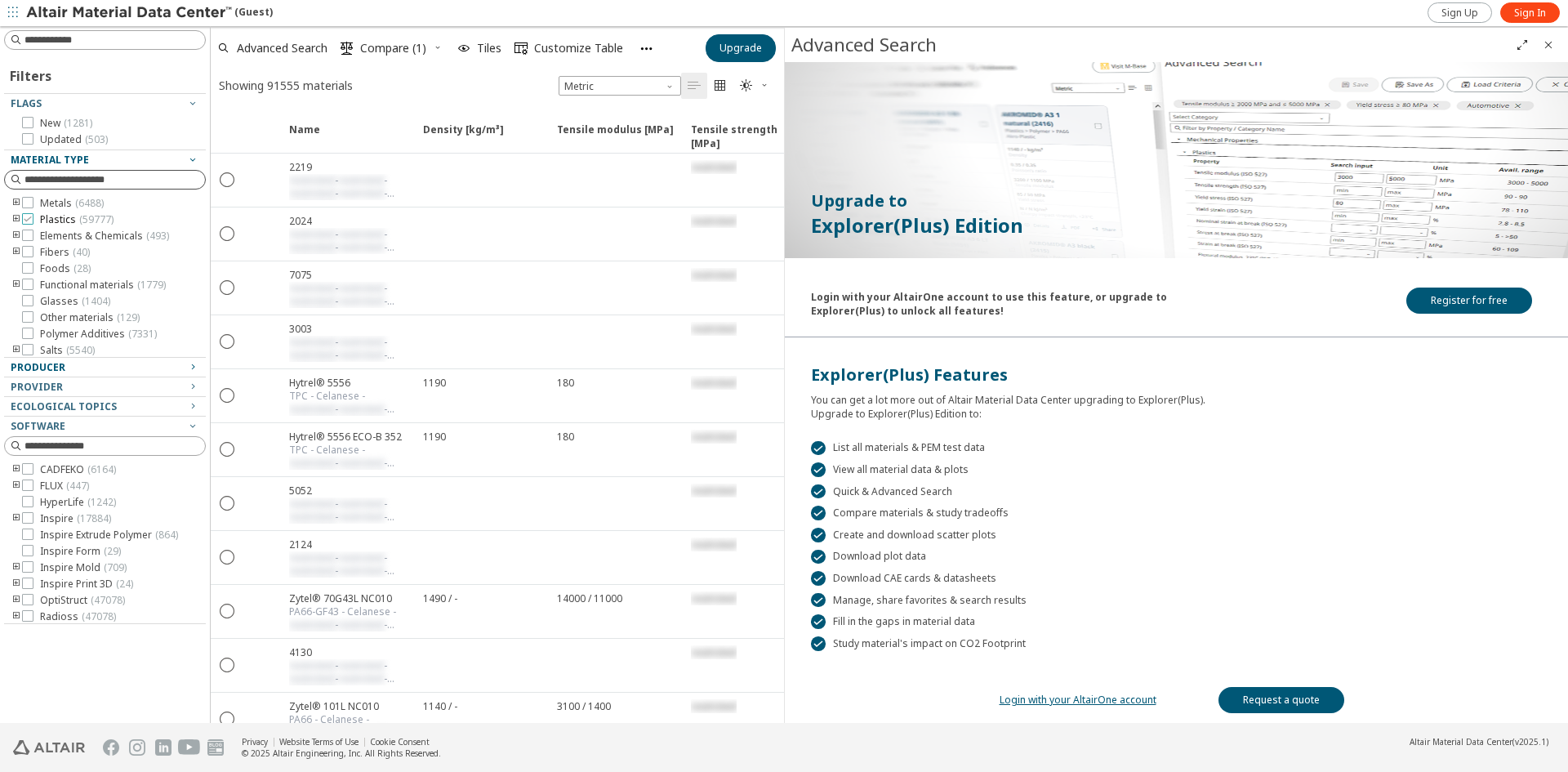
click at [30, 216] on icon at bounding box center [28, 218] width 11 height 11
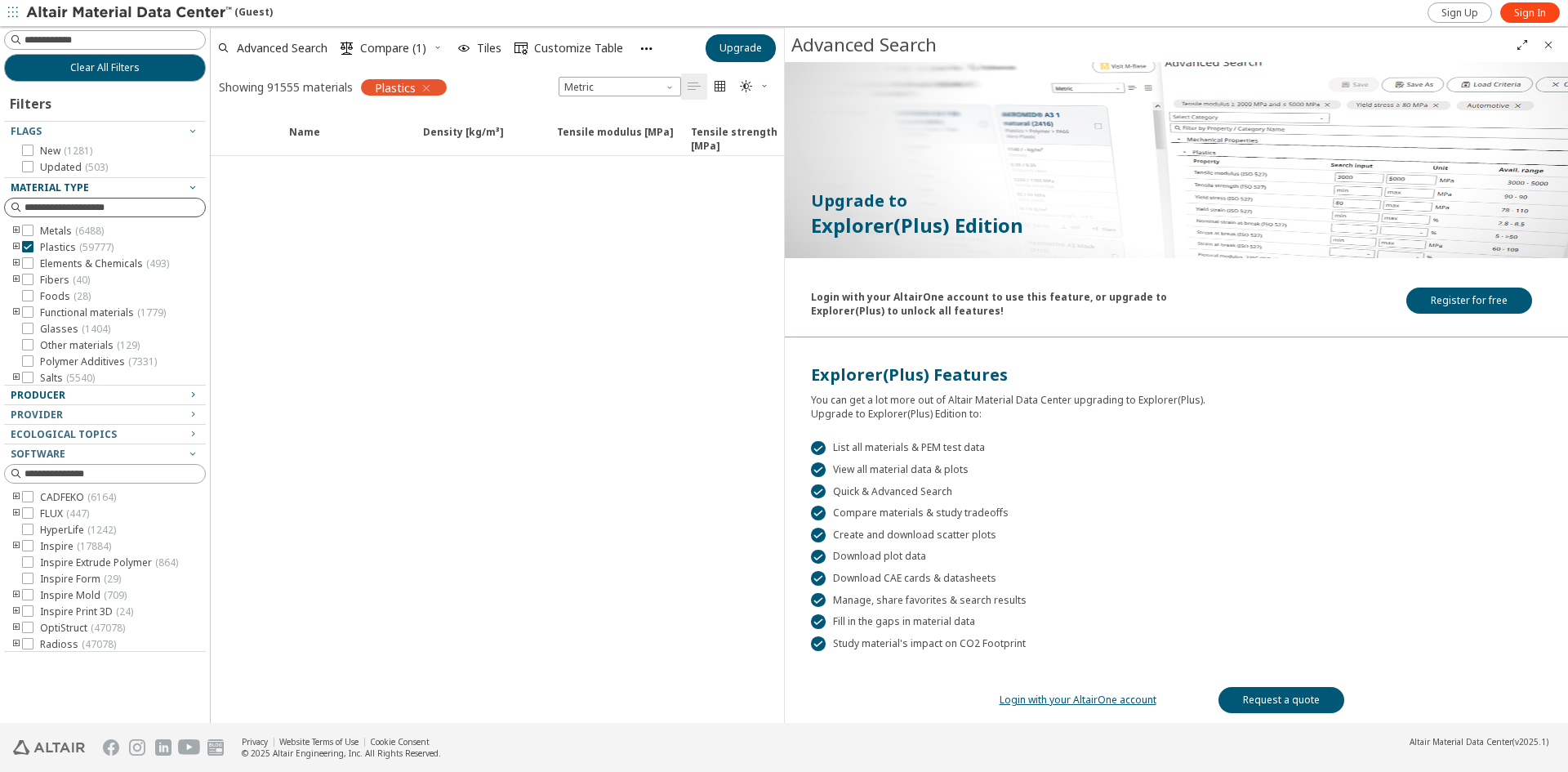
click at [58, 207] on input at bounding box center [115, 207] width 181 height 17
paste input "*******"
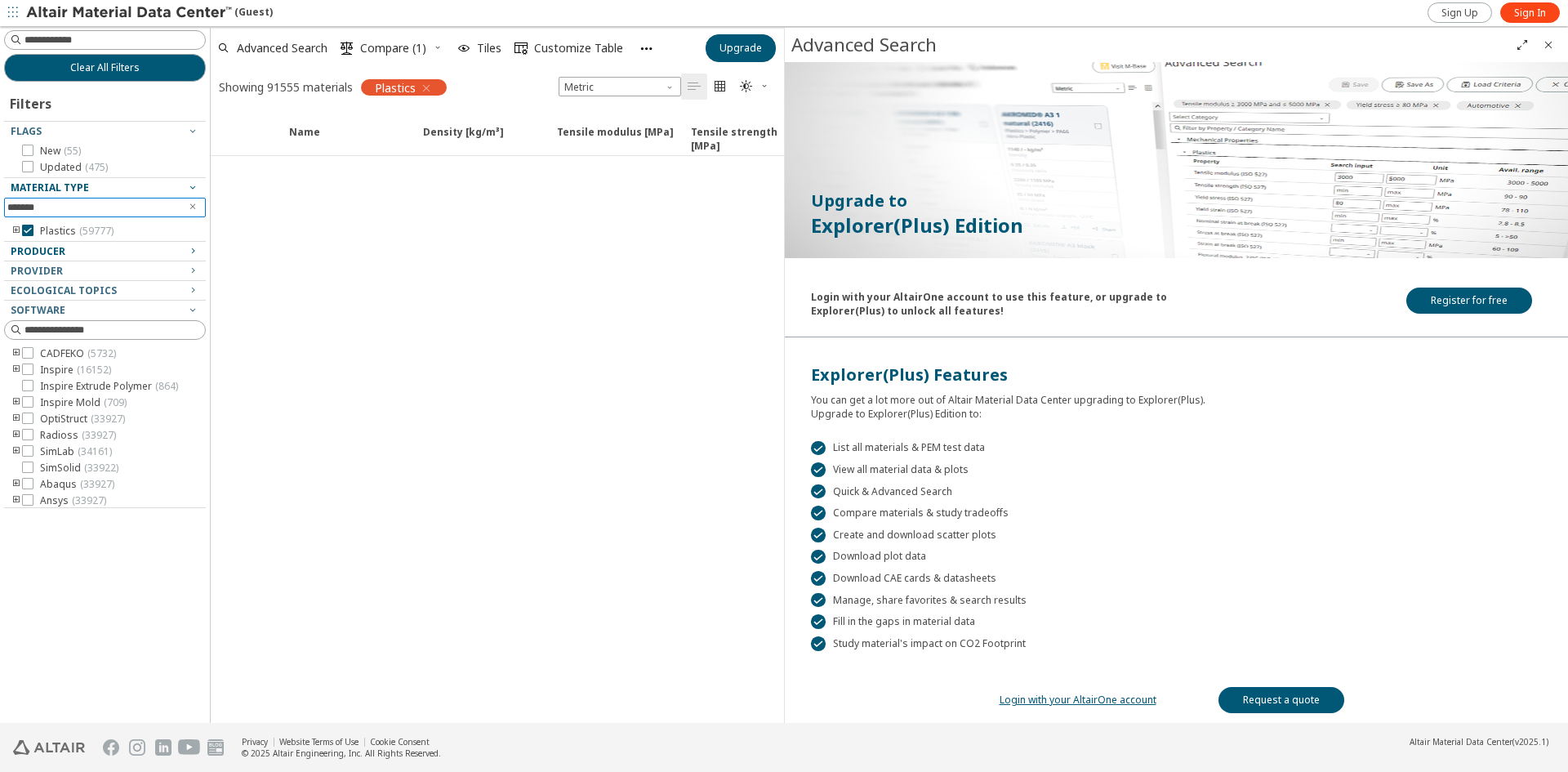
type input "*******"
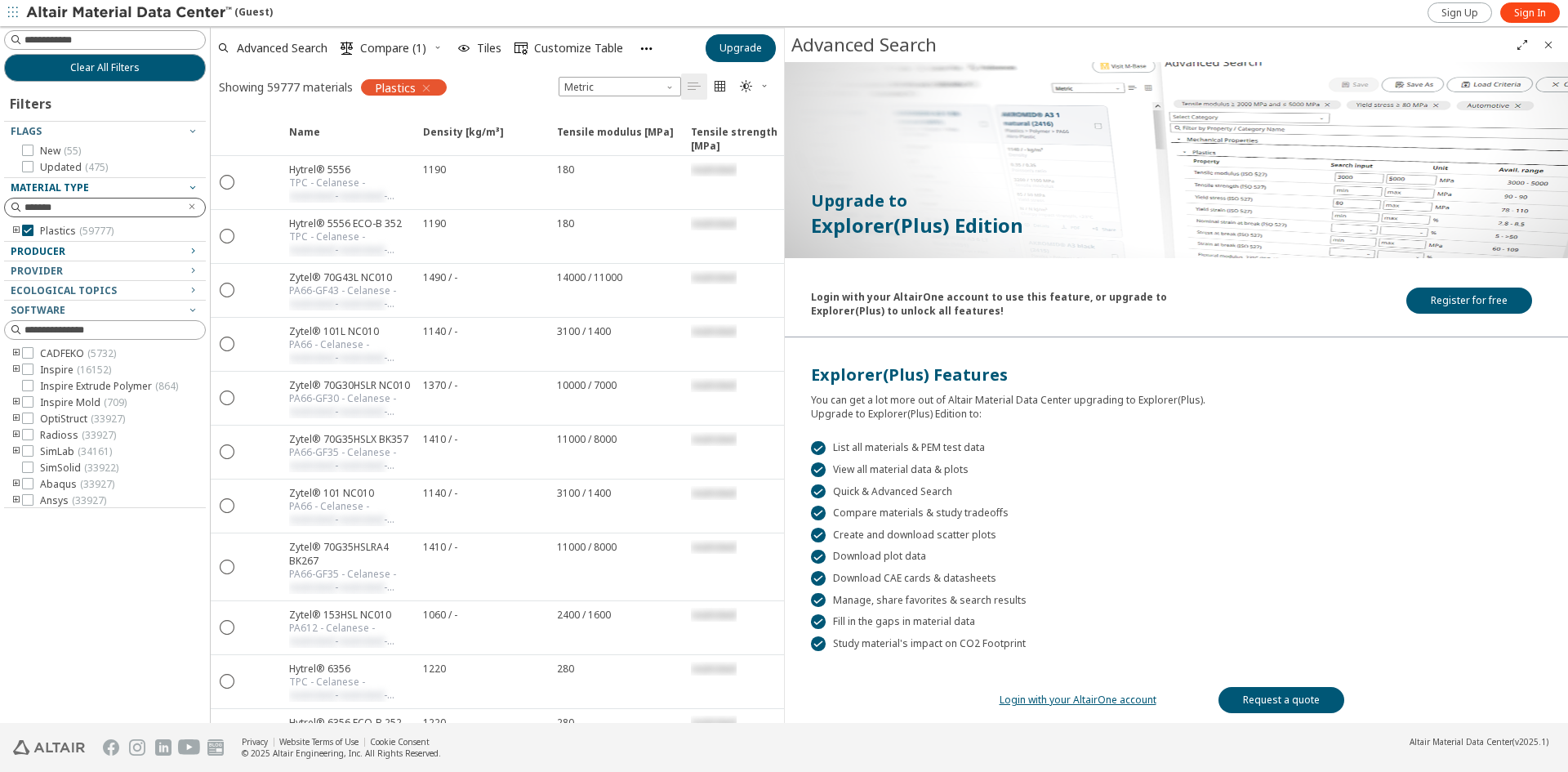
click at [425, 87] on icon "button" at bounding box center [426, 88] width 13 height 13
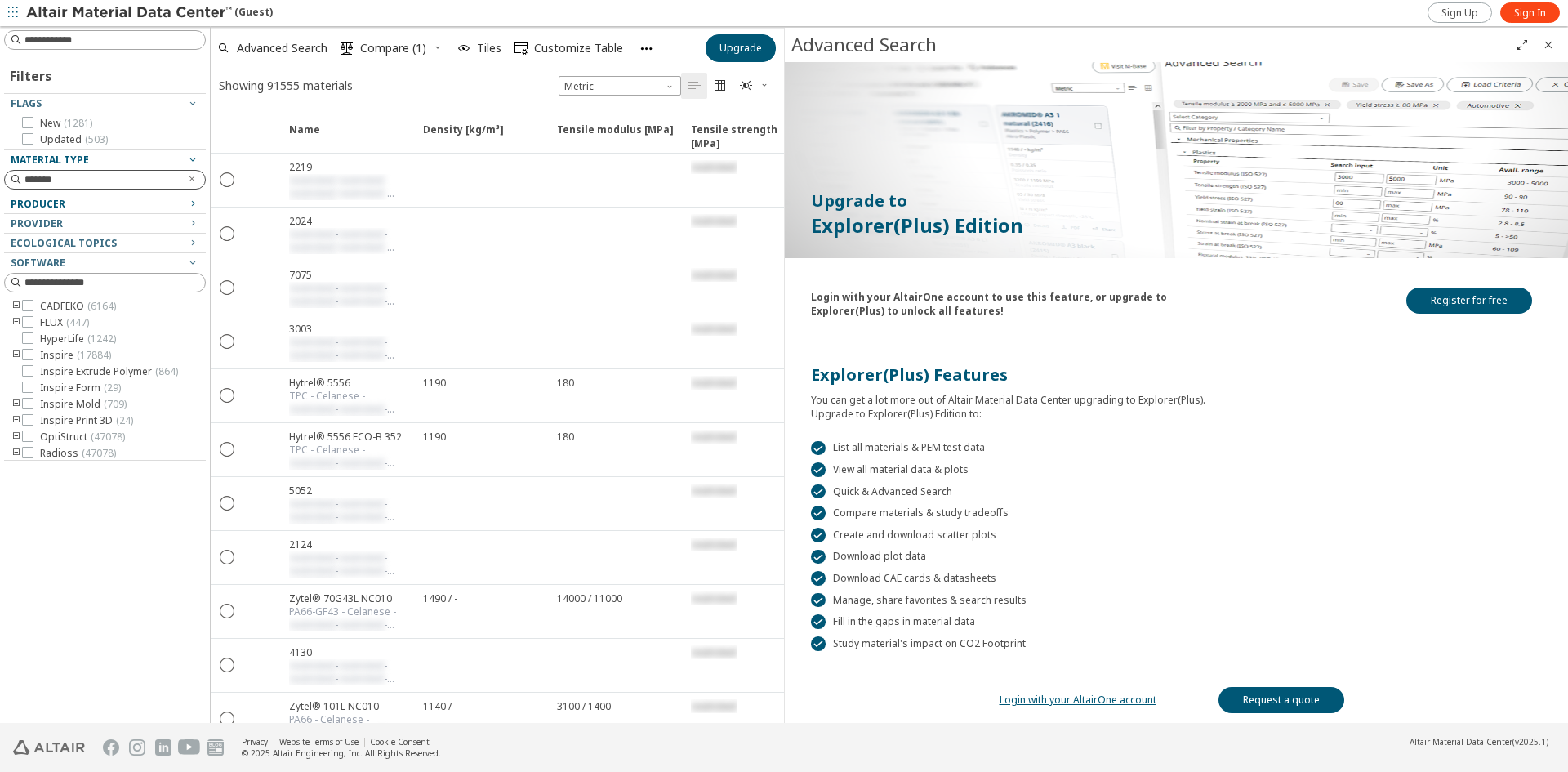
click at [11, 16] on icon "button" at bounding box center [13, 12] width 10 height 10
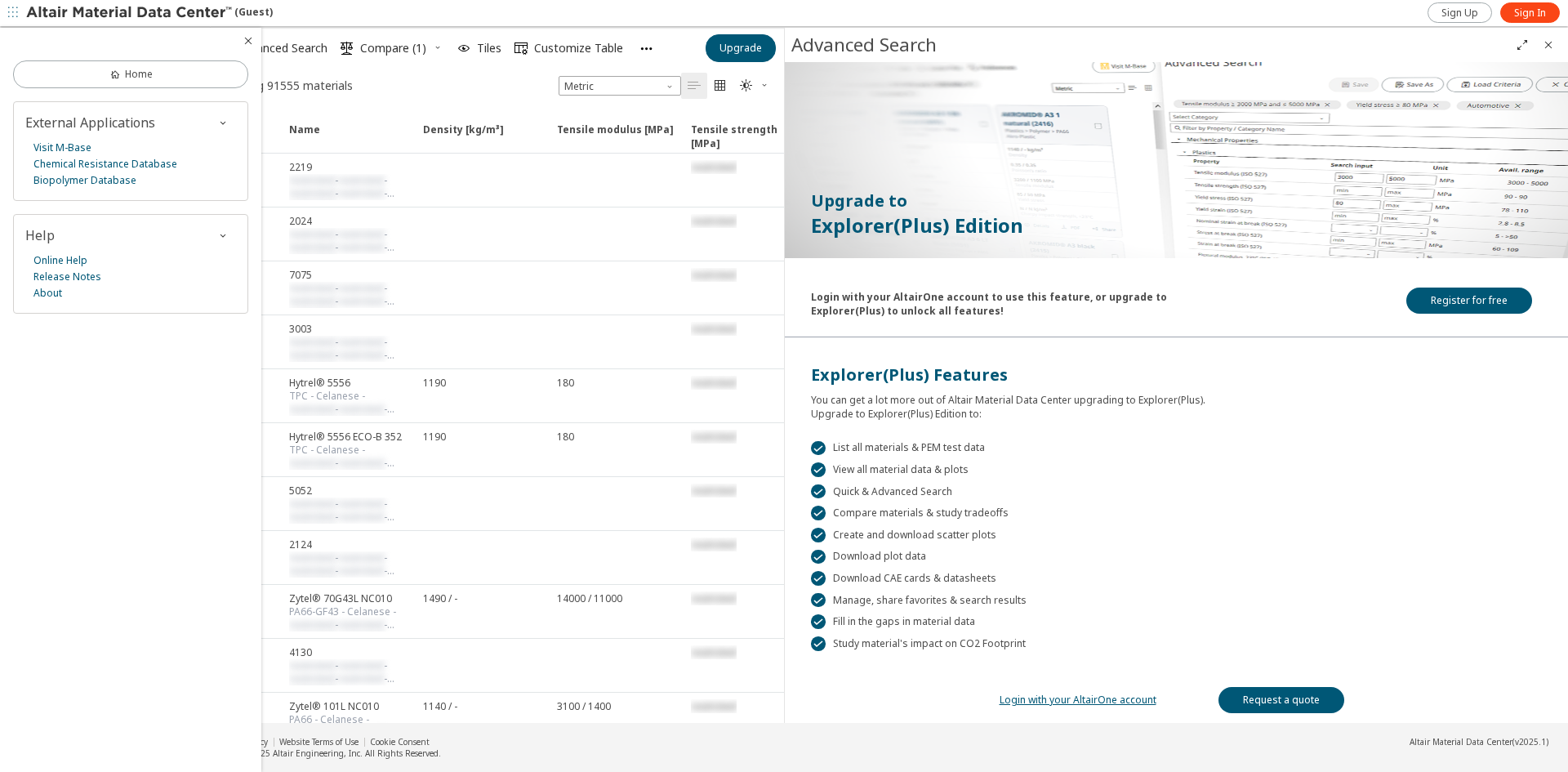
click at [242, 39] on icon "button" at bounding box center [248, 40] width 13 height 13
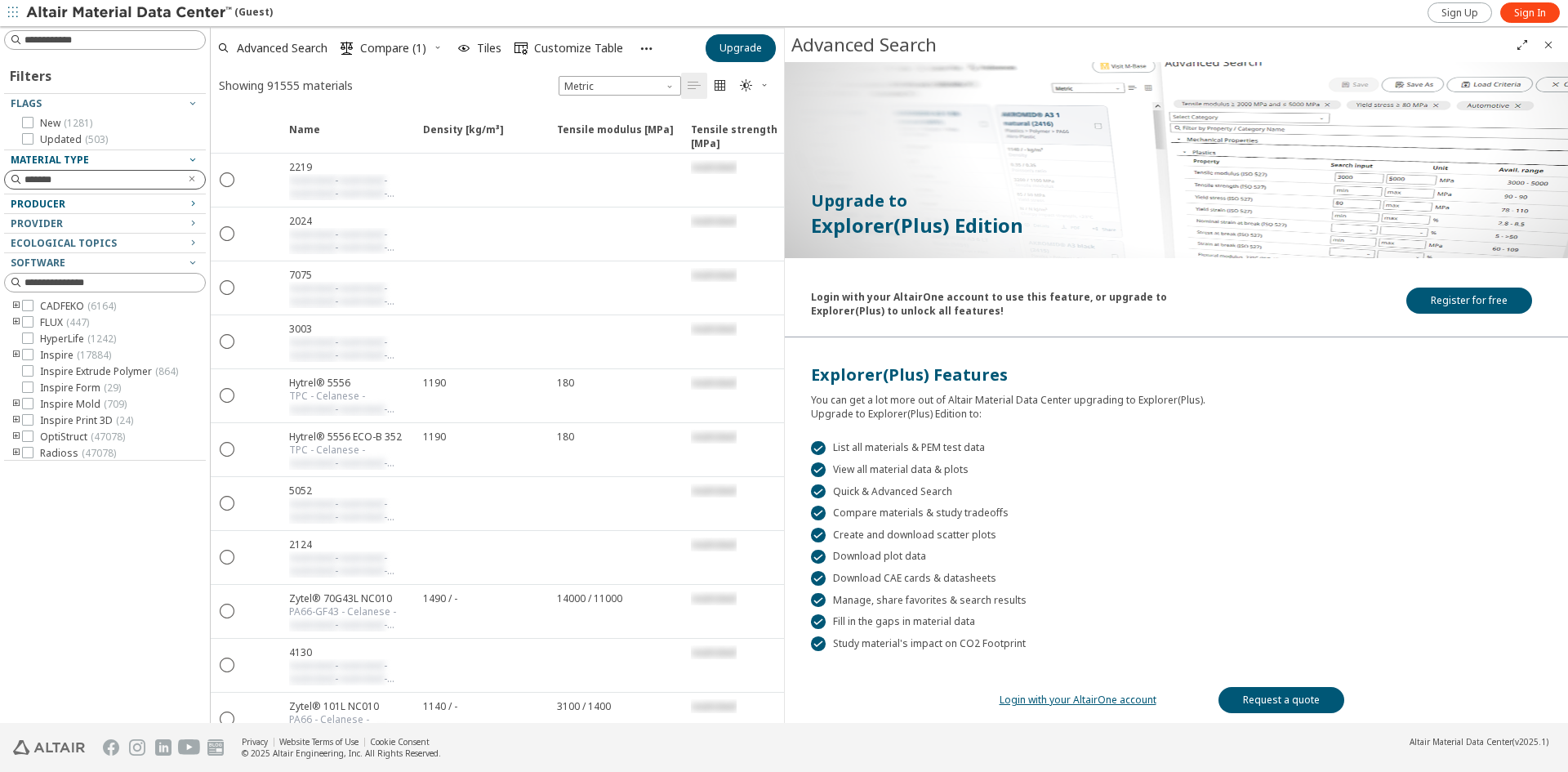
click at [637, 50] on span "button" at bounding box center [646, 48] width 20 height 36
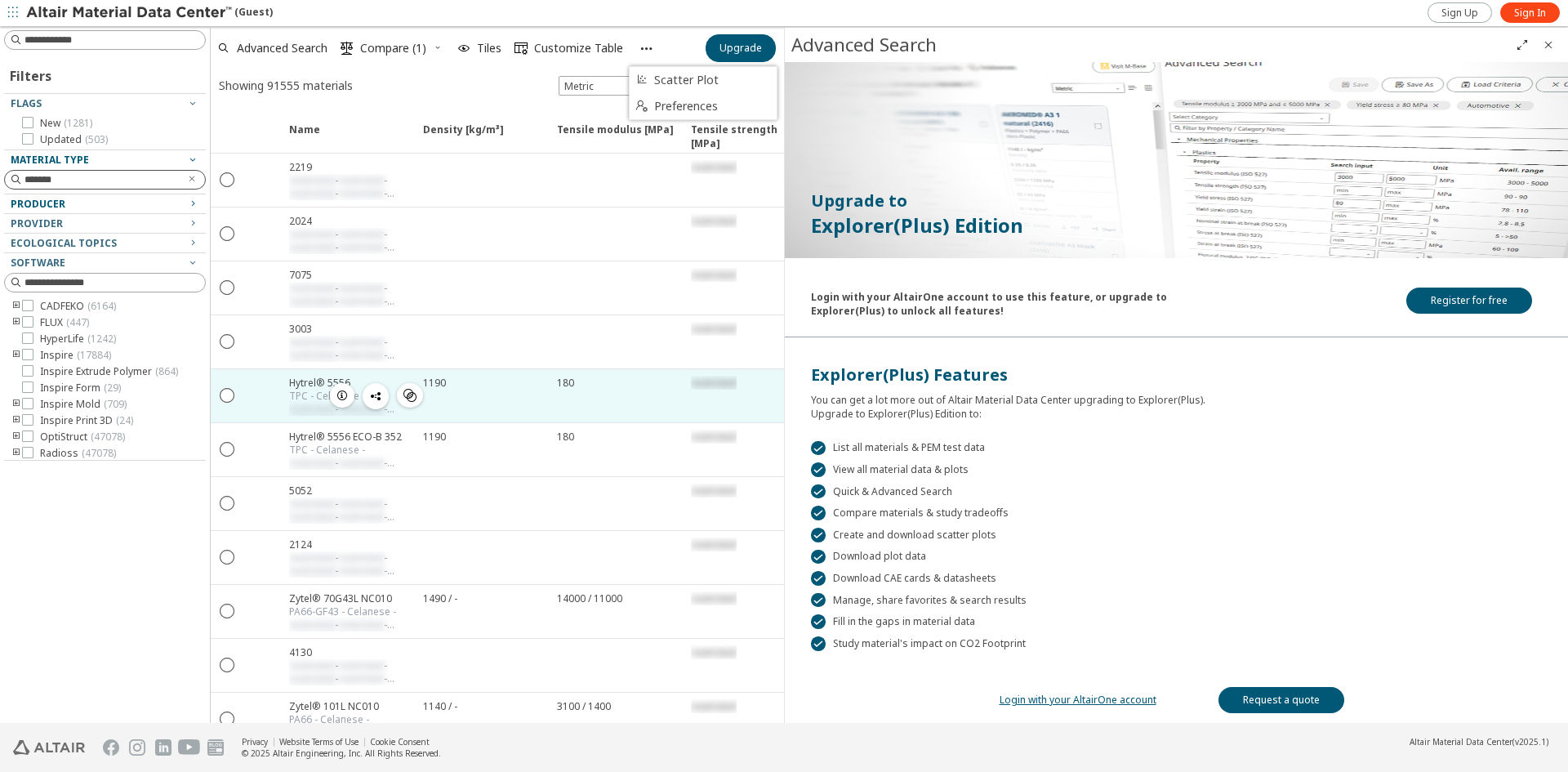
click at [614, 393] on div "180" at bounding box center [614, 396] width 134 height 53
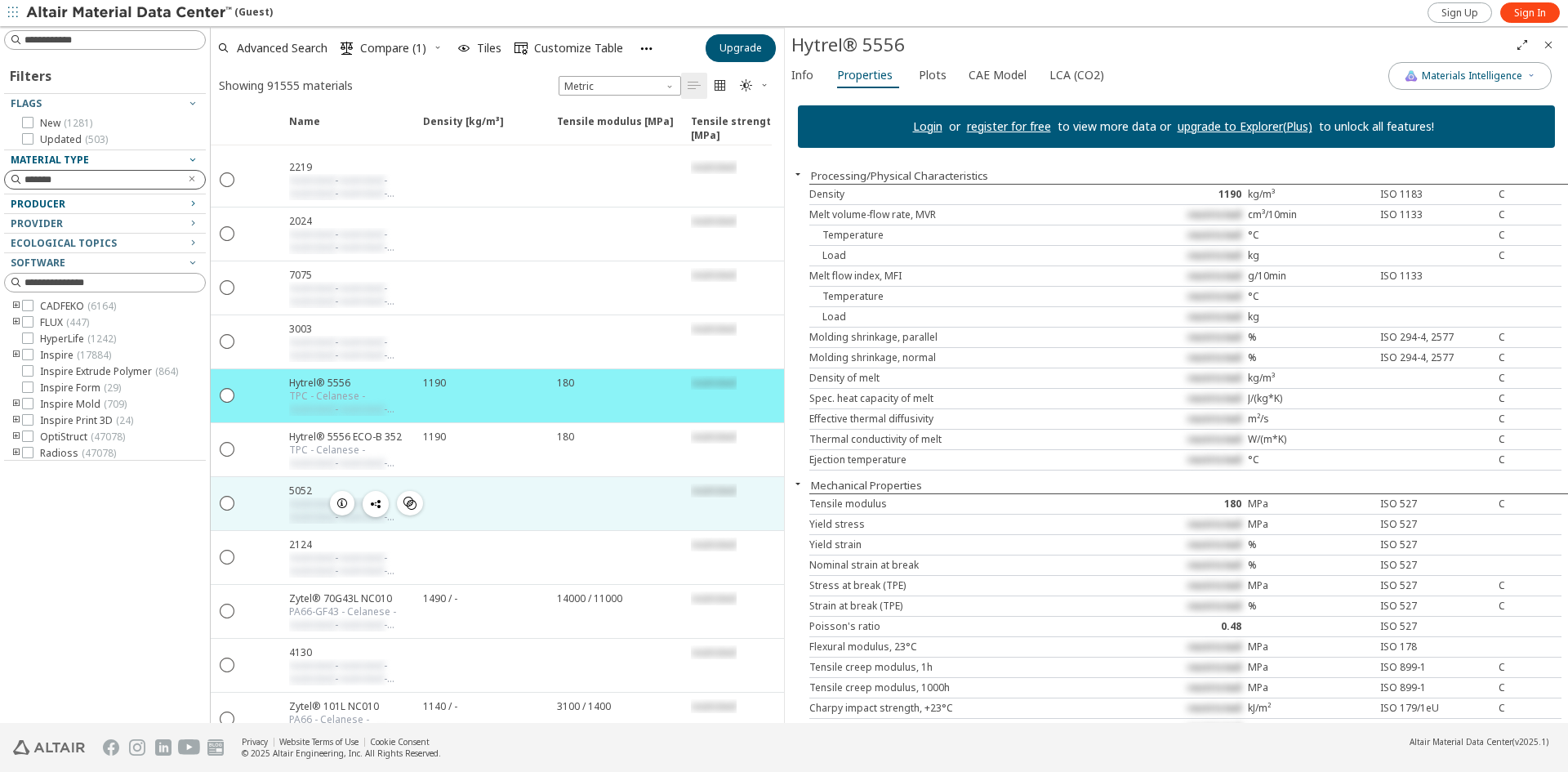
scroll to position [137, 0]
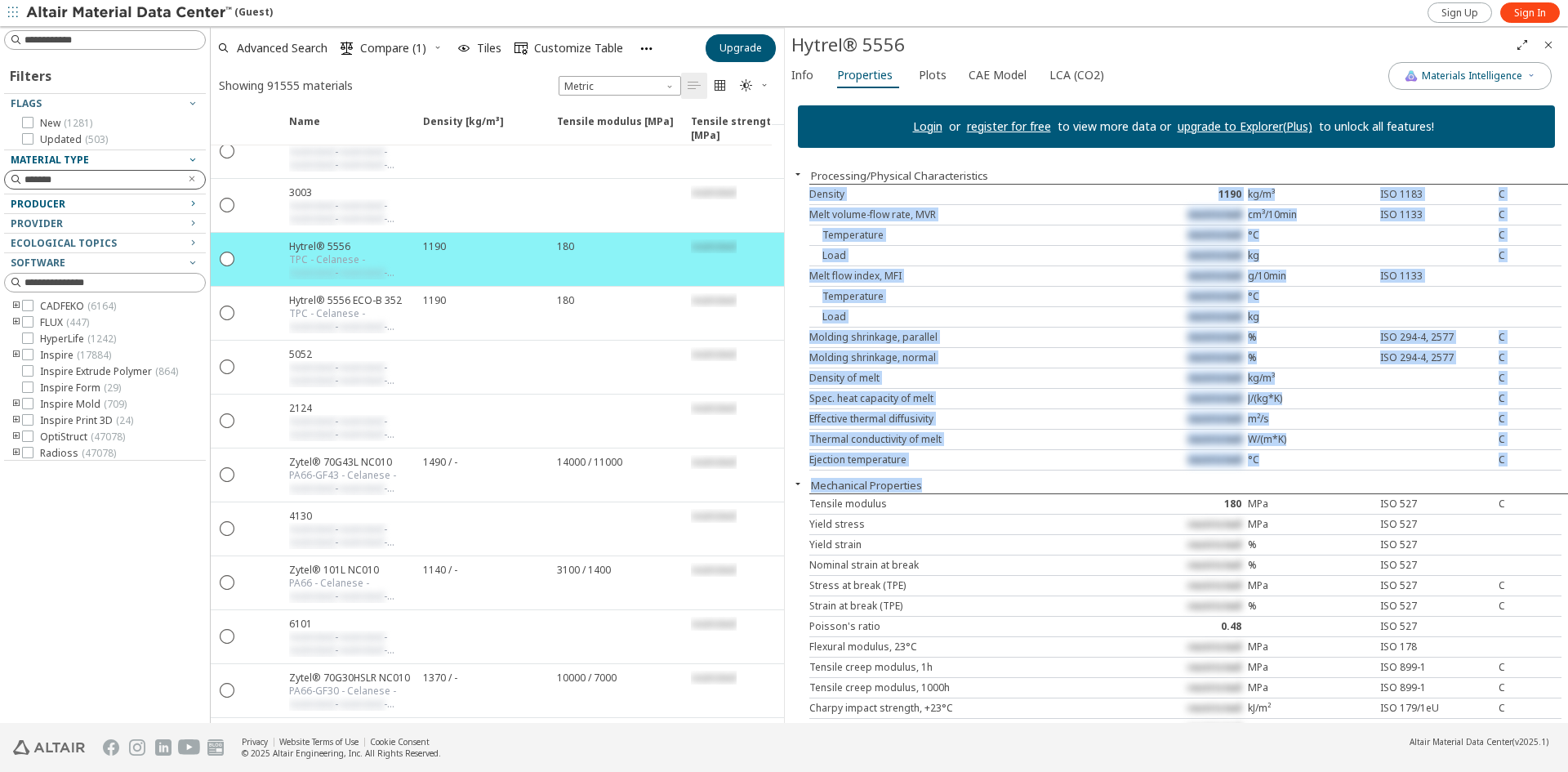
drag, startPoint x: 812, startPoint y: 193, endPoint x: 1438, endPoint y: 487, distance: 691.6
click at [1438, 487] on div "Login or register for free to view more data or upgrade to Explorer(Plus) to un…" at bounding box center [1176, 408] width 783 height 631
drag, startPoint x: 1195, startPoint y: 401, endPoint x: 986, endPoint y: 409, distance: 209.2
click at [986, 409] on div "Effective thermal diffusivity restricted m²/s C" at bounding box center [1186, 419] width 752 height 20
drag, startPoint x: 810, startPoint y: 191, endPoint x: 1346, endPoint y: 478, distance: 608.0
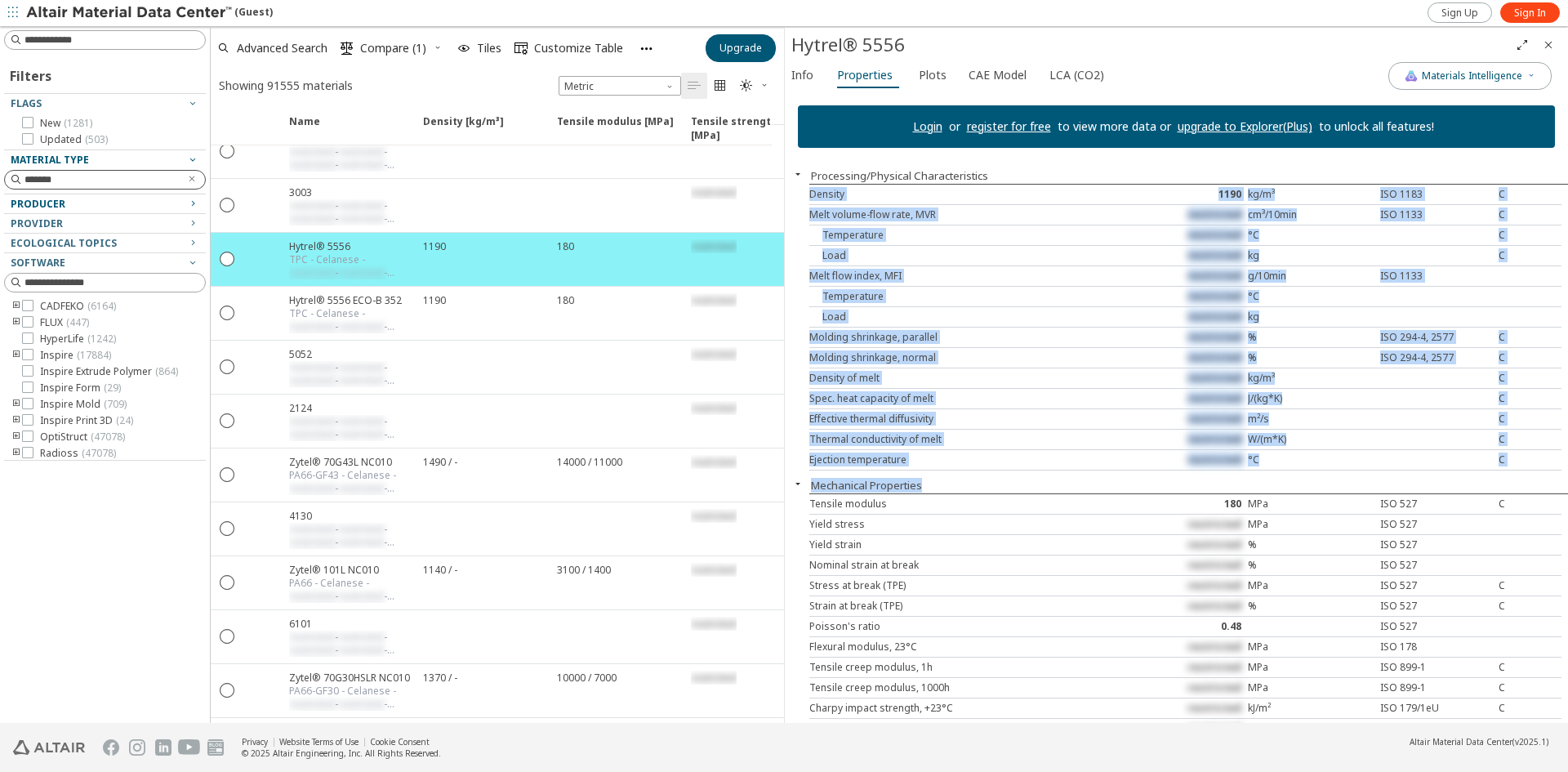
click at [1346, 478] on div "Login or register for free to view more data or upgrade to Explorer(Plus) to un…" at bounding box center [1176, 408] width 783 height 631
copy div "Density 1190 kg/m³ ISO 1183 C Melt volume-flow rate, MVR restricted cm³/10min I…"
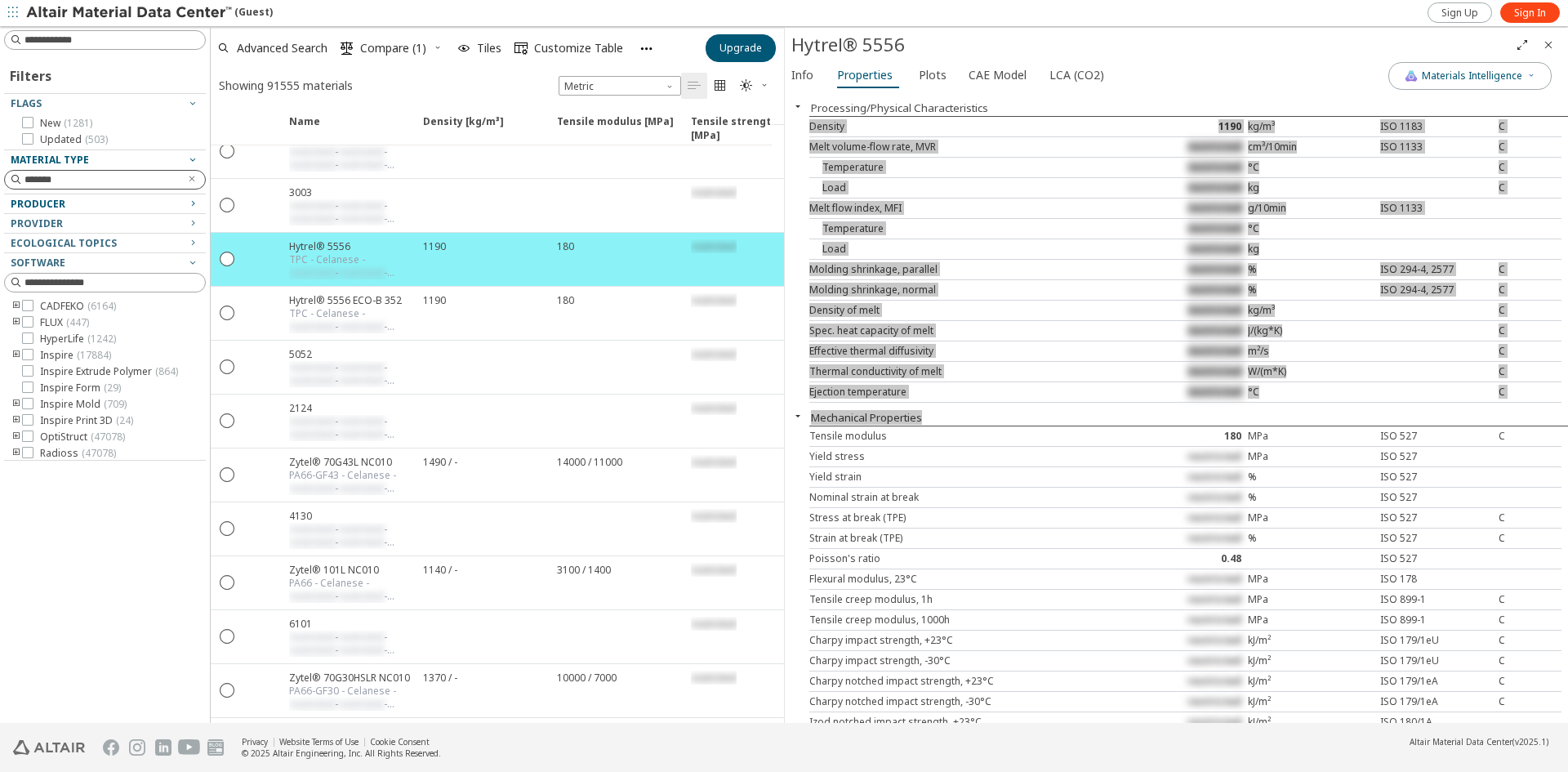
scroll to position [0, 0]
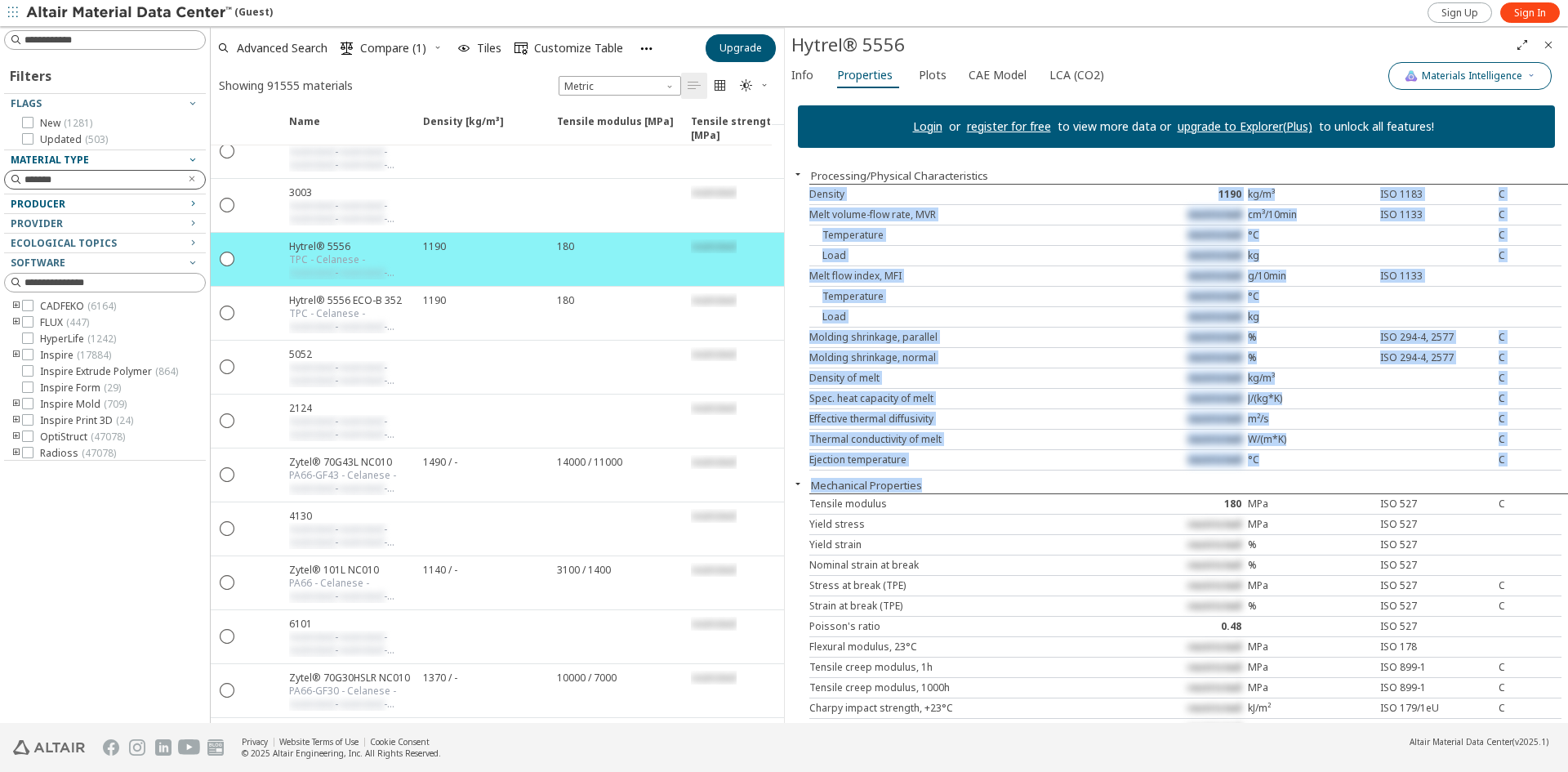
click at [1532, 77] on icon "button" at bounding box center [1530, 75] width 10 height 10
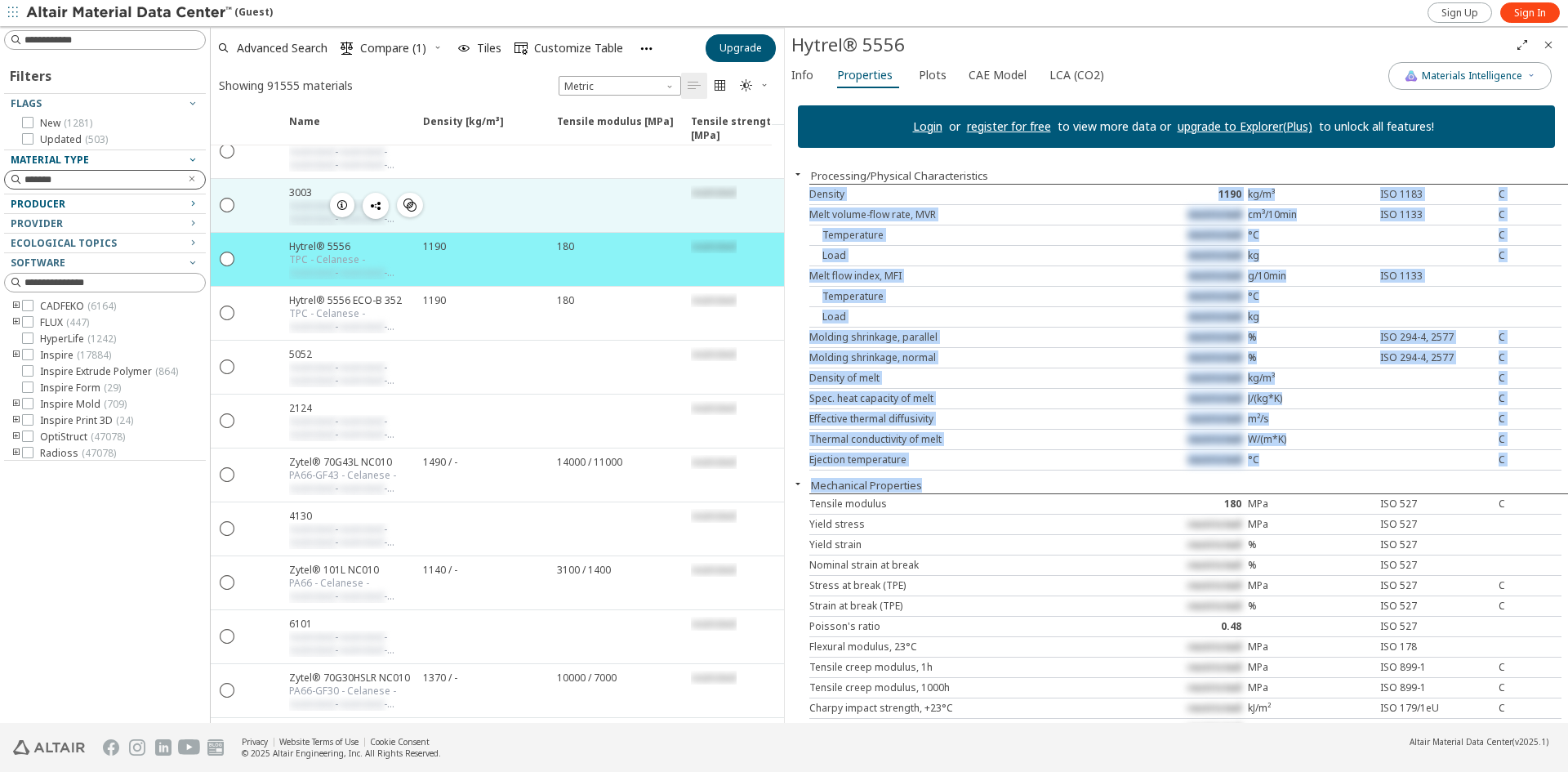
click at [384, 203] on span "button" at bounding box center [375, 205] width 19 height 26
click at [538, 210] on div at bounding box center [480, 205] width 134 height 53
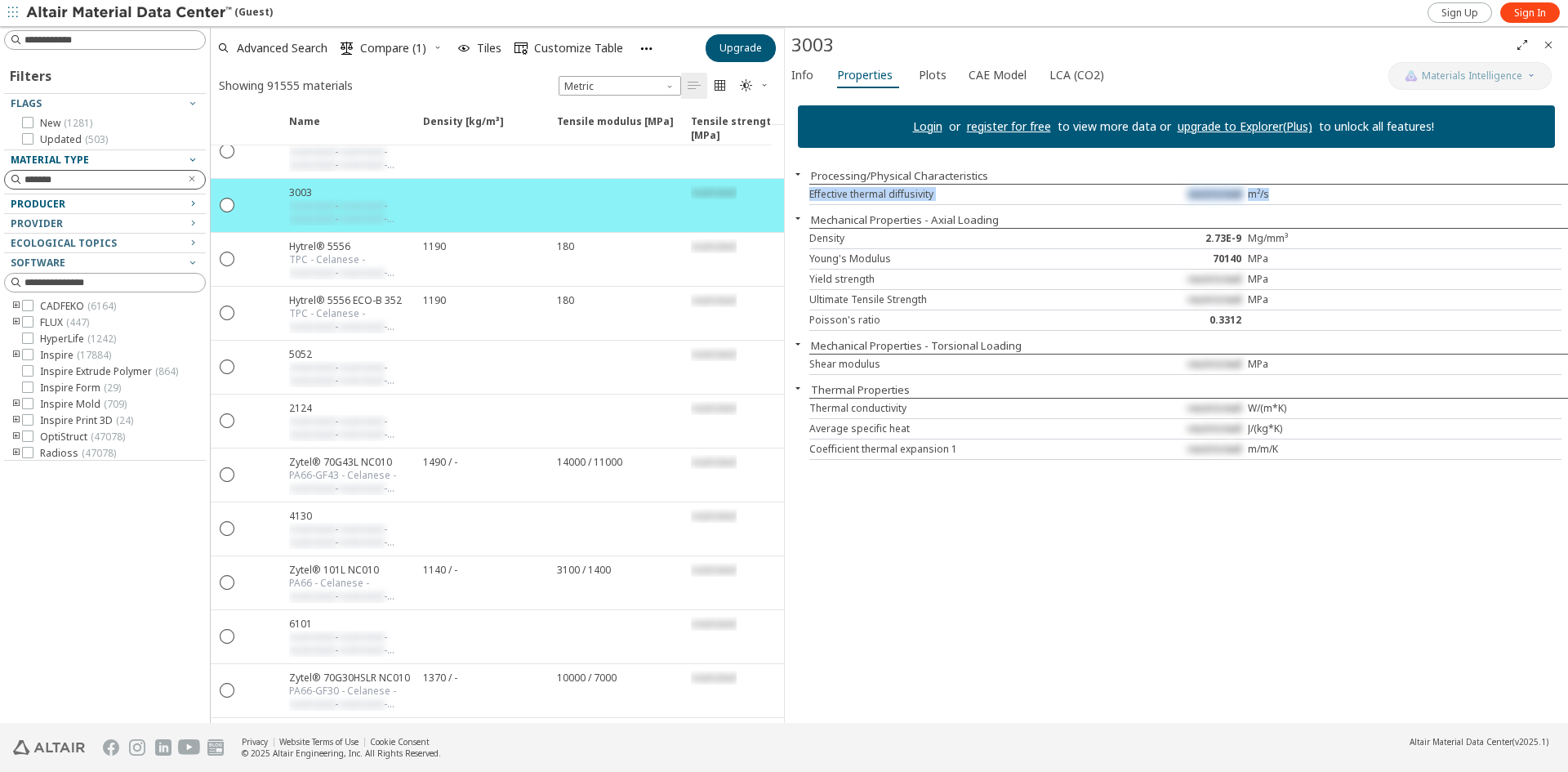
click at [195, 162] on icon "button" at bounding box center [193, 160] width 13 height 13
click at [191, 182] on icon "button" at bounding box center [193, 179] width 13 height 13
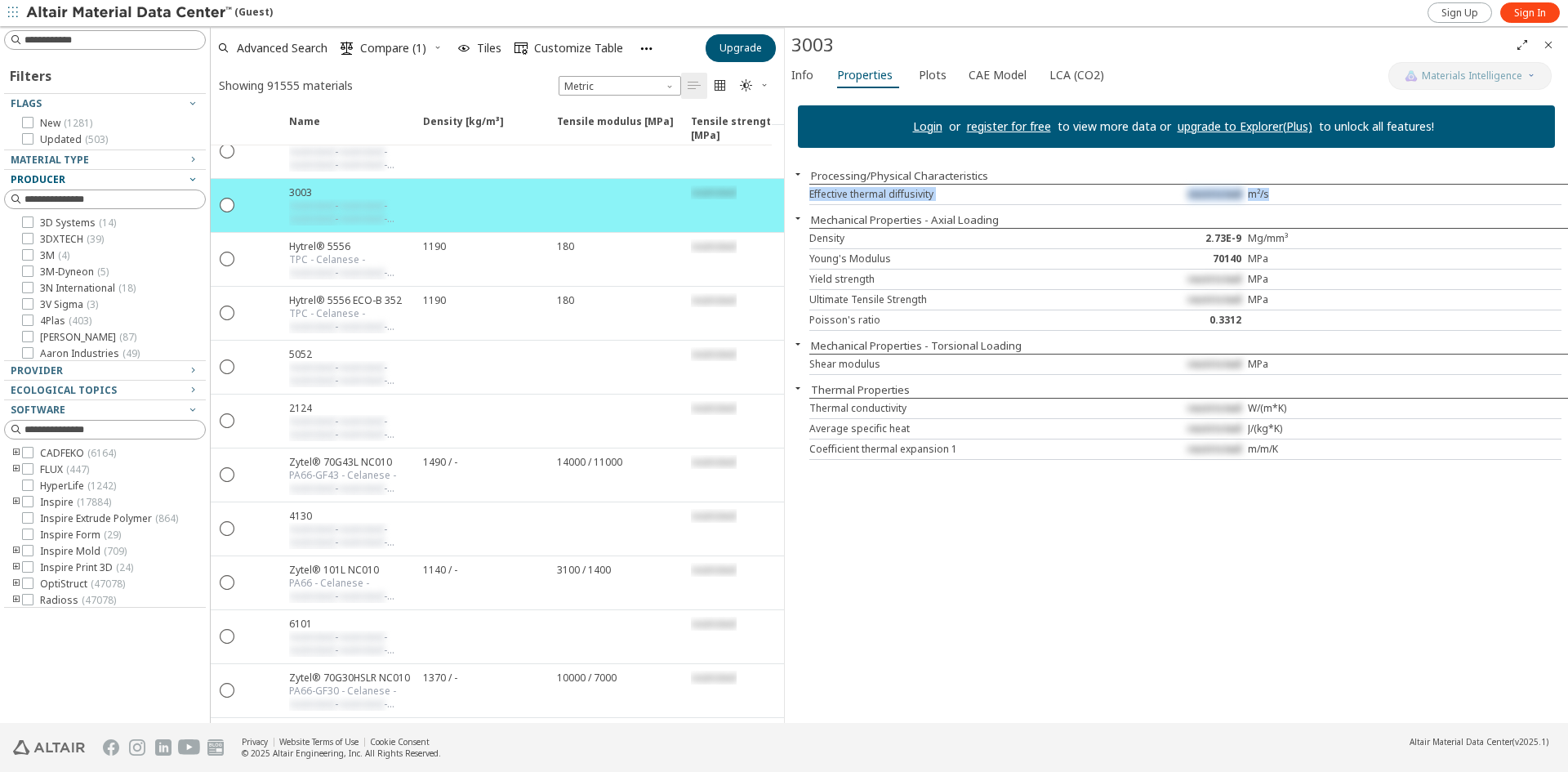
click at [198, 182] on icon "button" at bounding box center [193, 179] width 13 height 13
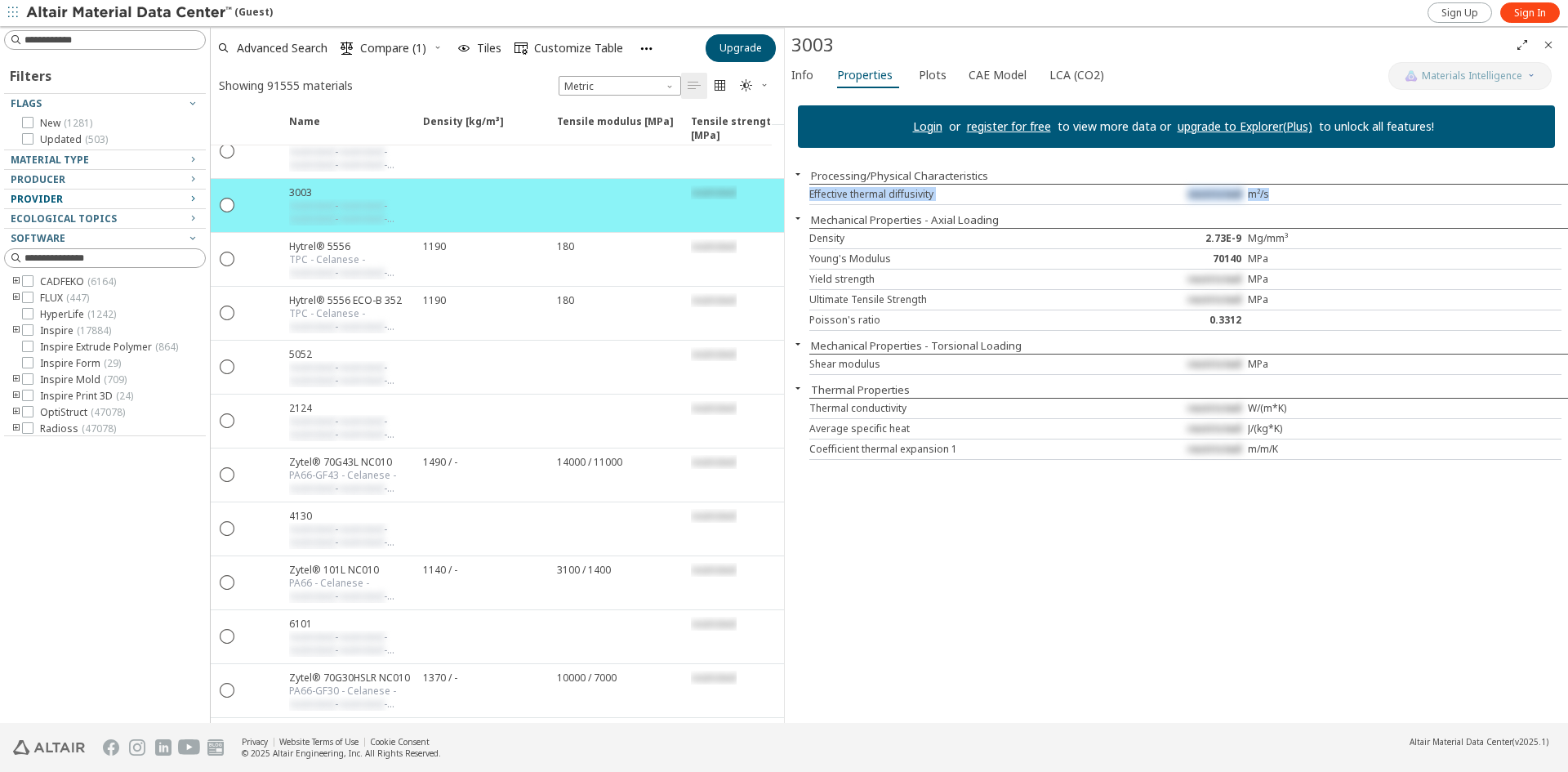
click at [195, 197] on icon "button" at bounding box center [193, 198] width 13 height 13
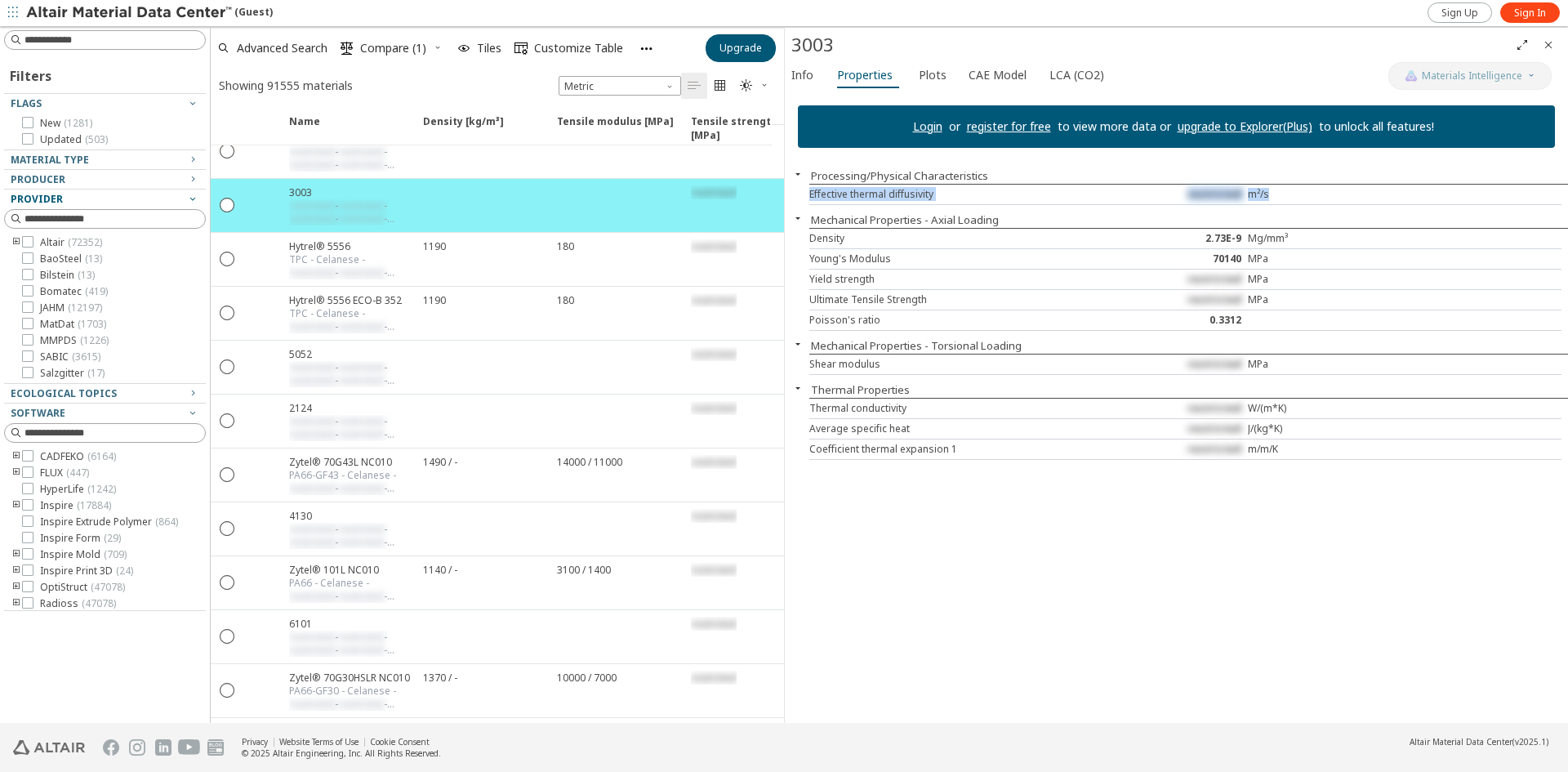
click at [195, 197] on icon "button" at bounding box center [193, 198] width 13 height 13
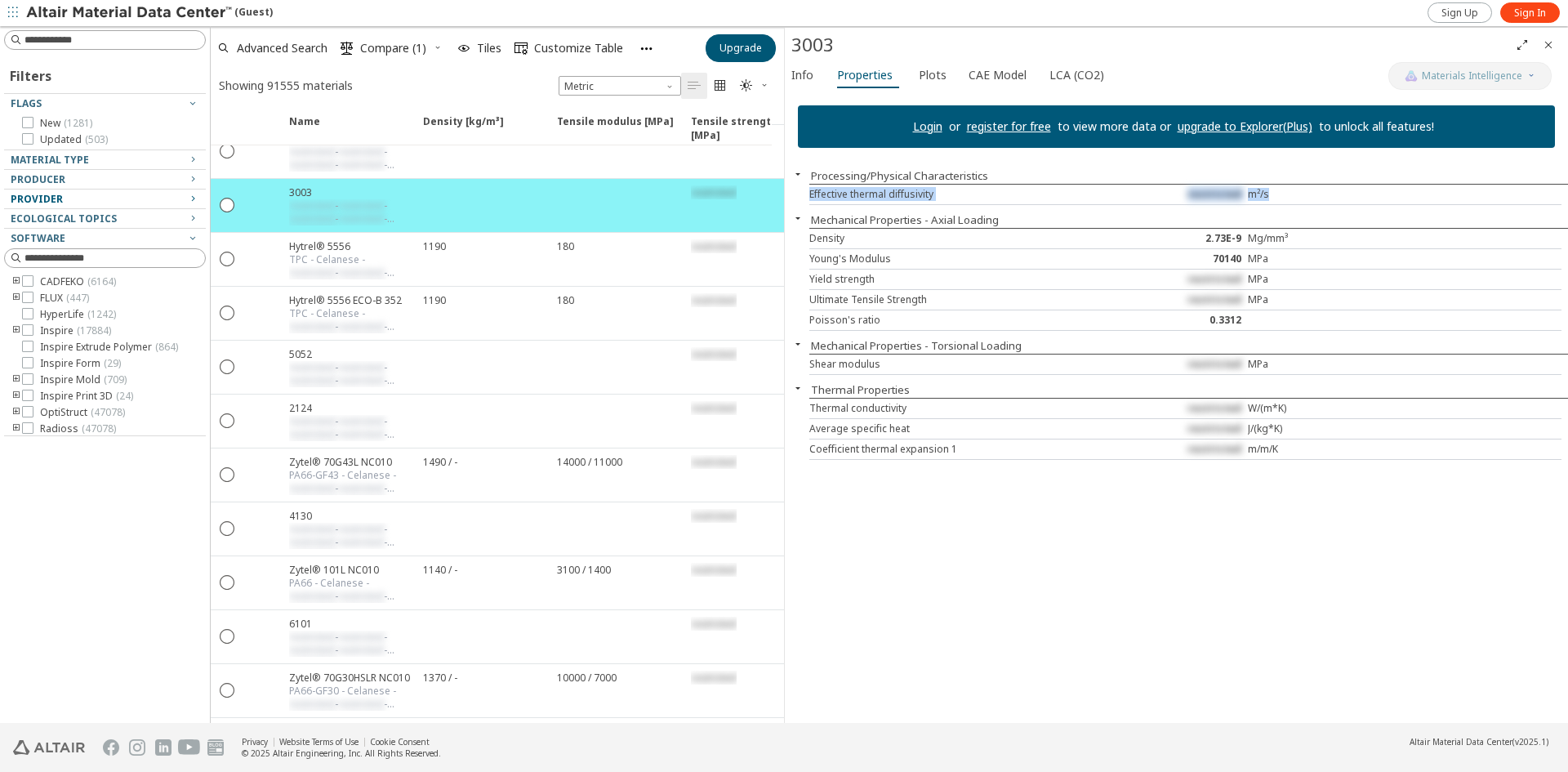
click at [195, 197] on icon "button" at bounding box center [193, 198] width 13 height 13
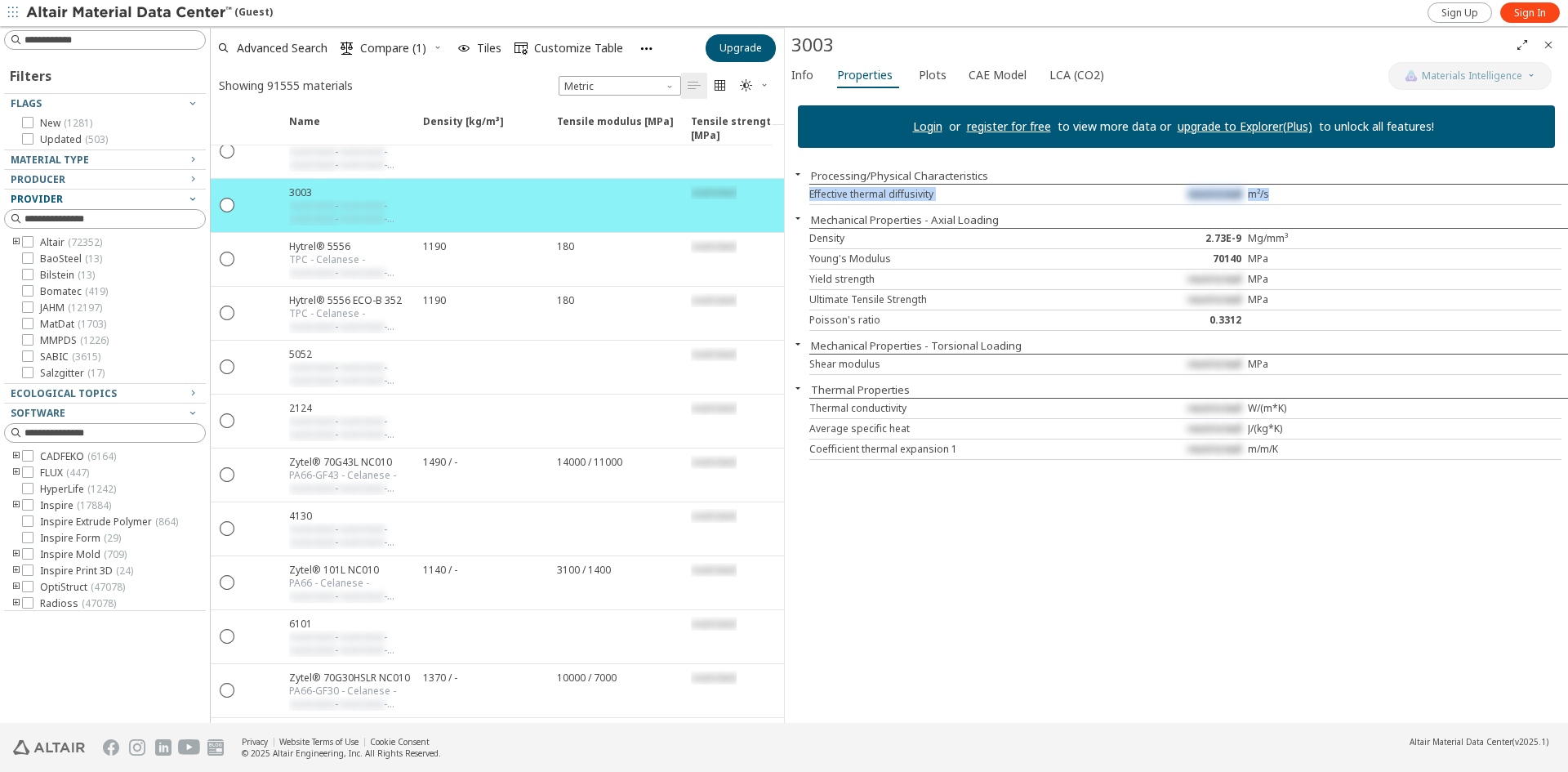
click at [193, 198] on icon "button" at bounding box center [193, 198] width 13 height 13
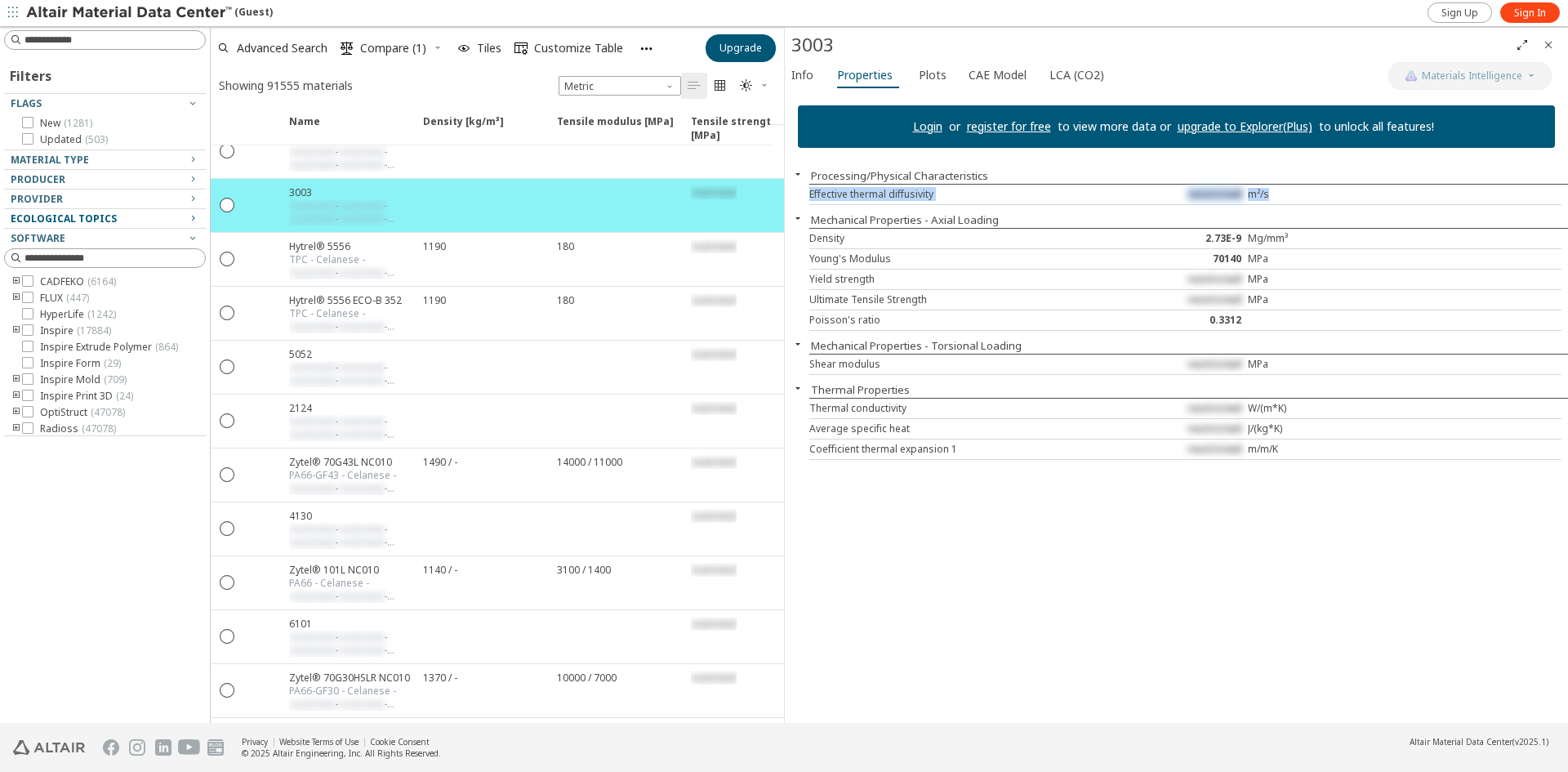
click at [193, 222] on icon "button" at bounding box center [193, 218] width 13 height 13
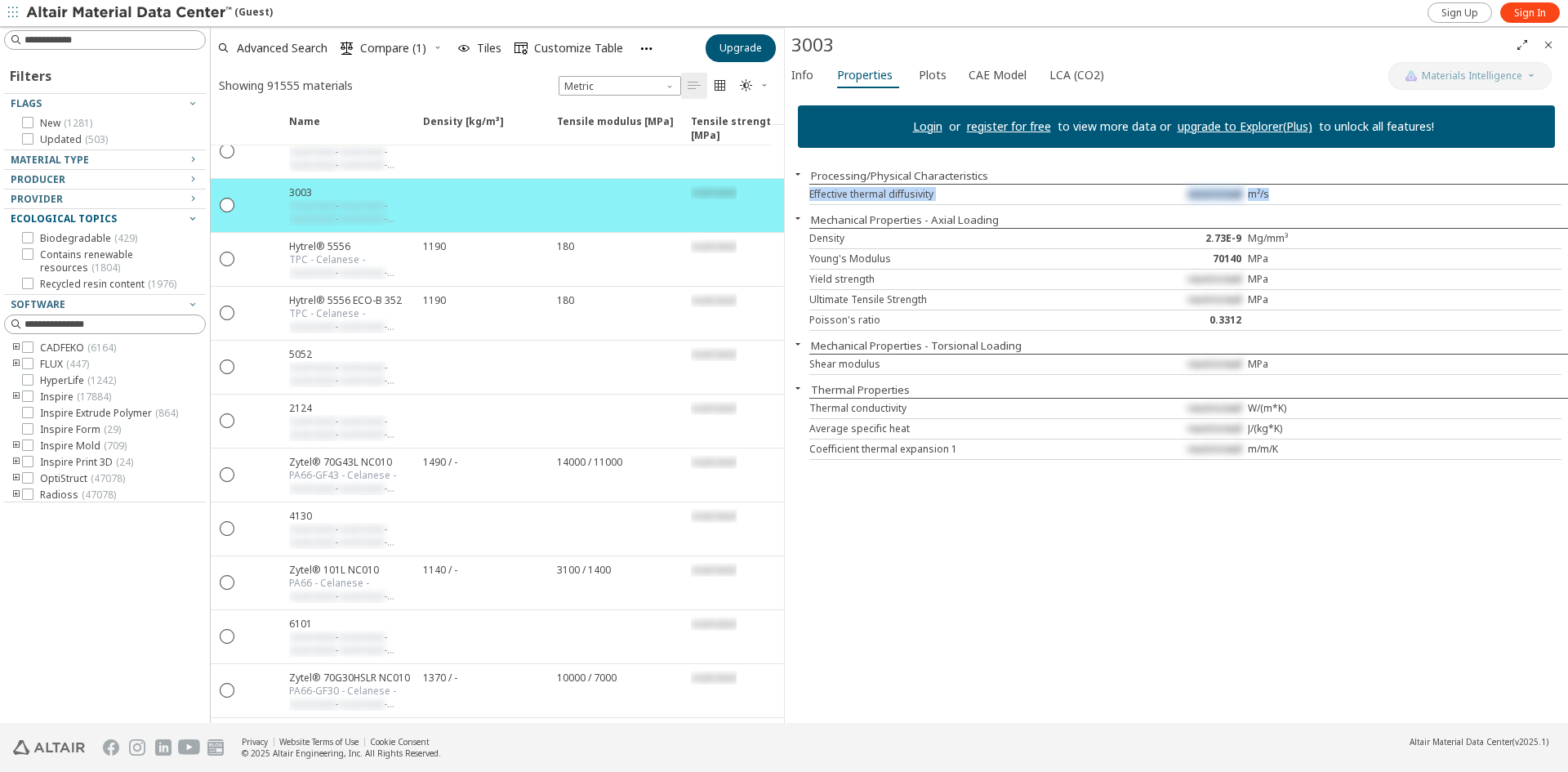
click at [193, 222] on icon "button" at bounding box center [193, 218] width 13 height 13
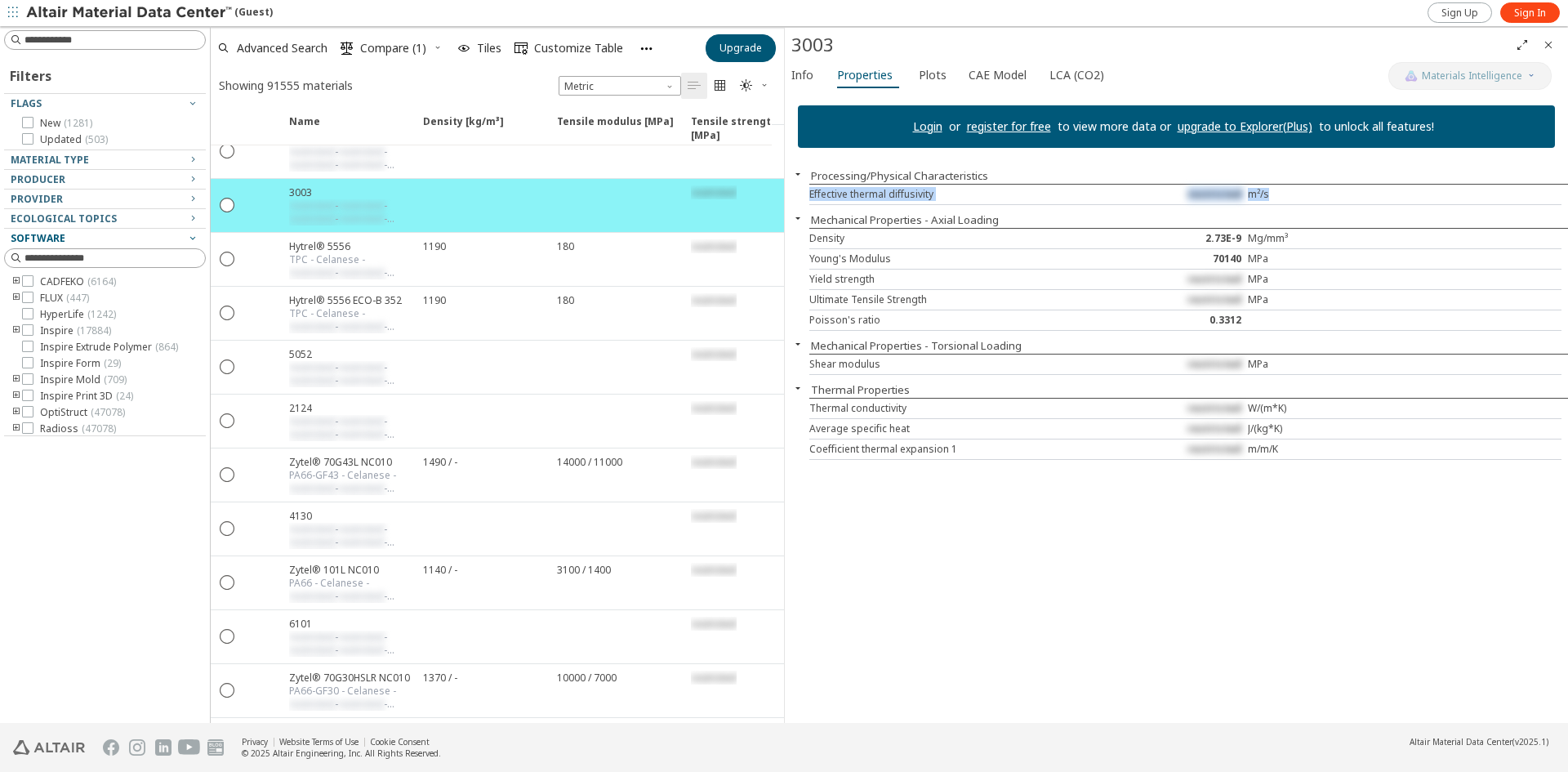
click at [193, 235] on icon "button" at bounding box center [193, 237] width 13 height 13
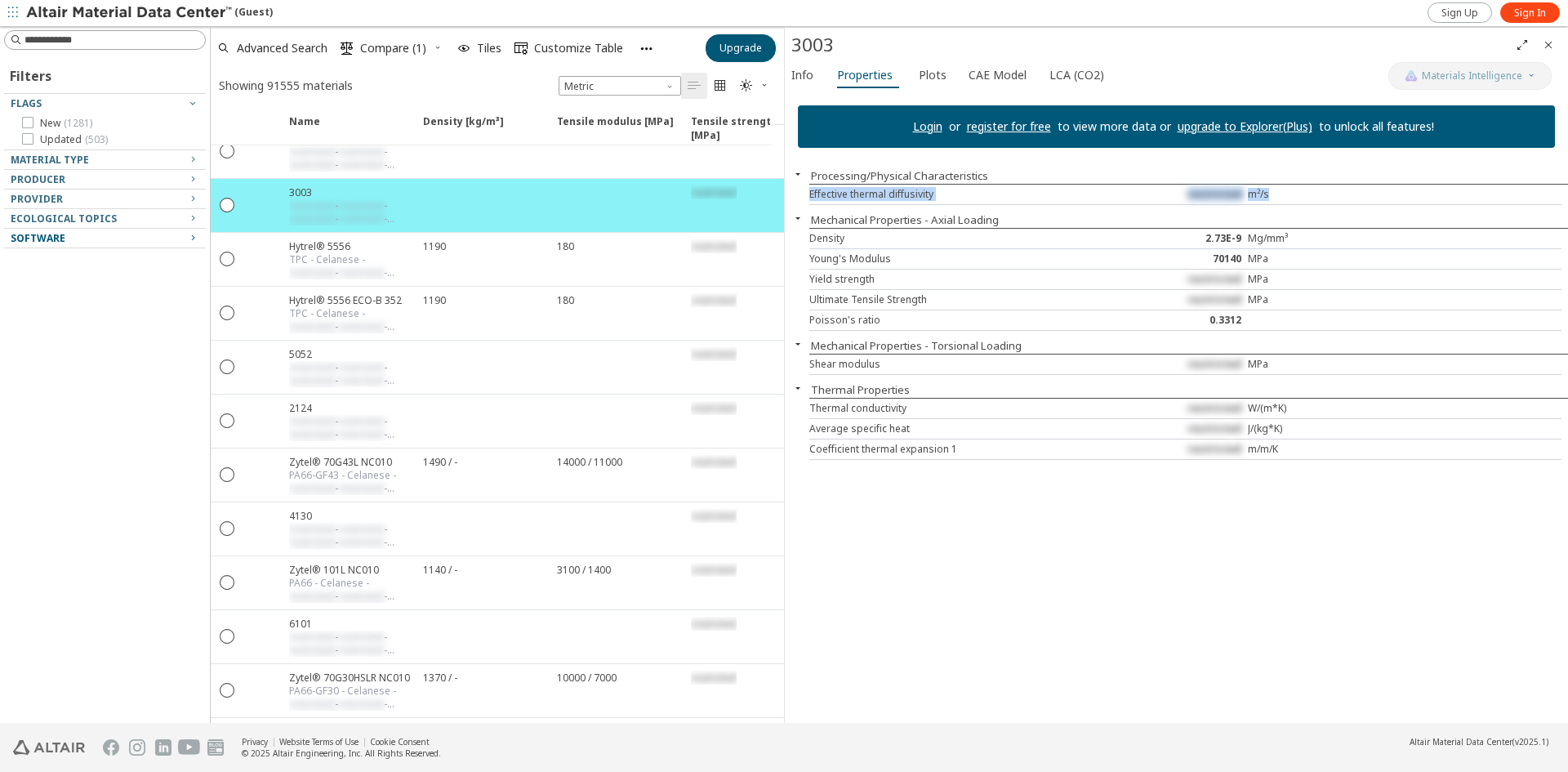
click at [193, 235] on icon "button" at bounding box center [193, 237] width 13 height 13
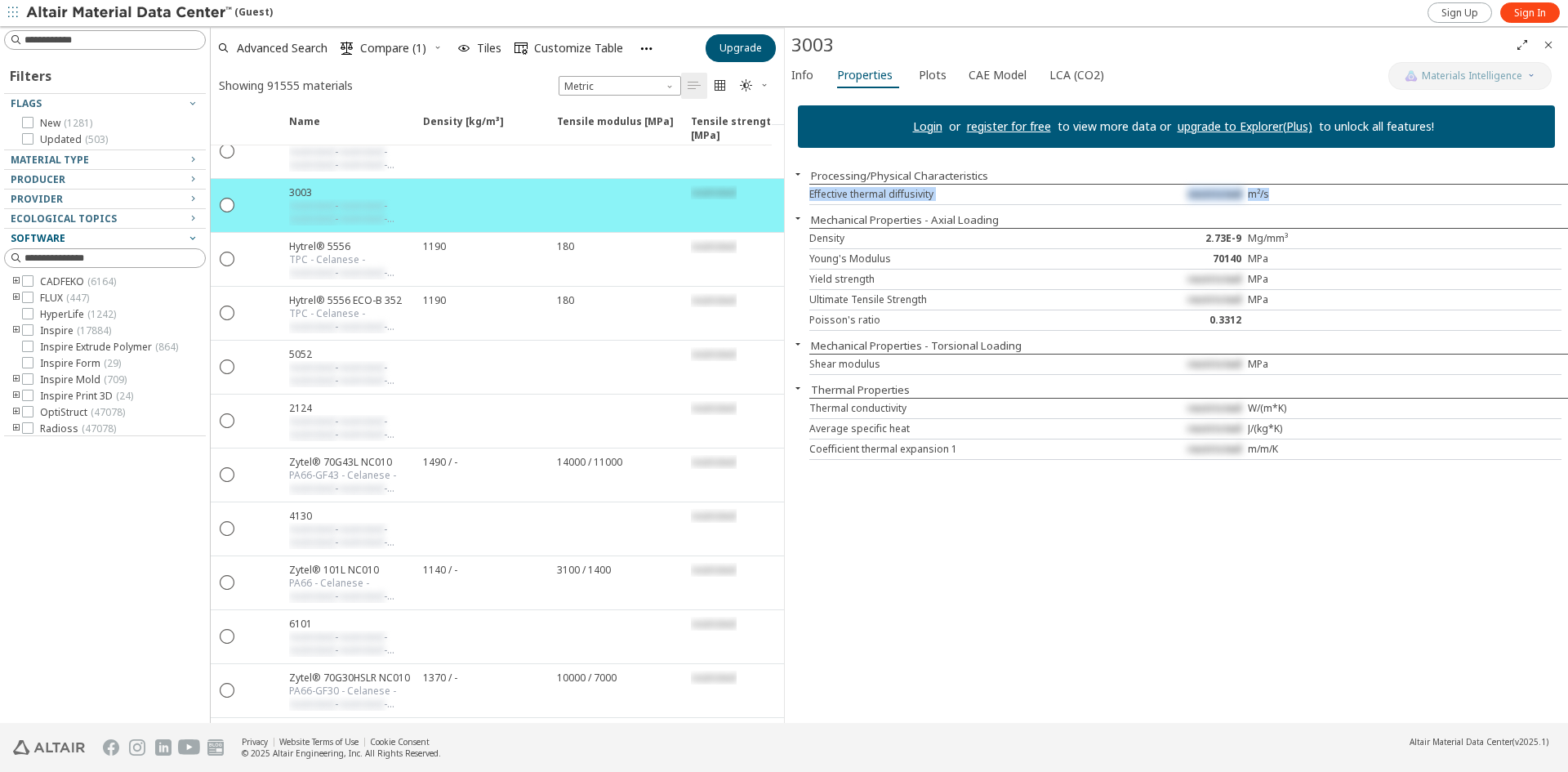
click at [193, 235] on icon "button" at bounding box center [193, 237] width 13 height 13
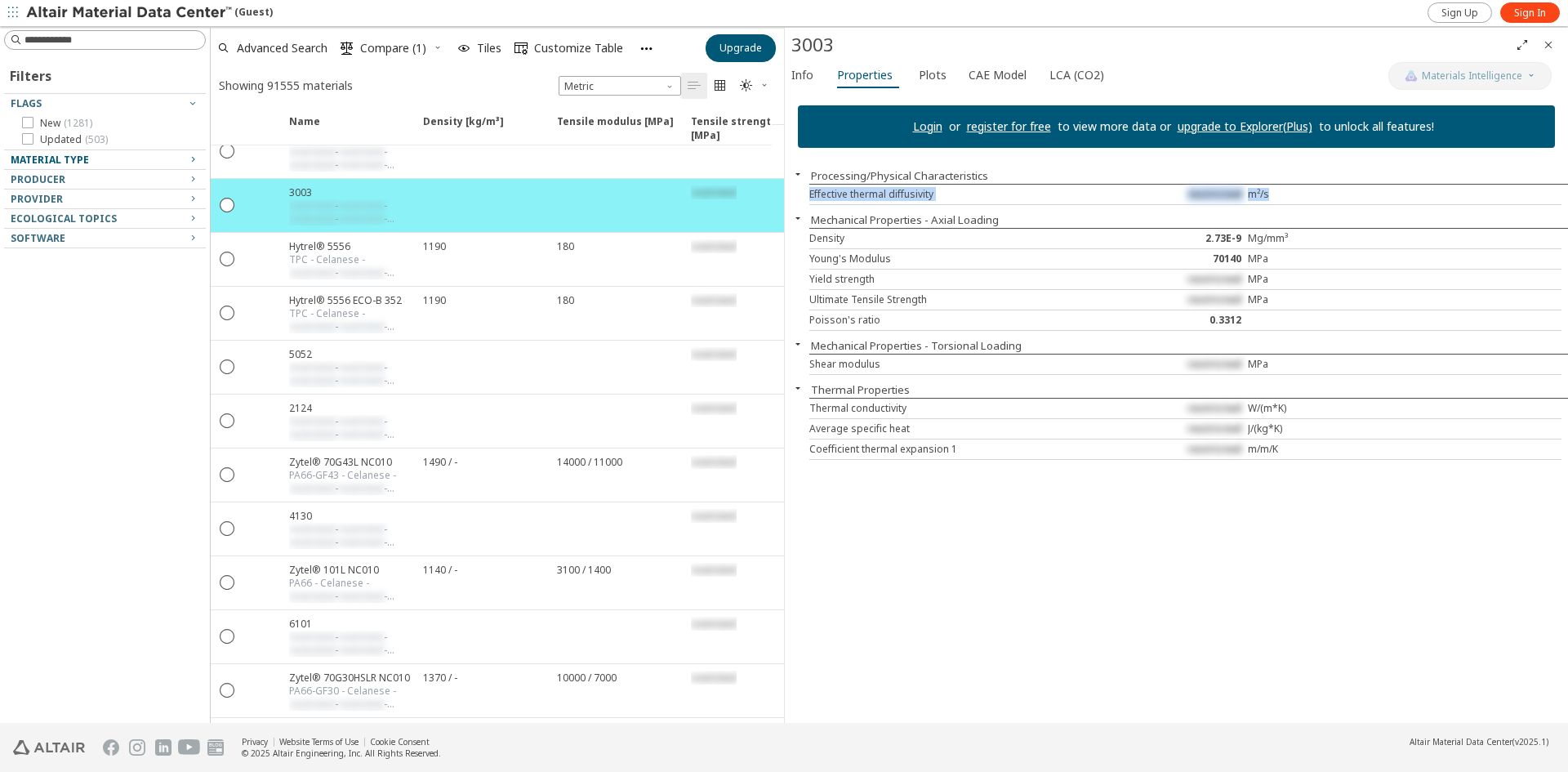
click at [195, 162] on icon "button" at bounding box center [193, 160] width 13 height 13
click at [105, 167] on span "Material Type" at bounding box center [105, 160] width 189 height 19
click at [187, 159] on icon "button" at bounding box center [193, 160] width 13 height 13
click at [196, 182] on icon "Clear text" at bounding box center [192, 179] width 10 height 10
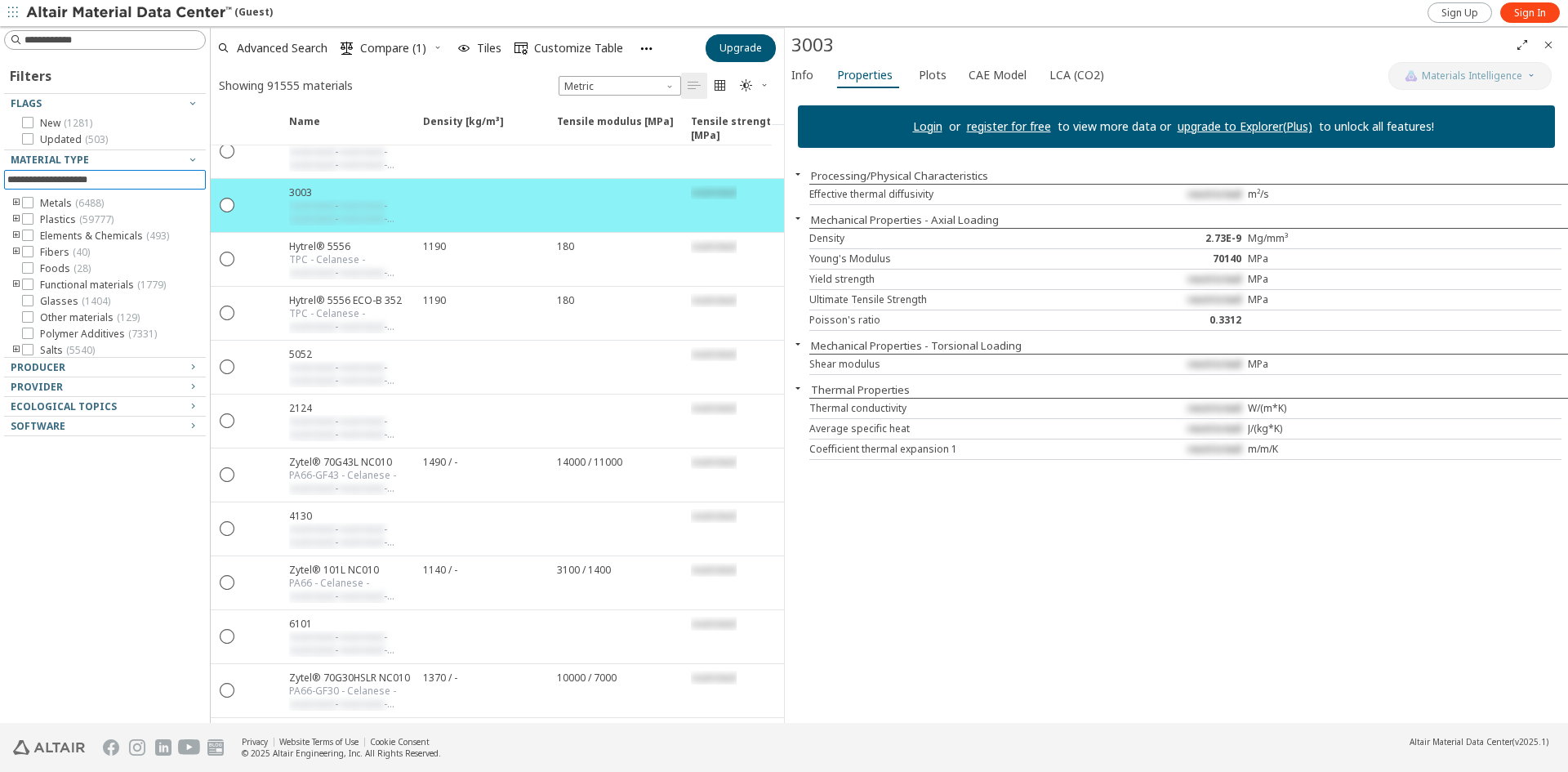
scroll to position [19, 0]
click at [29, 314] on icon at bounding box center [28, 314] width 11 height 11
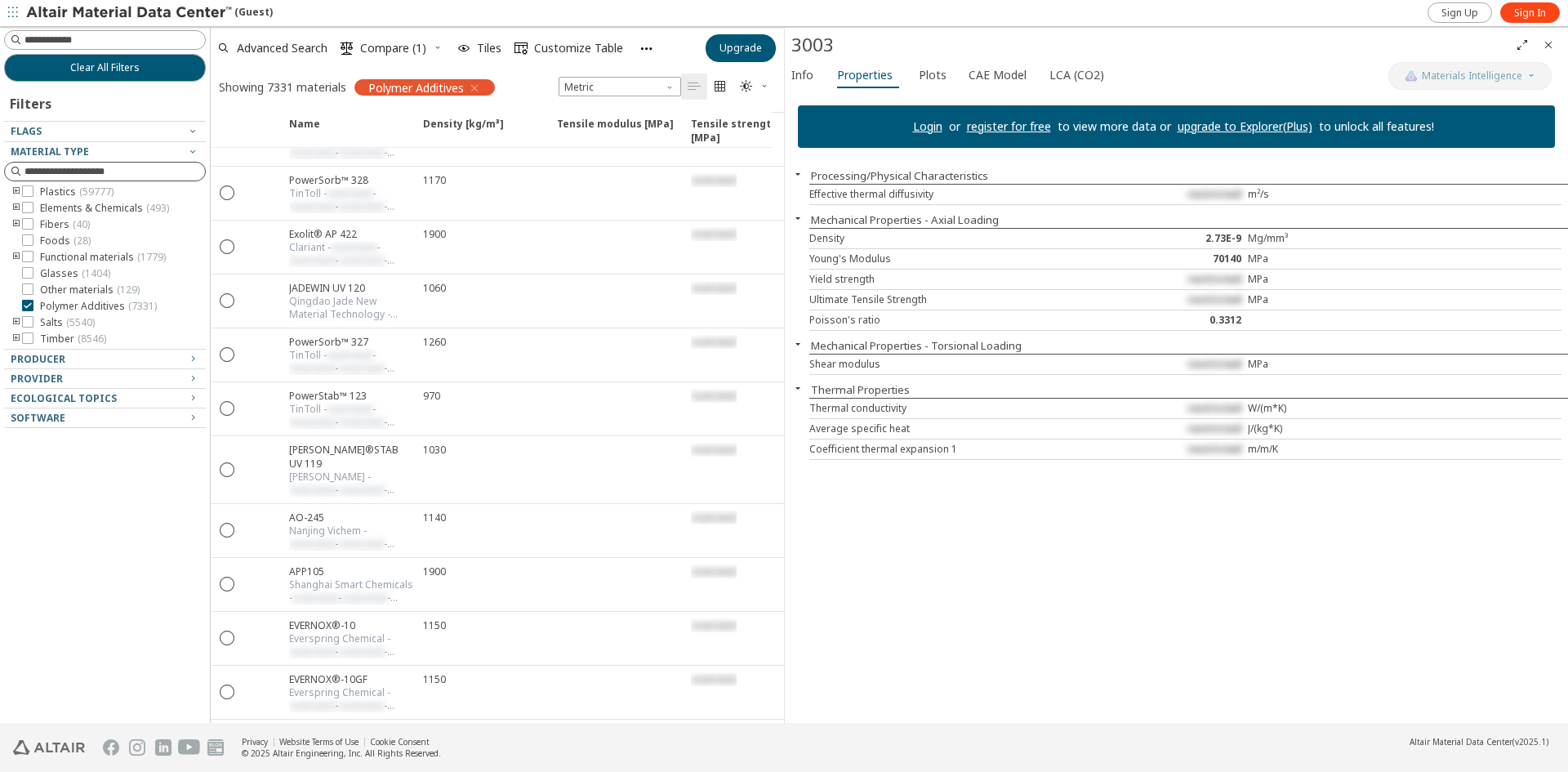
scroll to position [354, 0]
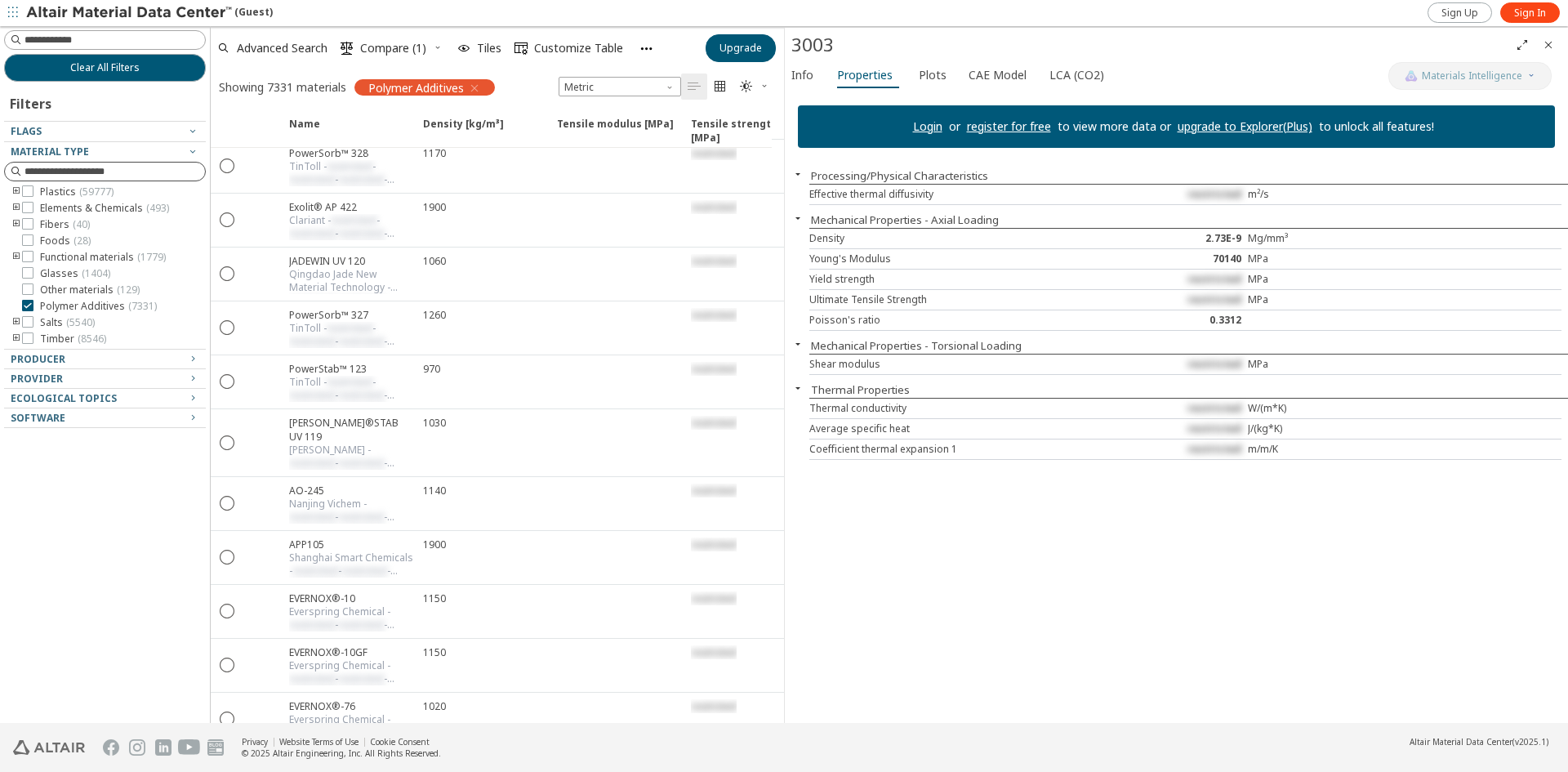
click at [16, 186] on icon "toogle group" at bounding box center [17, 192] width 11 height 13
click at [43, 206] on icon "toogle group" at bounding box center [40, 208] width 11 height 13
click at [77, 207] on icon at bounding box center [76, 202] width 11 height 11
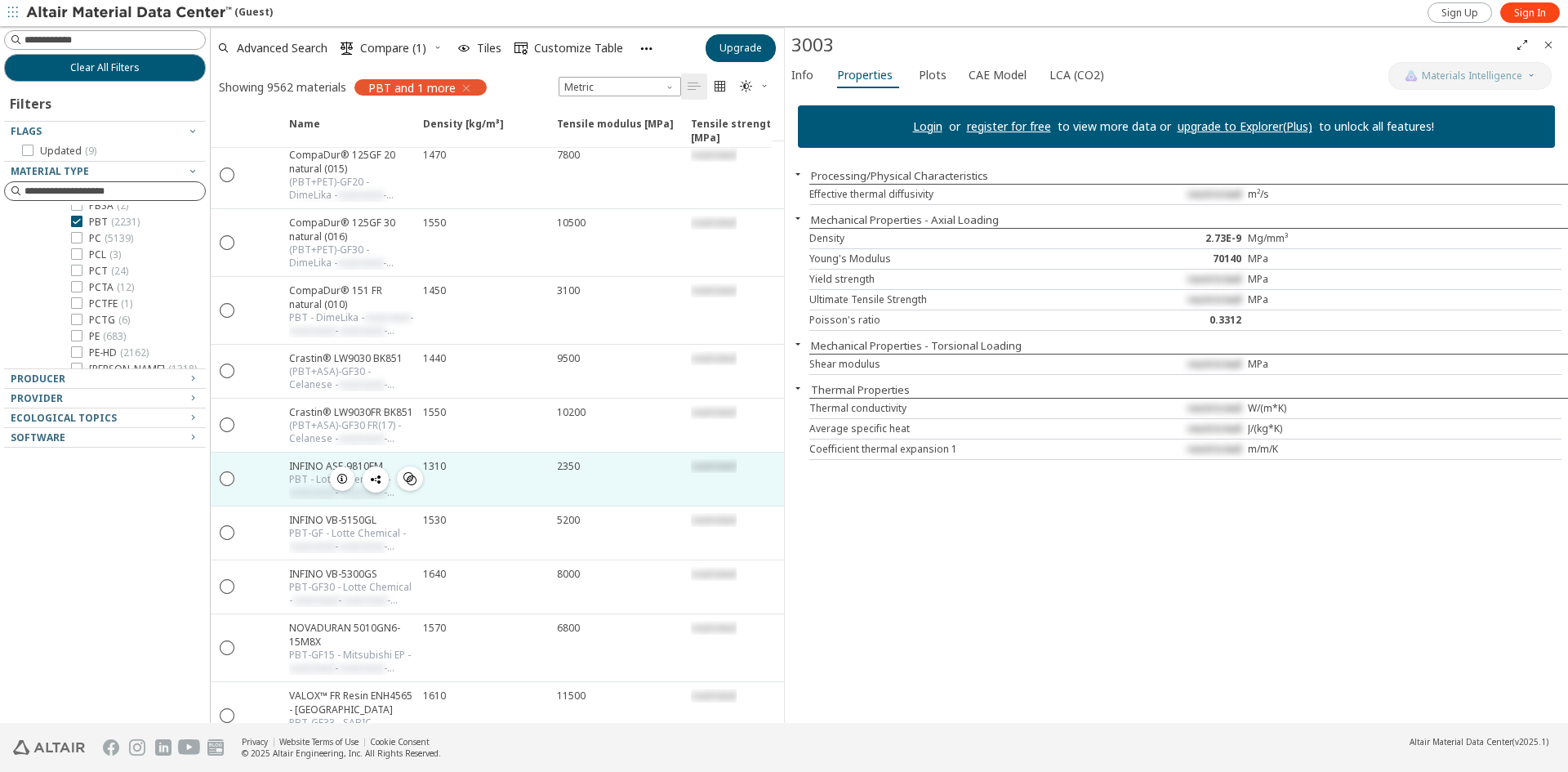
scroll to position [6931, 0]
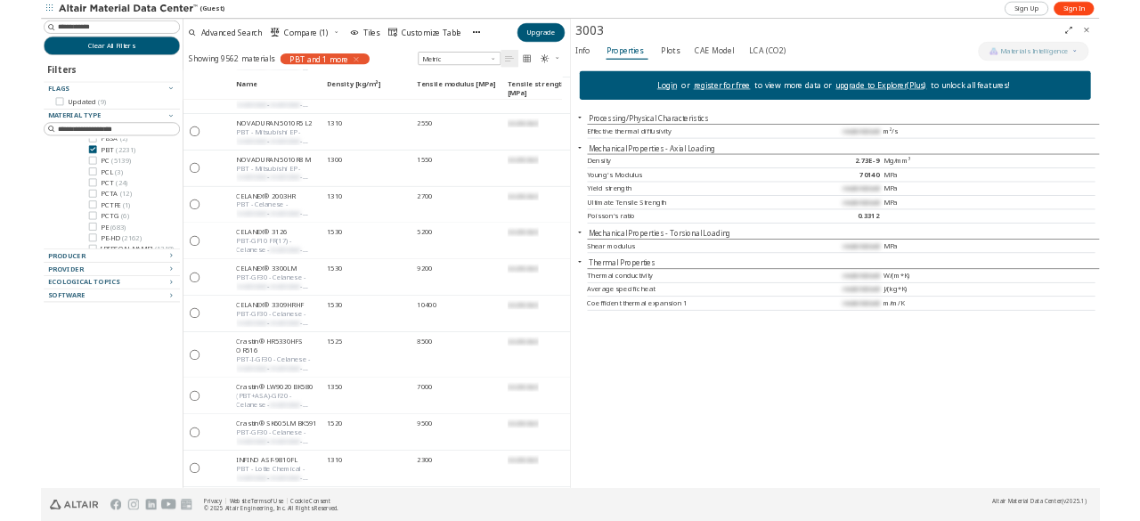
scroll to position [9268, 0]
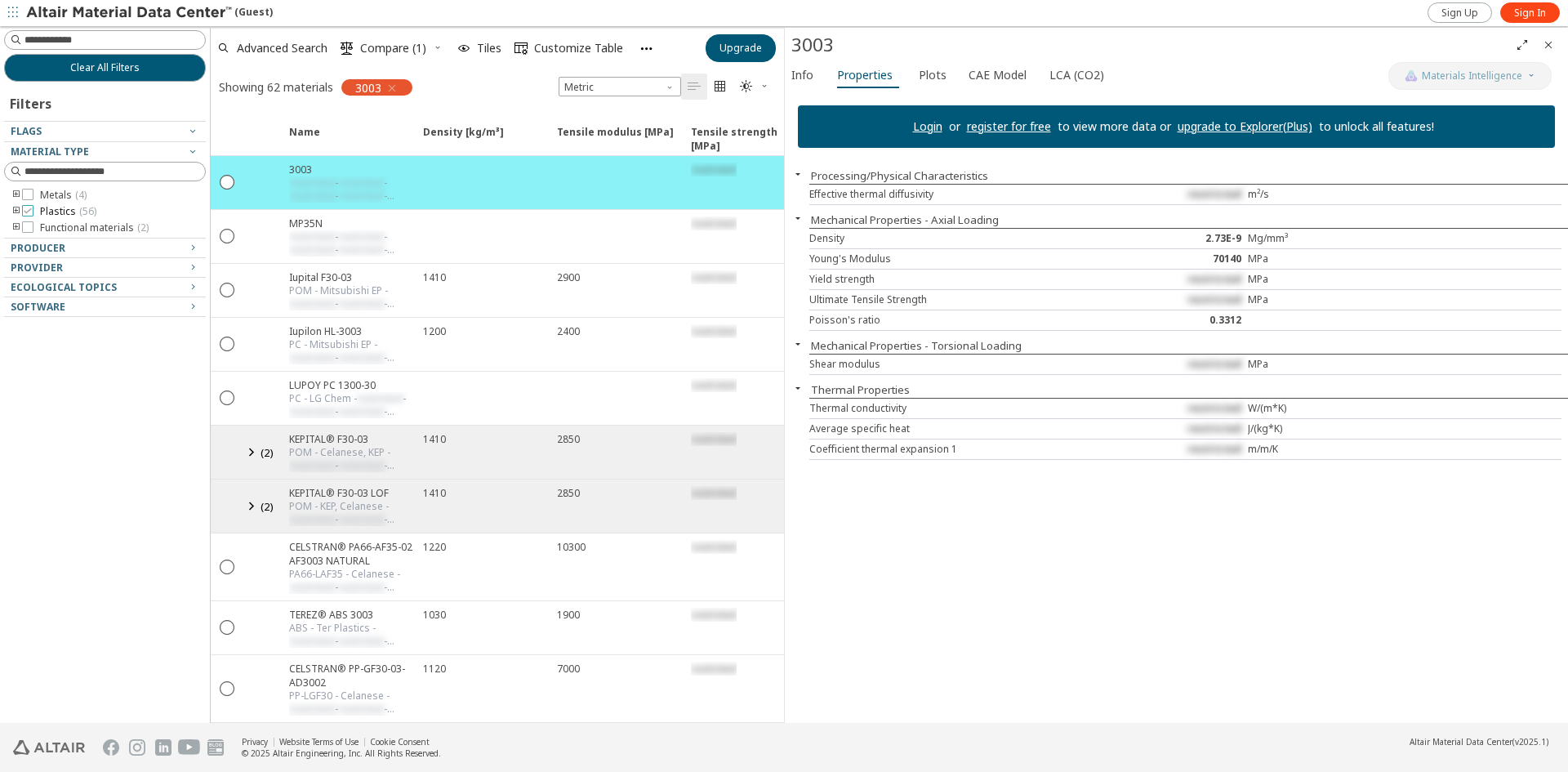
click at [25, 212] on icon at bounding box center [28, 211] width 11 height 11
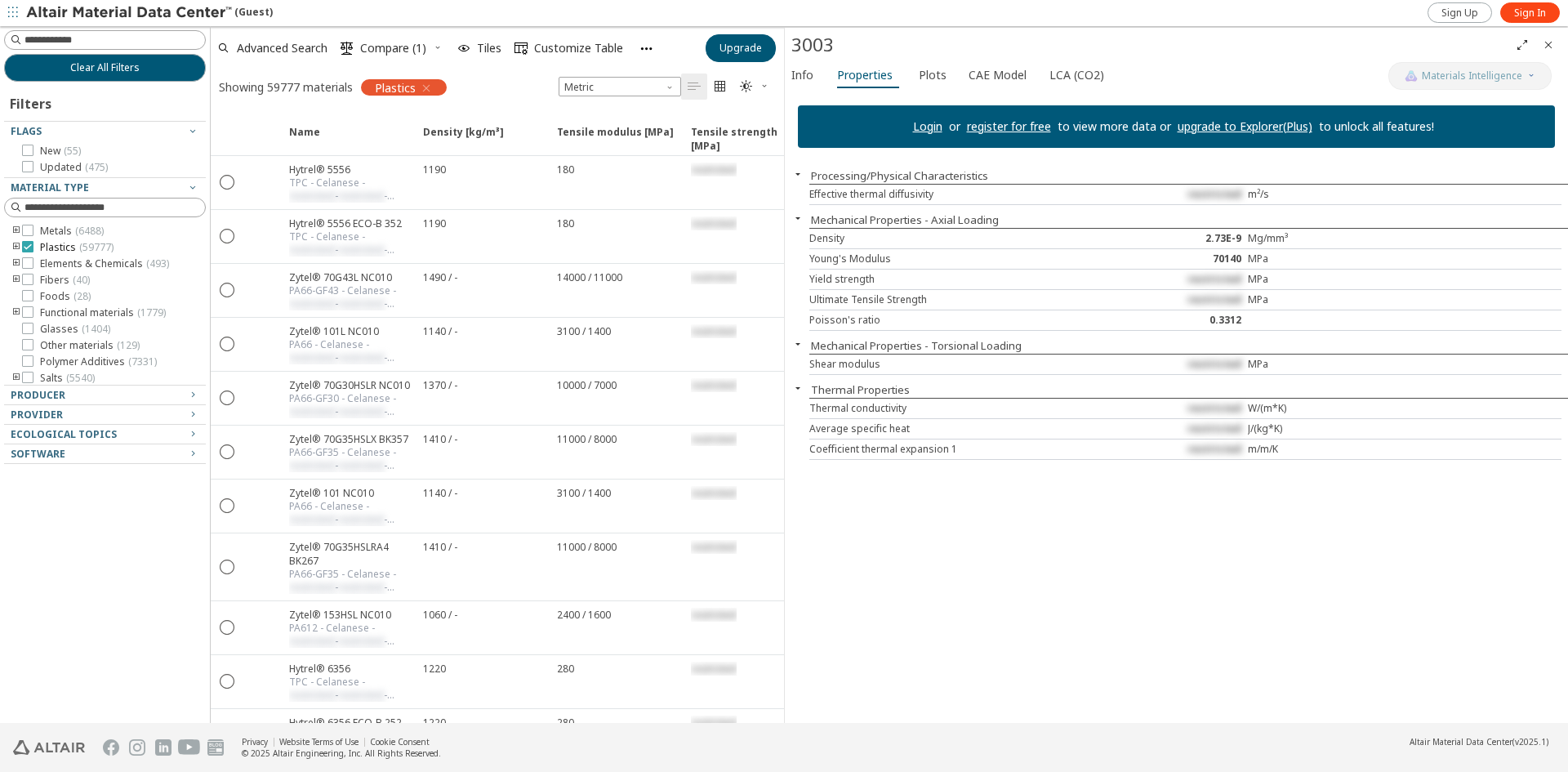
click at [27, 246] on icon at bounding box center [28, 247] width 11 height 11
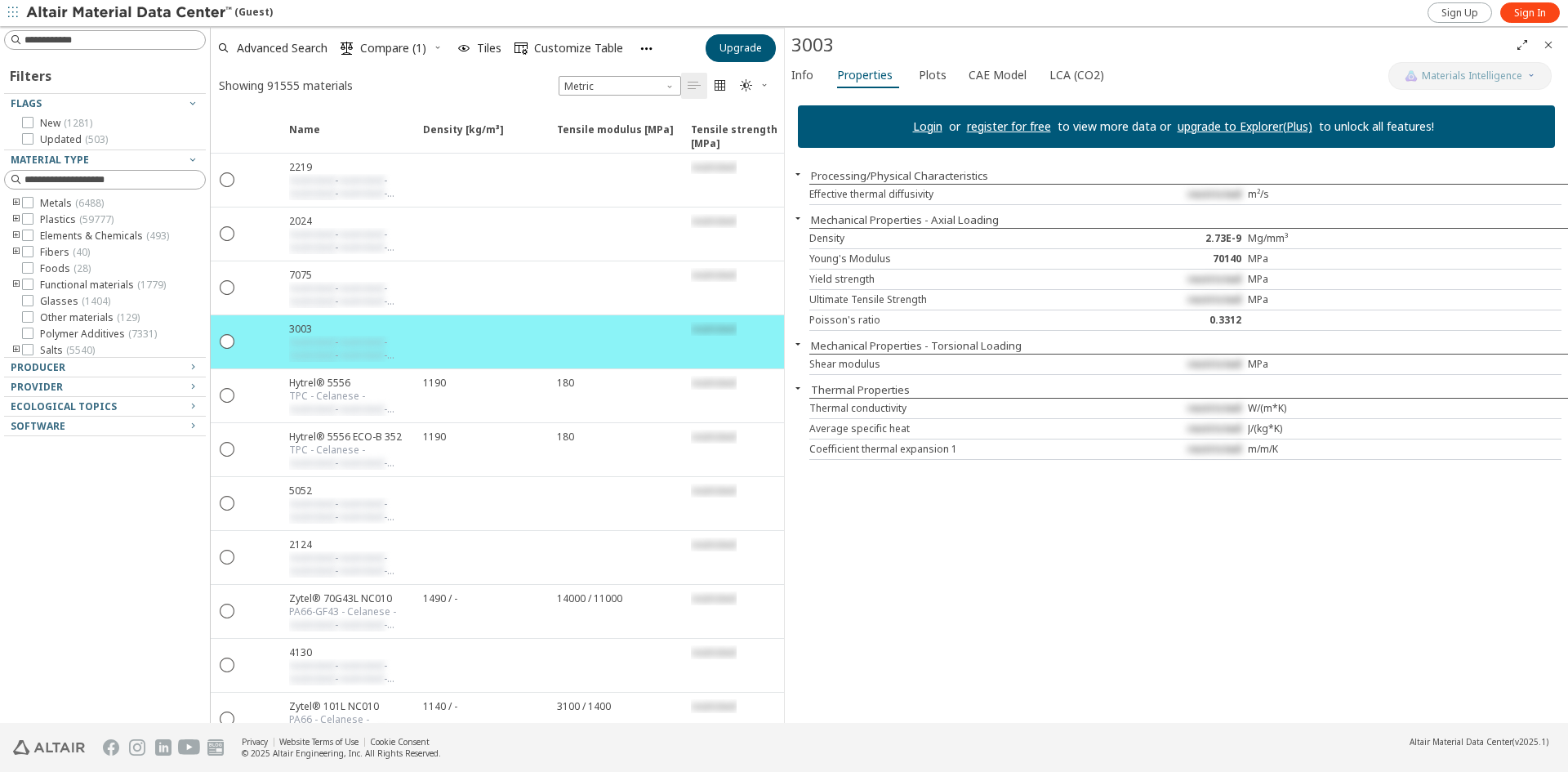
click at [15, 222] on icon "toogle group" at bounding box center [17, 219] width 11 height 13
click at [39, 235] on icon "toogle group" at bounding box center [40, 236] width 11 height 13
click at [98, 237] on span "POM ( 1663 )" at bounding box center [116, 230] width 55 height 13
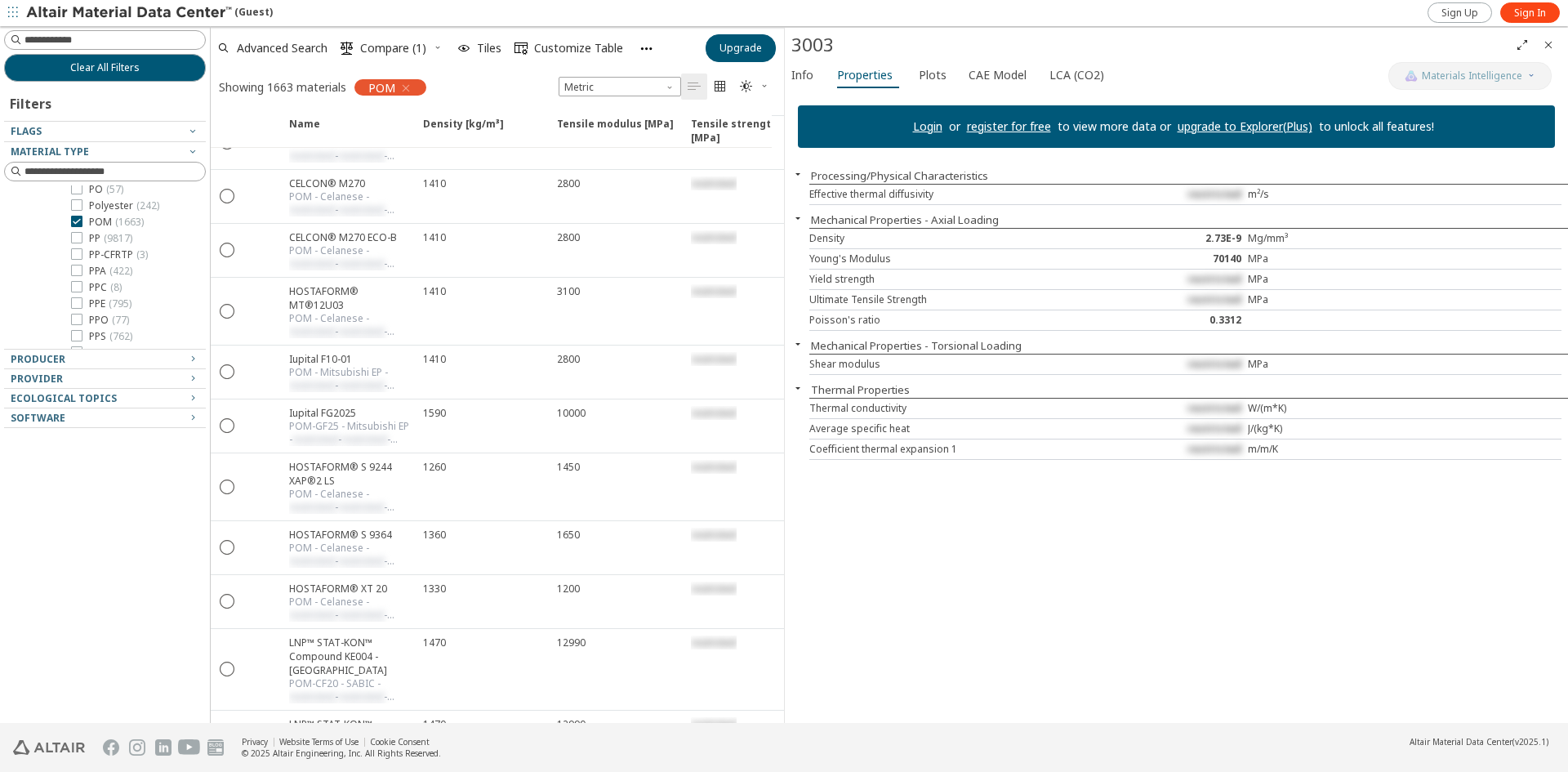
scroll to position [5233, 0]
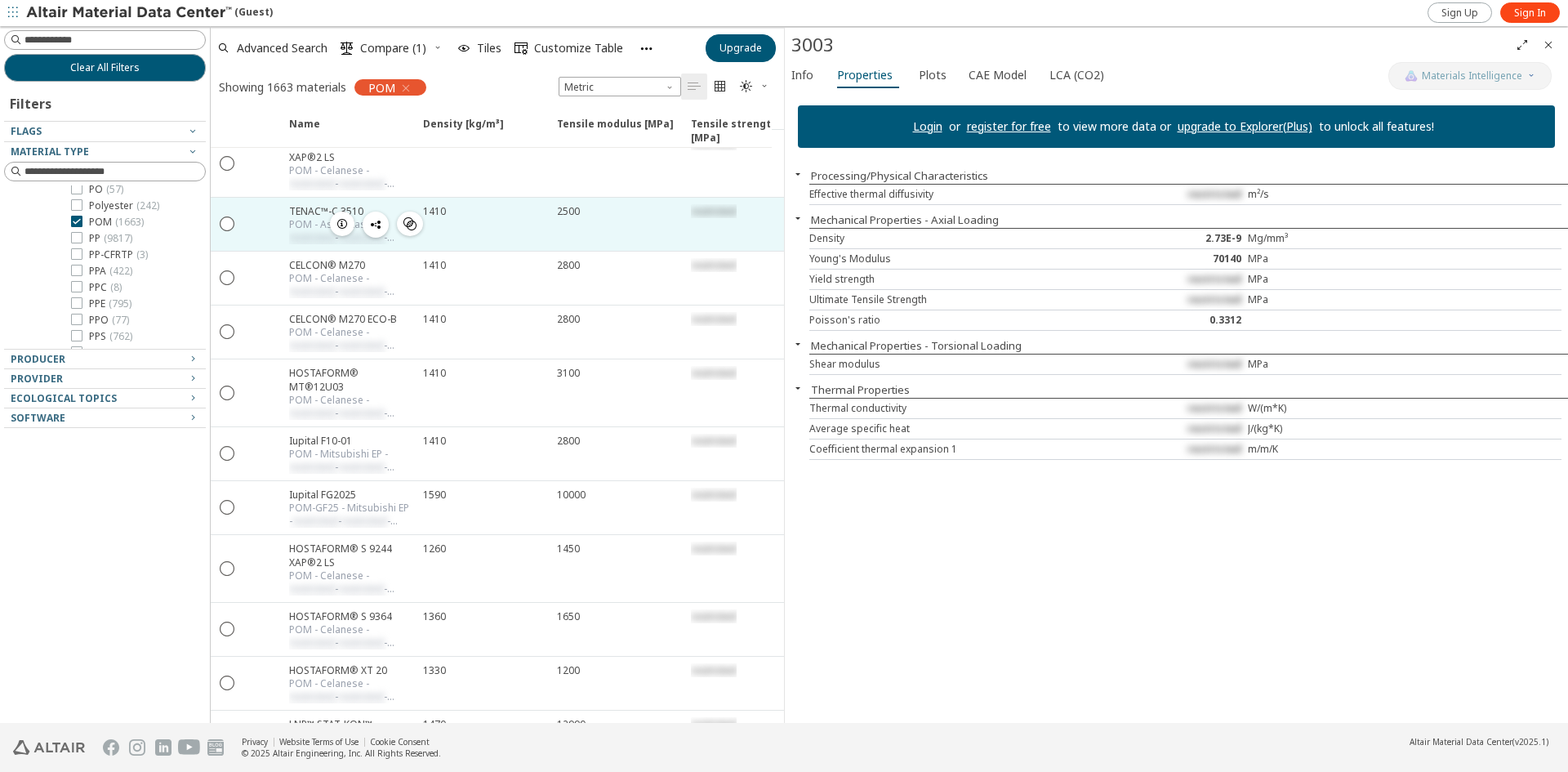
click at [519, 213] on div "1410" at bounding box center [480, 225] width 134 height 53
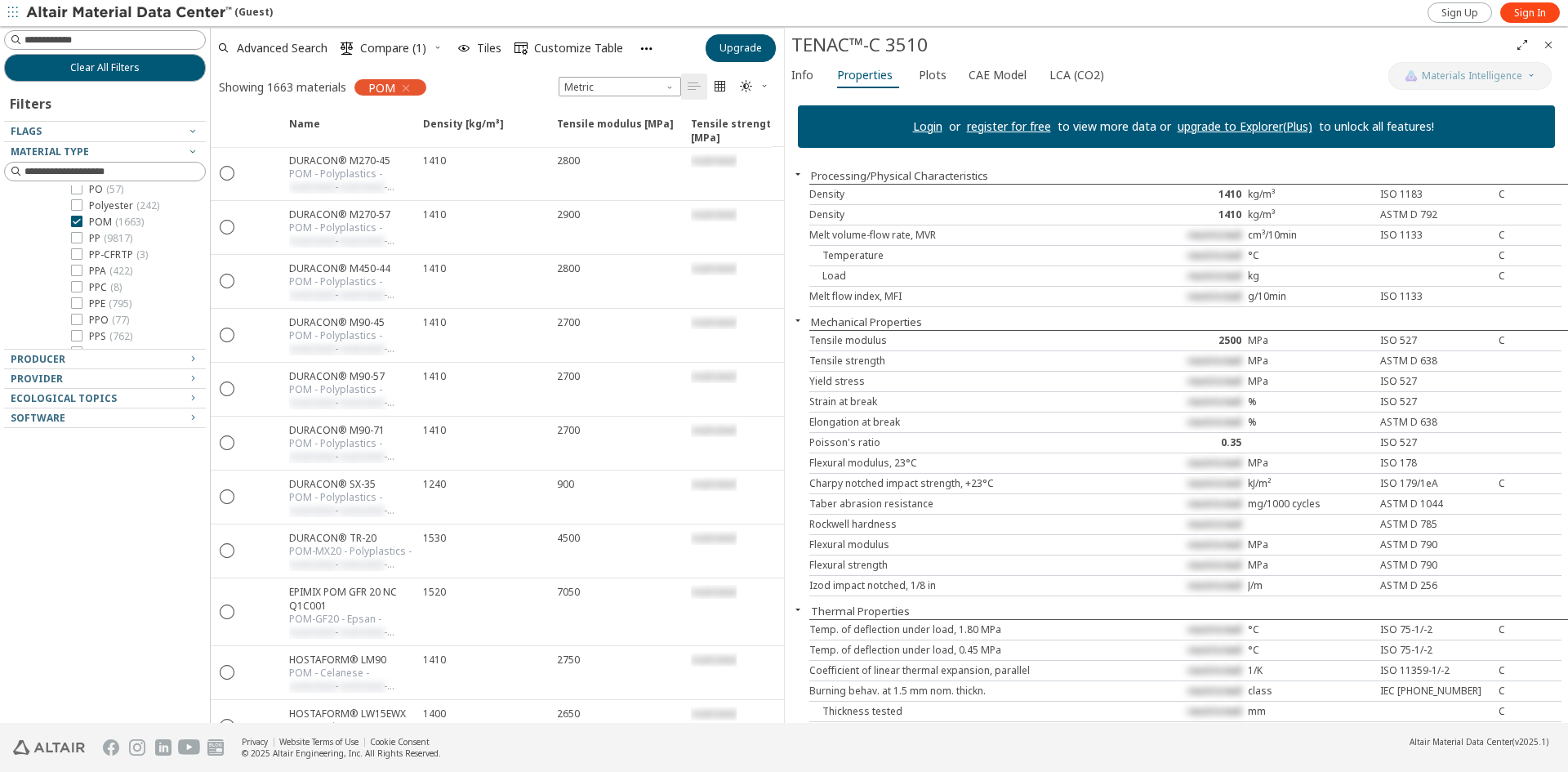
scroll to position [28857, 0]
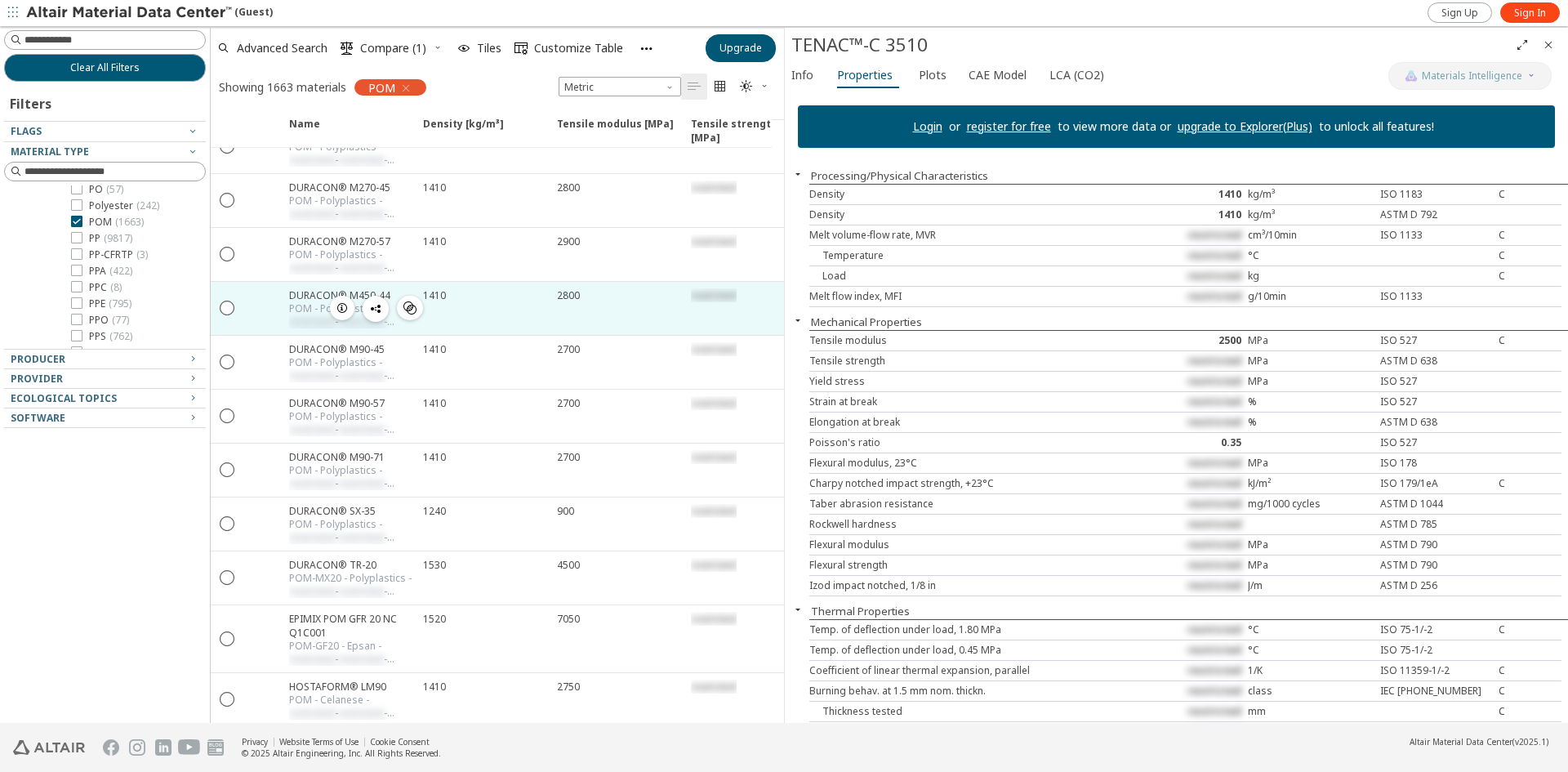
click at [529, 288] on div "1410" at bounding box center [484, 294] width 124 height 14
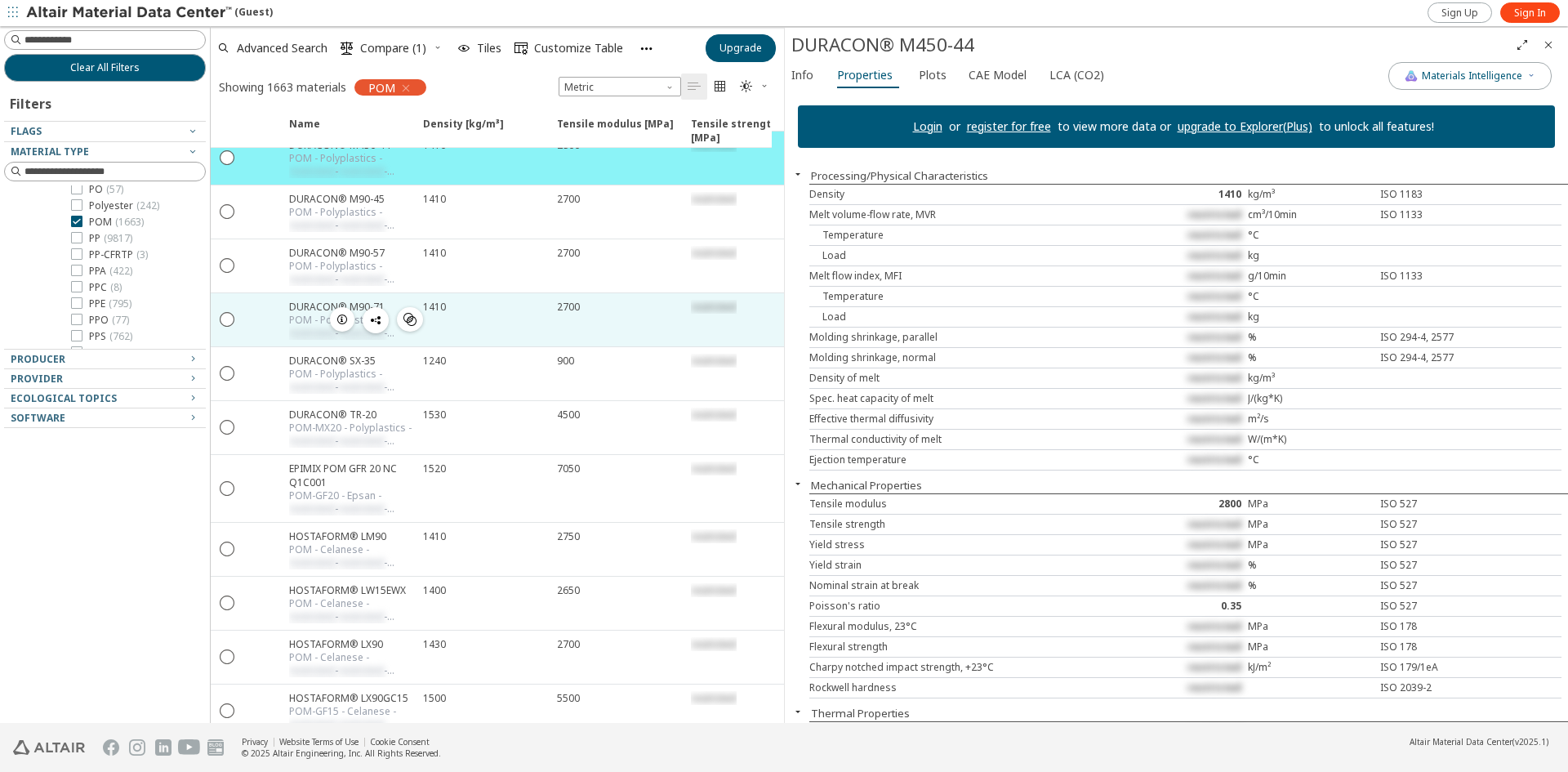
scroll to position [28966, 0]
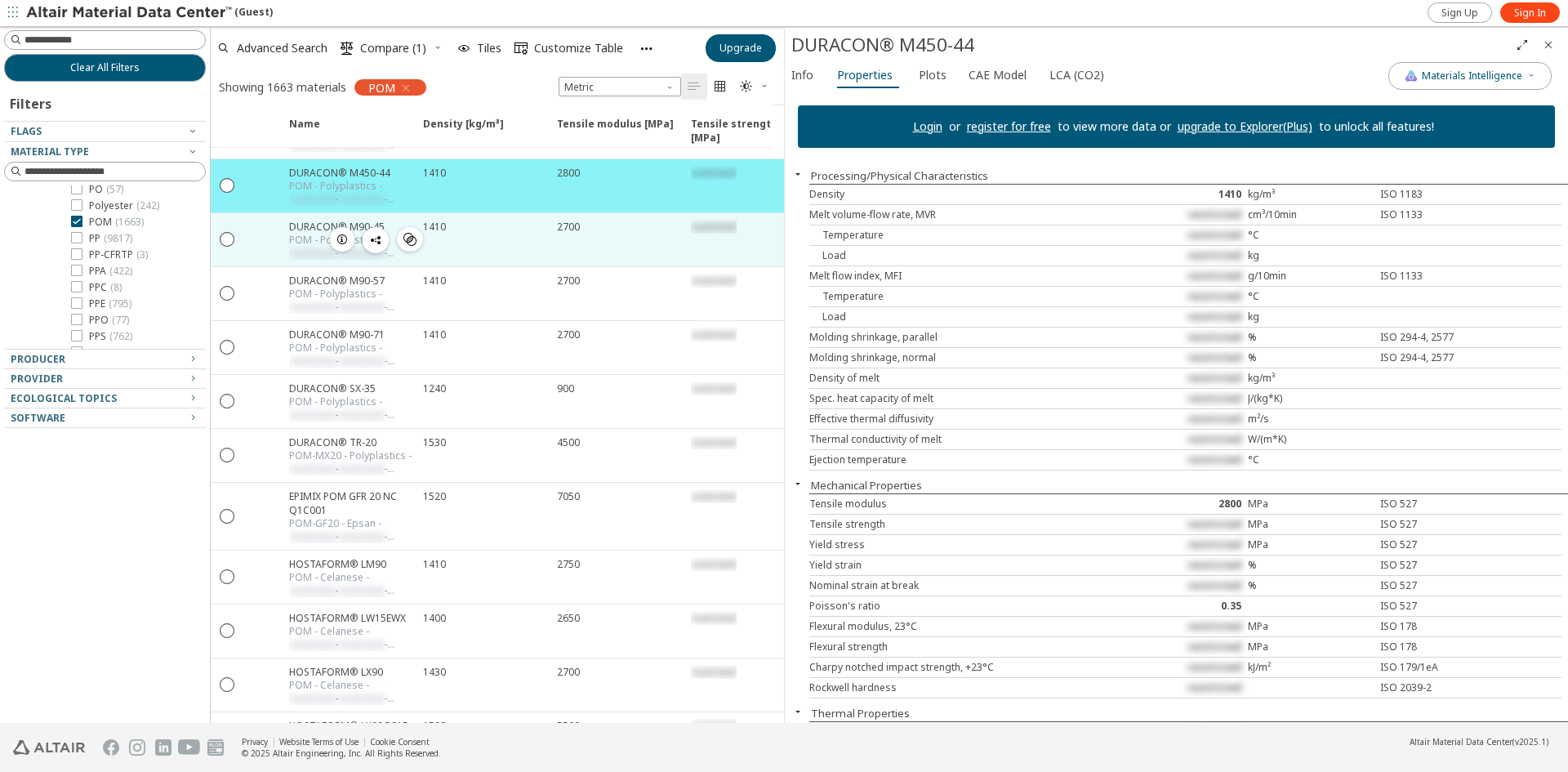
click at [513, 219] on div "1410" at bounding box center [480, 239] width 134 height 53
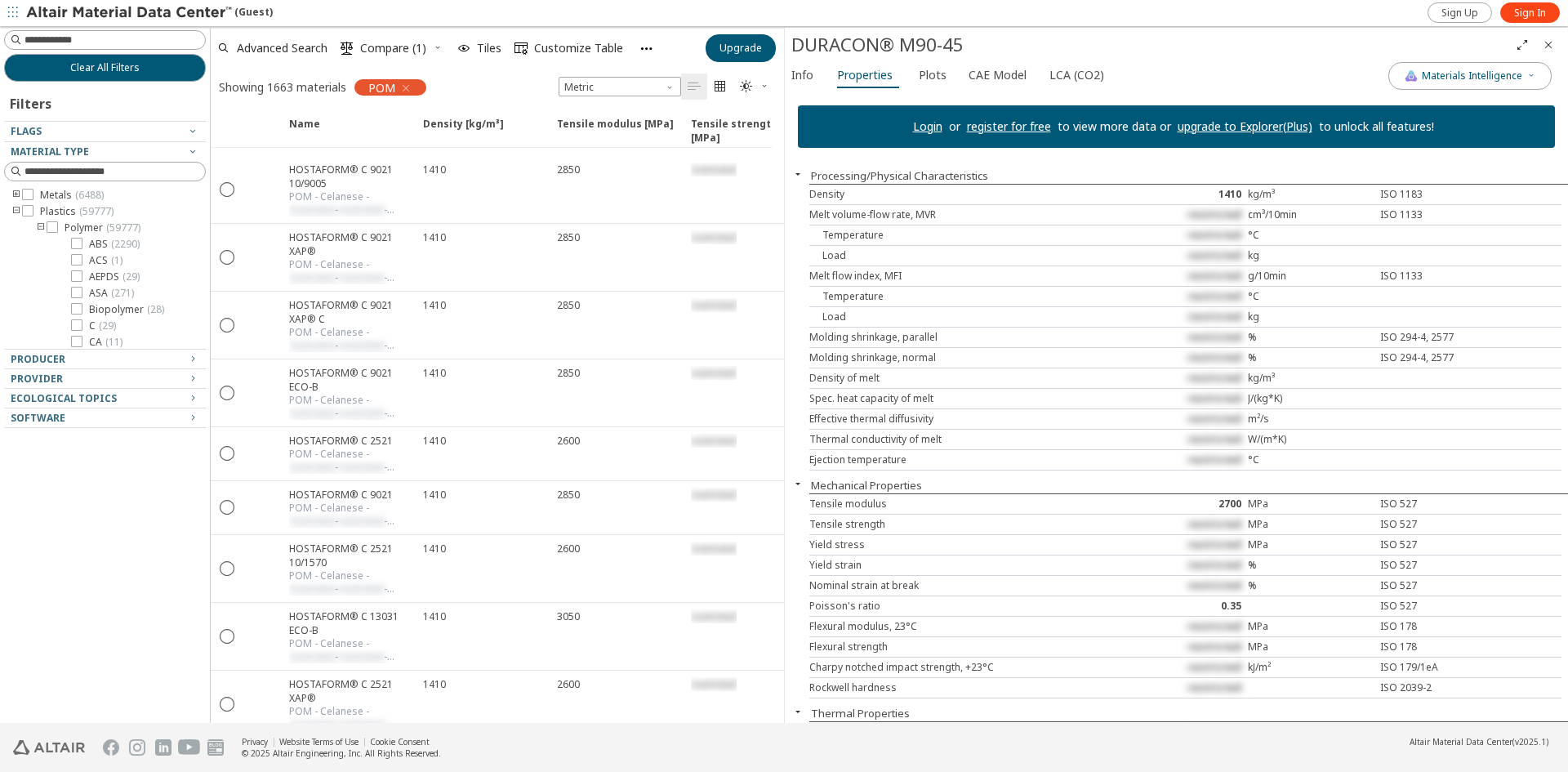
scroll to position [358, 0]
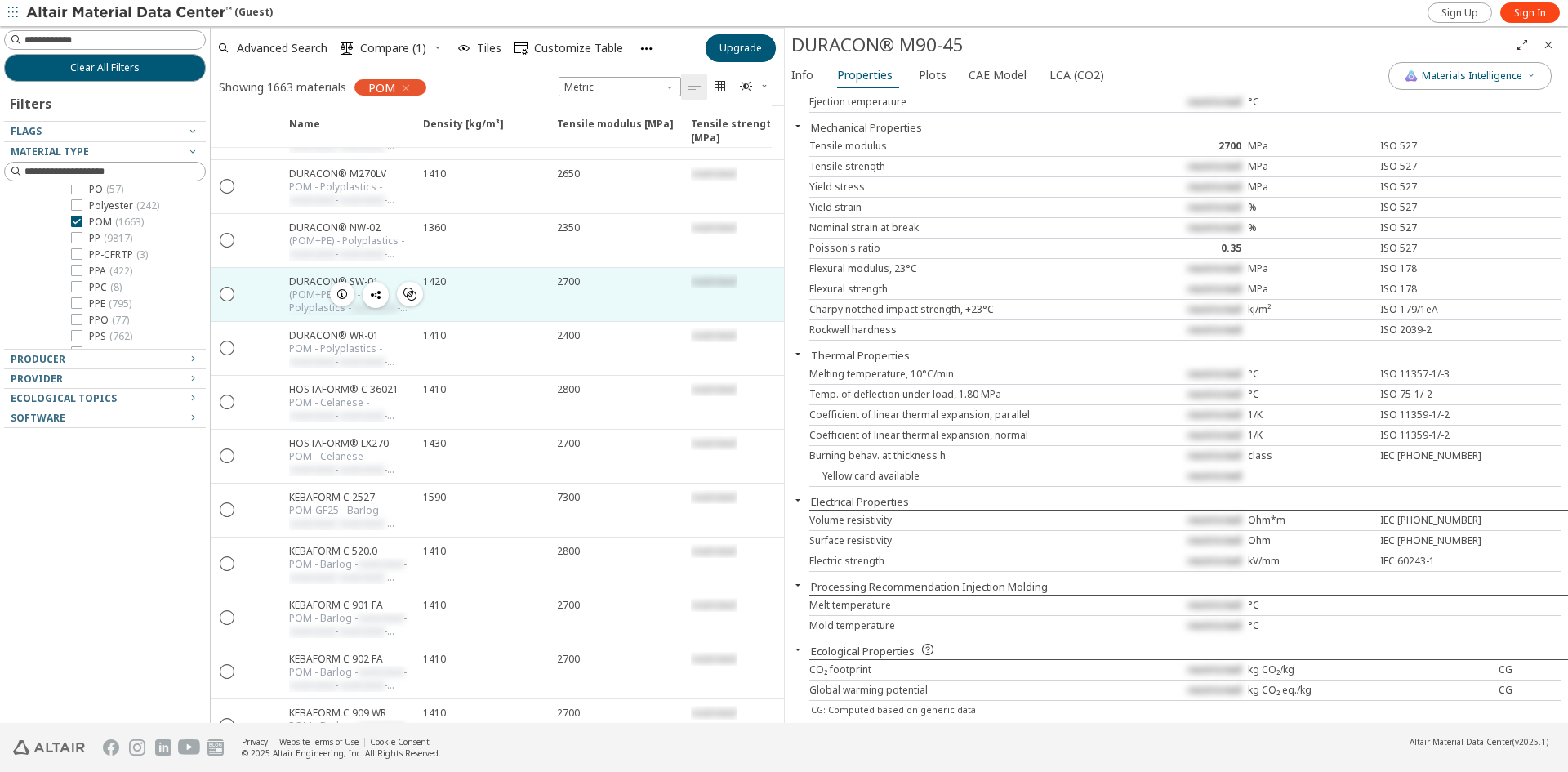
click at [541, 274] on div "1420" at bounding box center [484, 281] width 124 height 14
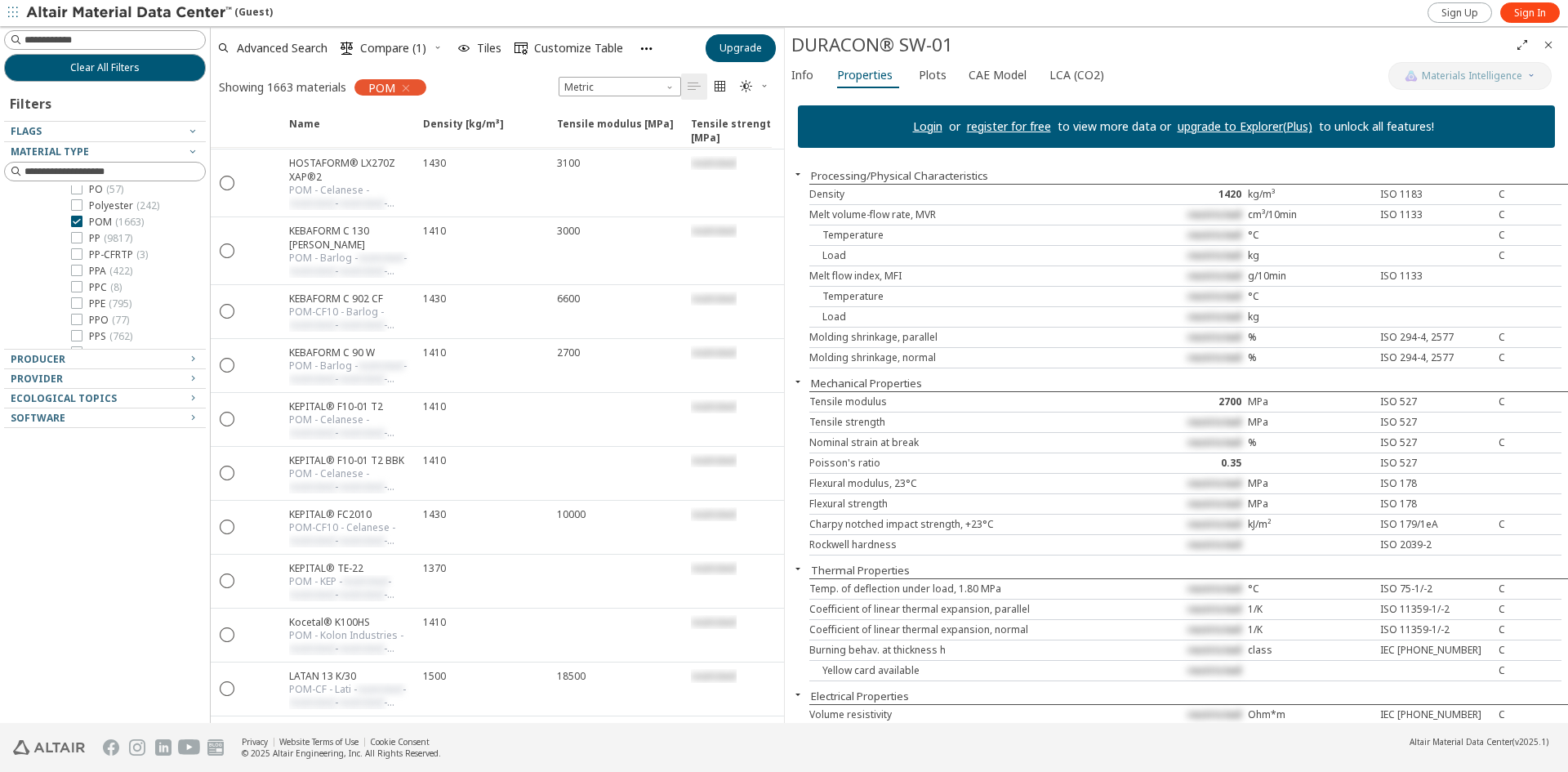
scroll to position [43200, 0]
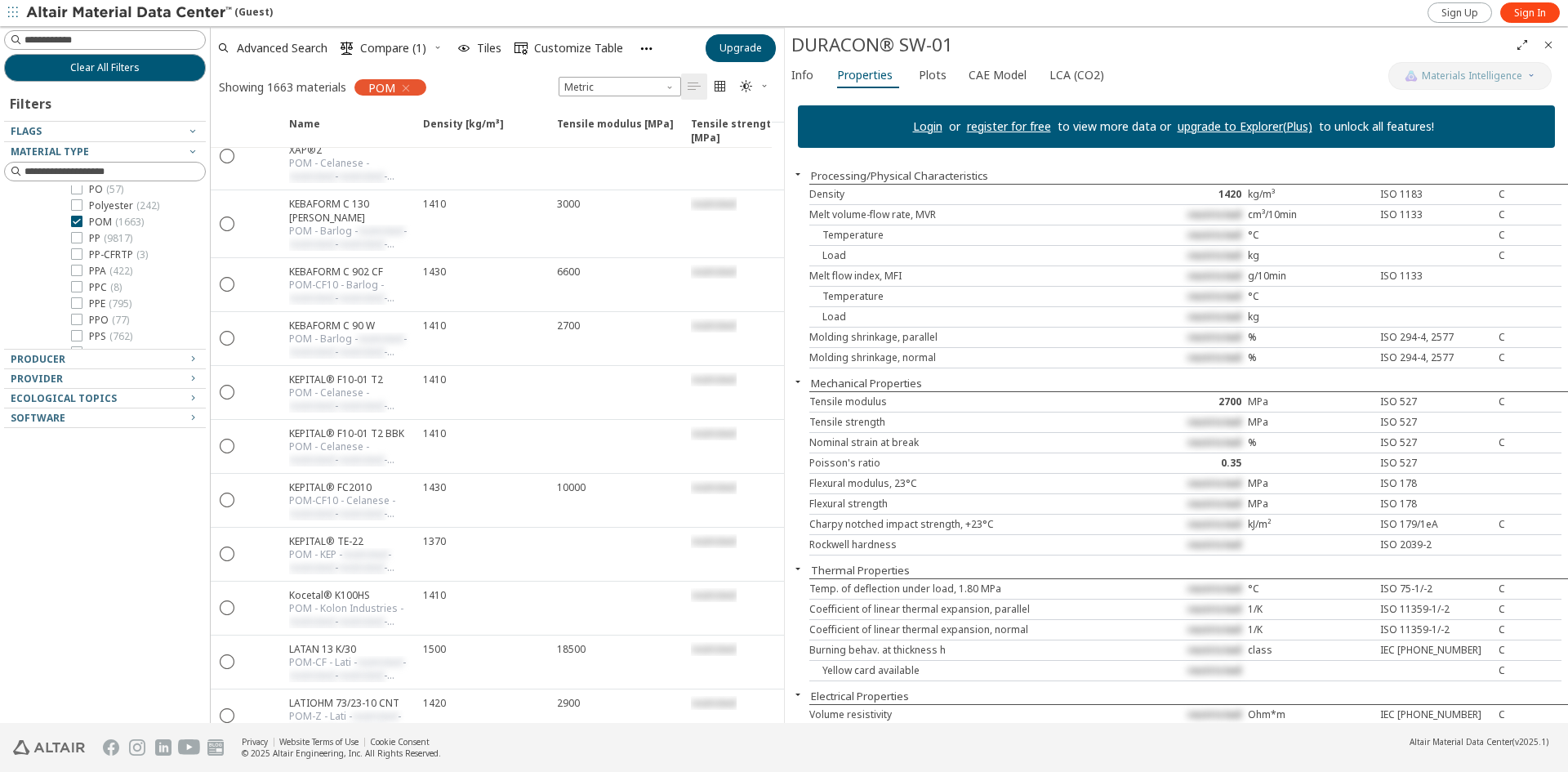
click at [797, 175] on icon "button" at bounding box center [798, 174] width 13 height 13
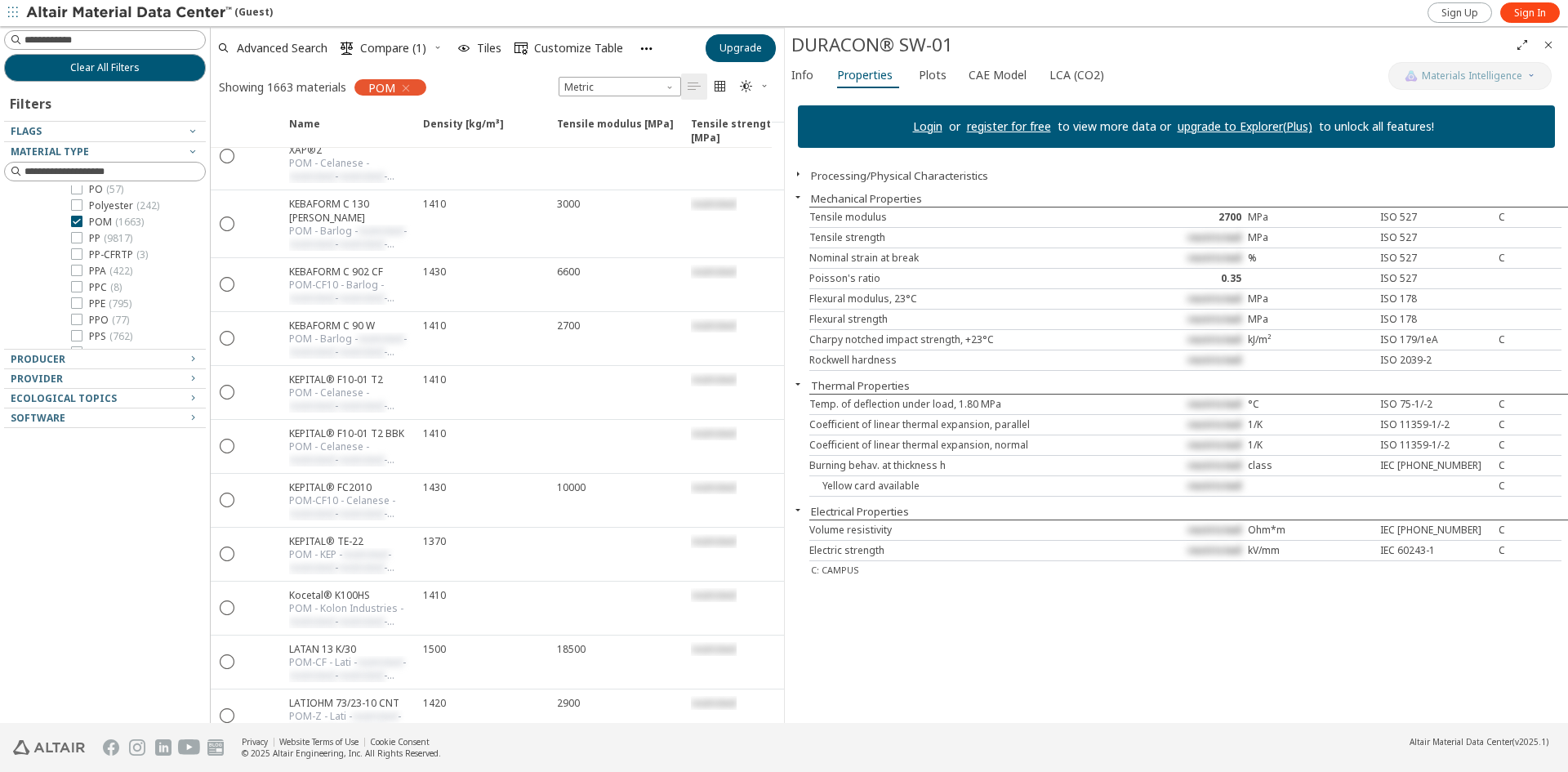
click at [799, 177] on icon "button" at bounding box center [798, 174] width 13 height 13
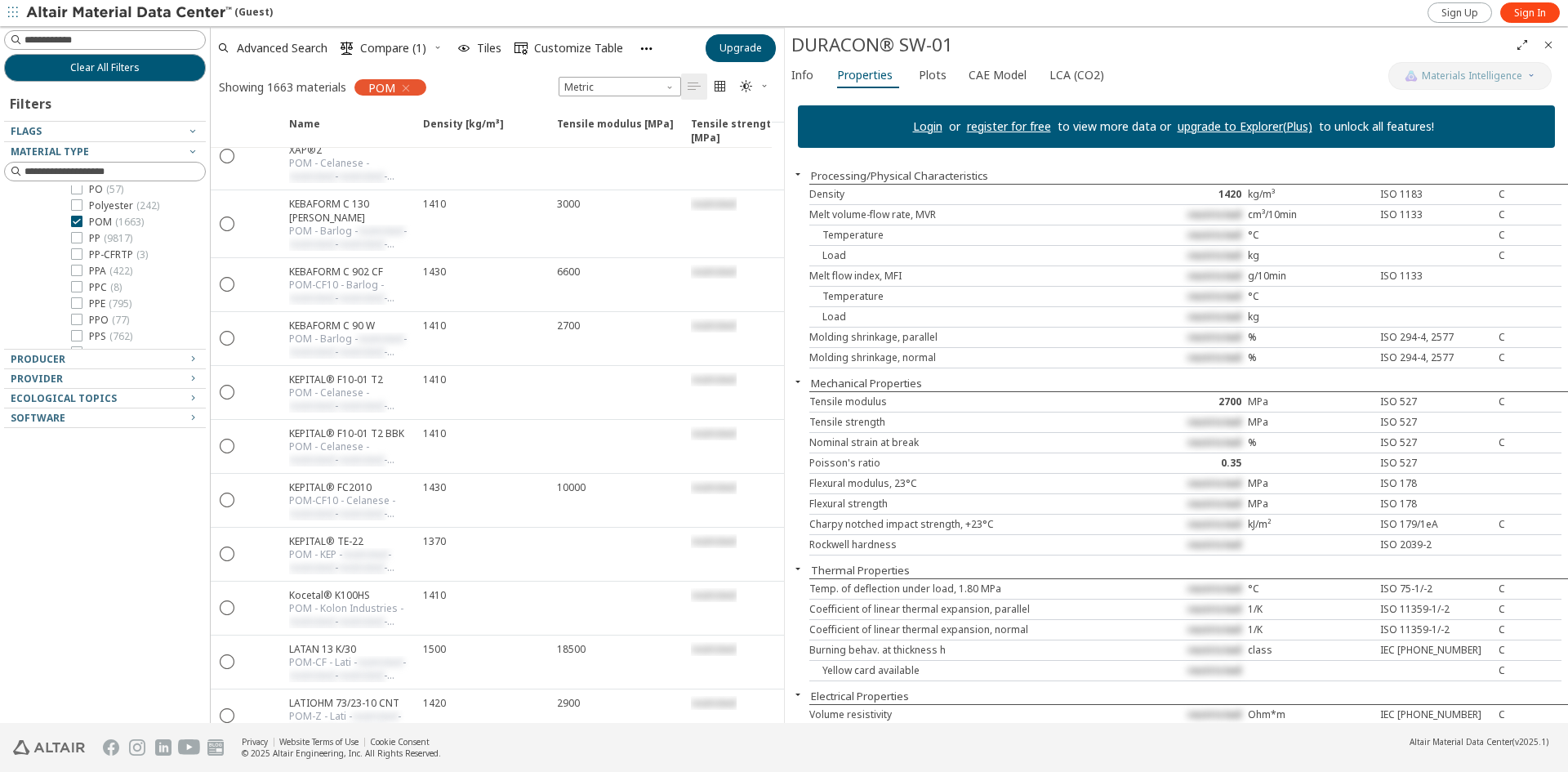
drag, startPoint x: 838, startPoint y: 192, endPoint x: 1265, endPoint y: 561, distance: 564.3
click at [1265, 562] on div "Thermal Properties" at bounding box center [1176, 570] width 783 height 17
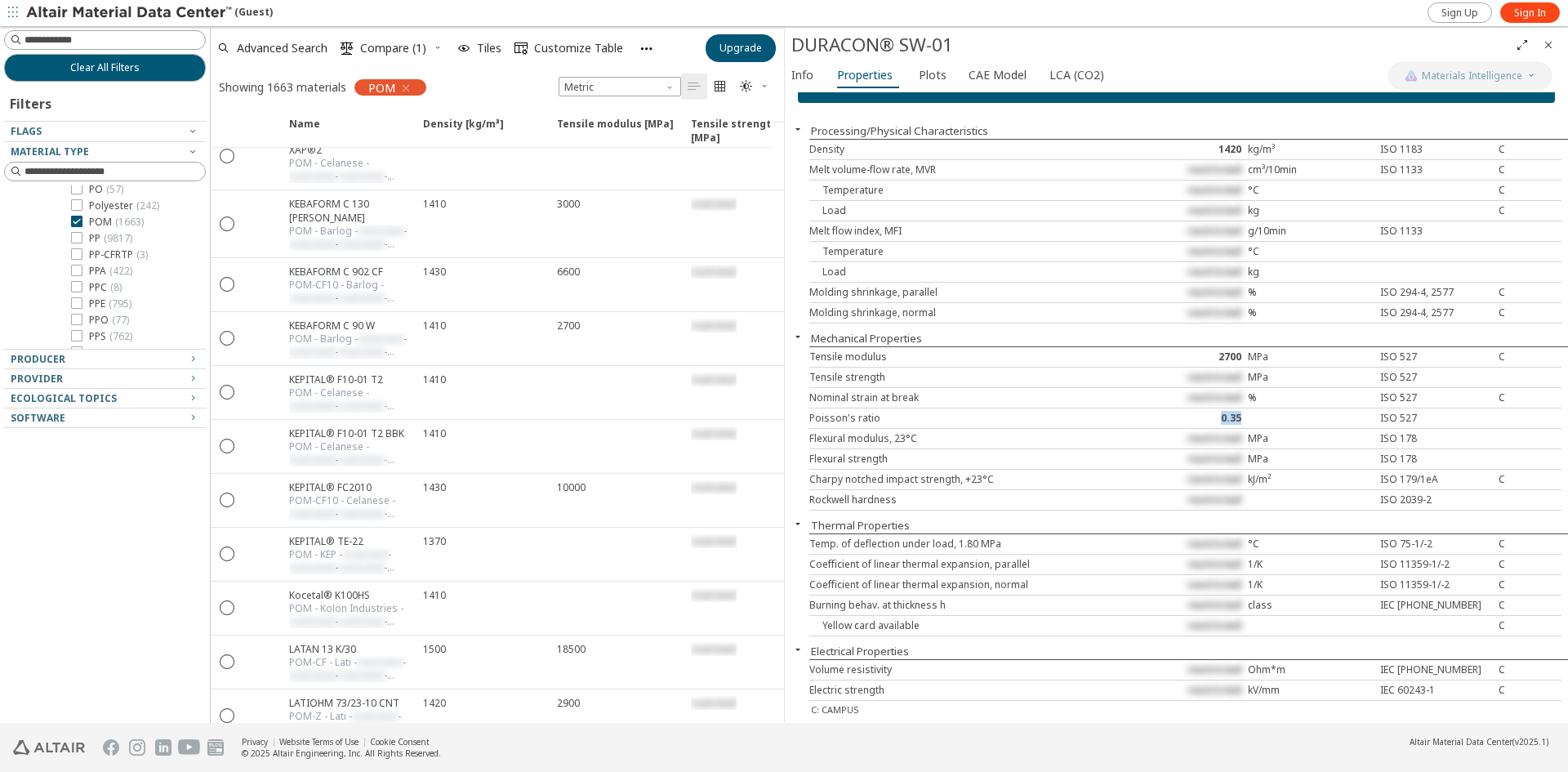
drag, startPoint x: 1234, startPoint y: 419, endPoint x: 1202, endPoint y: 414, distance: 32.4
click at [1202, 414] on div "0.35" at bounding box center [1186, 418] width 126 height 13
click at [1191, 432] on span "restricted" at bounding box center [1214, 437] width 54 height 14
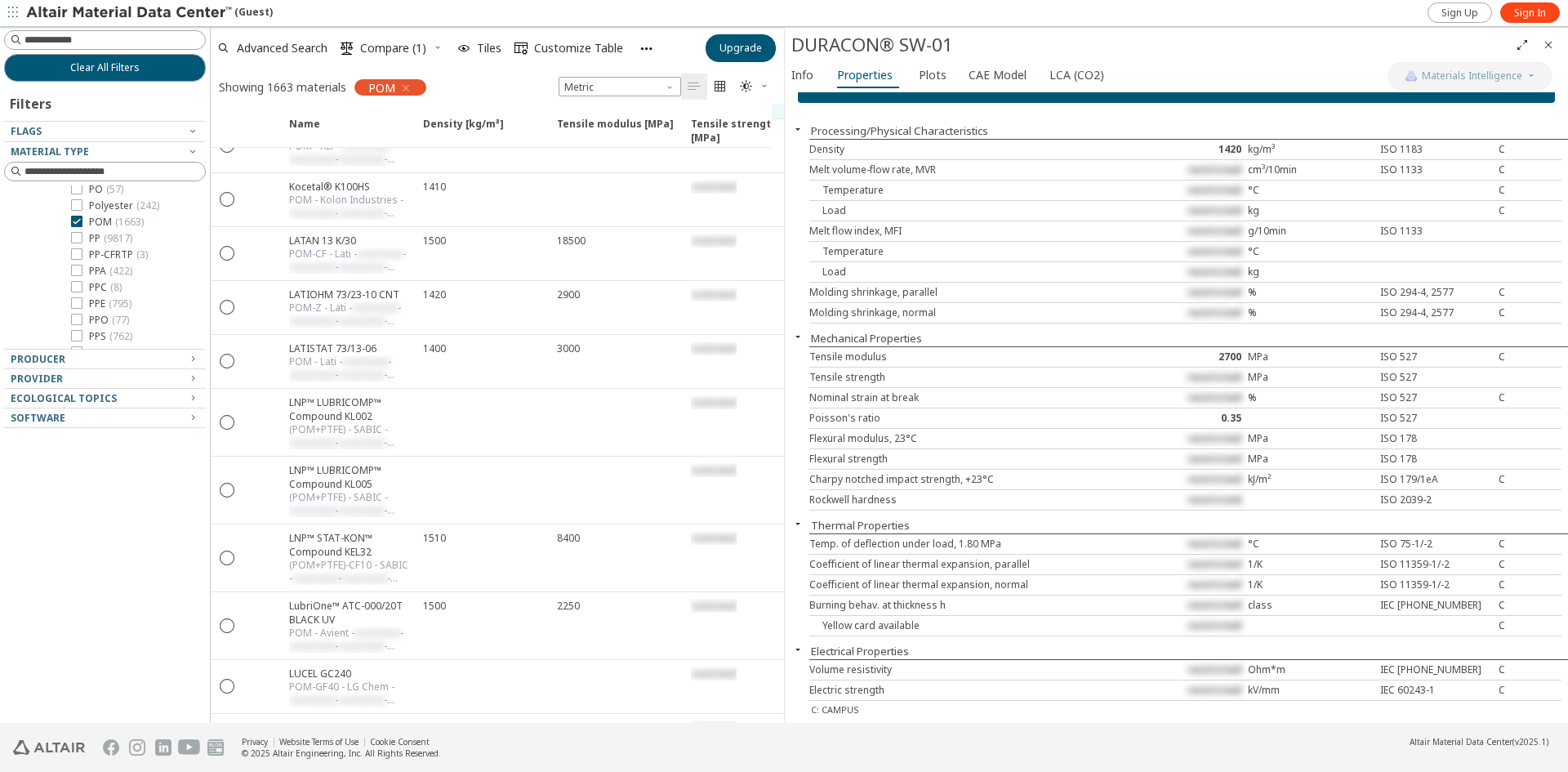
scroll to position [43800, 0]
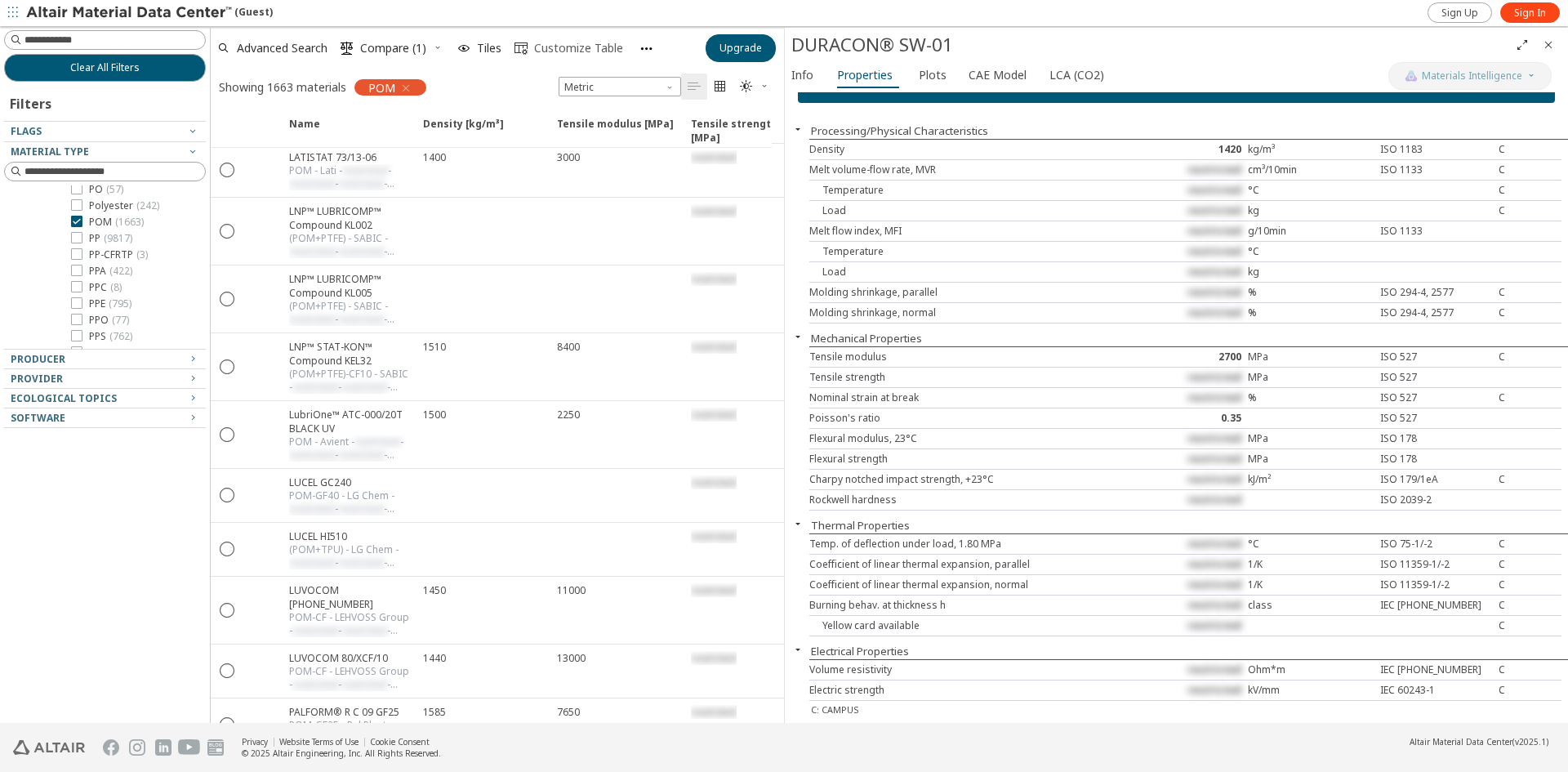
click at [526, 49] on icon "" at bounding box center [521, 48] width 13 height 13
click at [16, 13] on icon "button" at bounding box center [13, 12] width 10 height 10
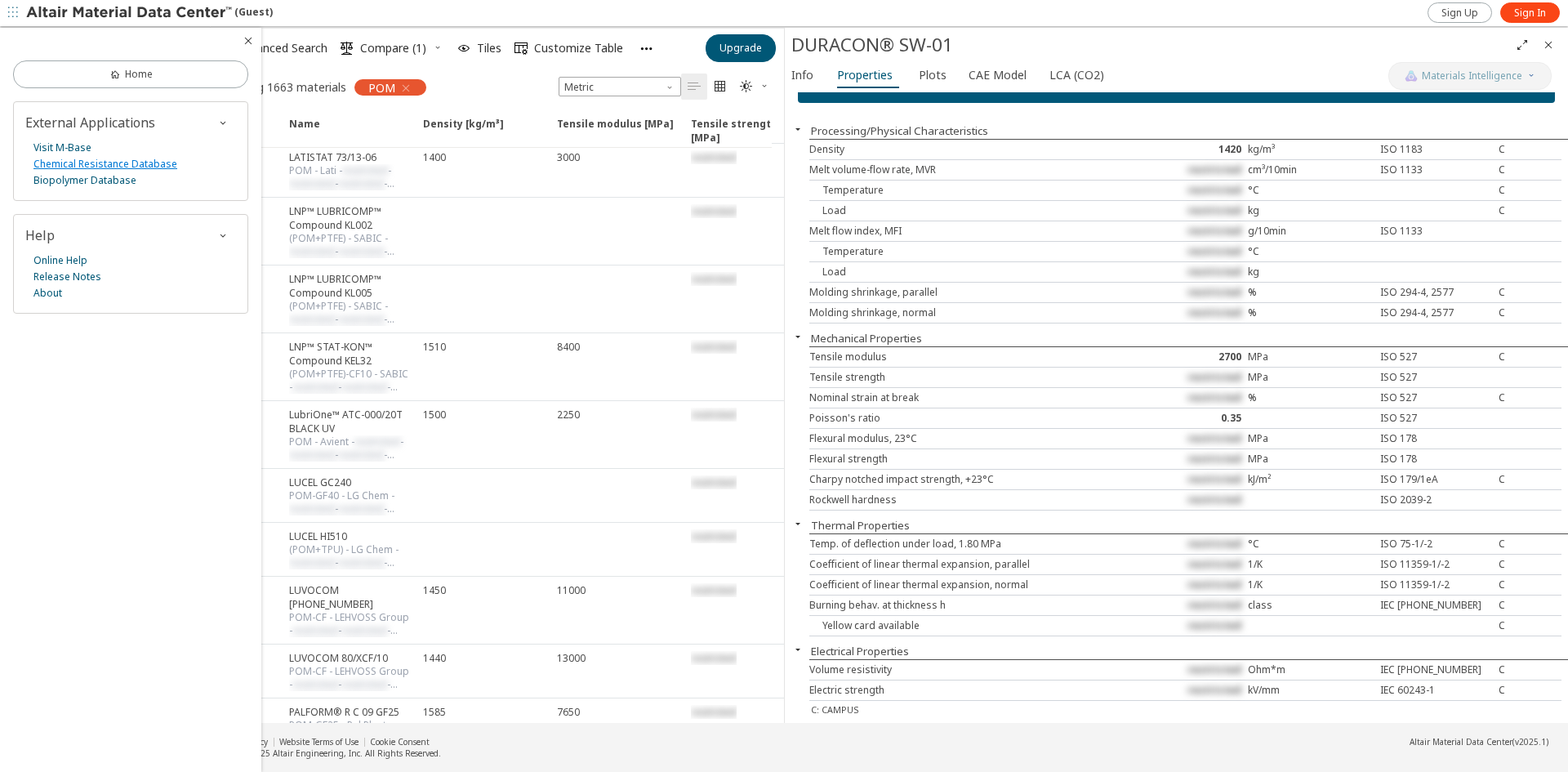
click at [90, 162] on link "Chemical Resistance Database" at bounding box center [105, 164] width 144 height 17
click at [64, 151] on link "Visit M-Base" at bounding box center [62, 148] width 58 height 17
click at [66, 182] on link "Biopolymer Database" at bounding box center [85, 181] width 103 height 17
click at [925, 73] on span "Plots" at bounding box center [933, 75] width 28 height 26
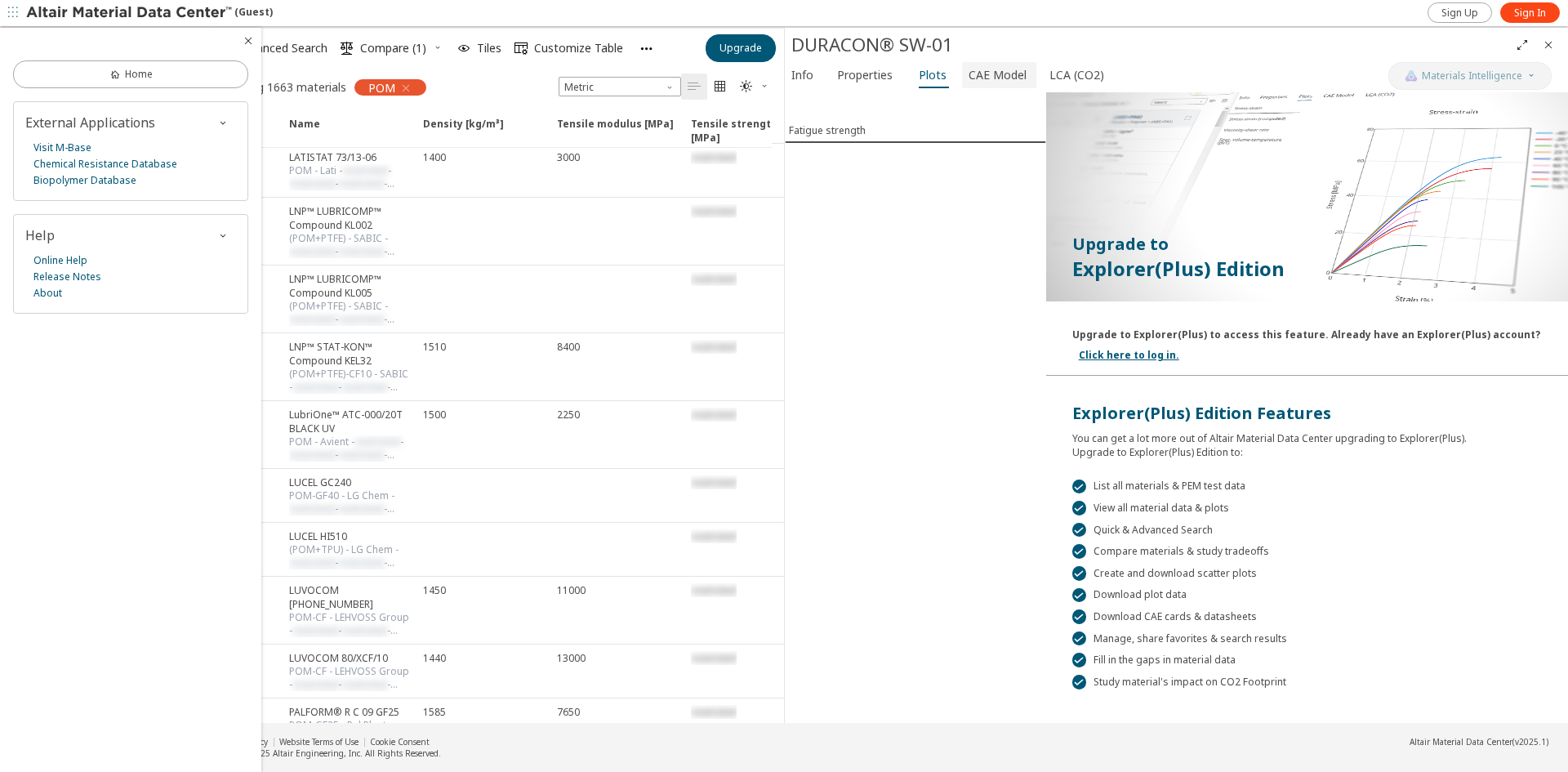
click at [1014, 73] on span "CAE Model" at bounding box center [997, 75] width 58 height 26
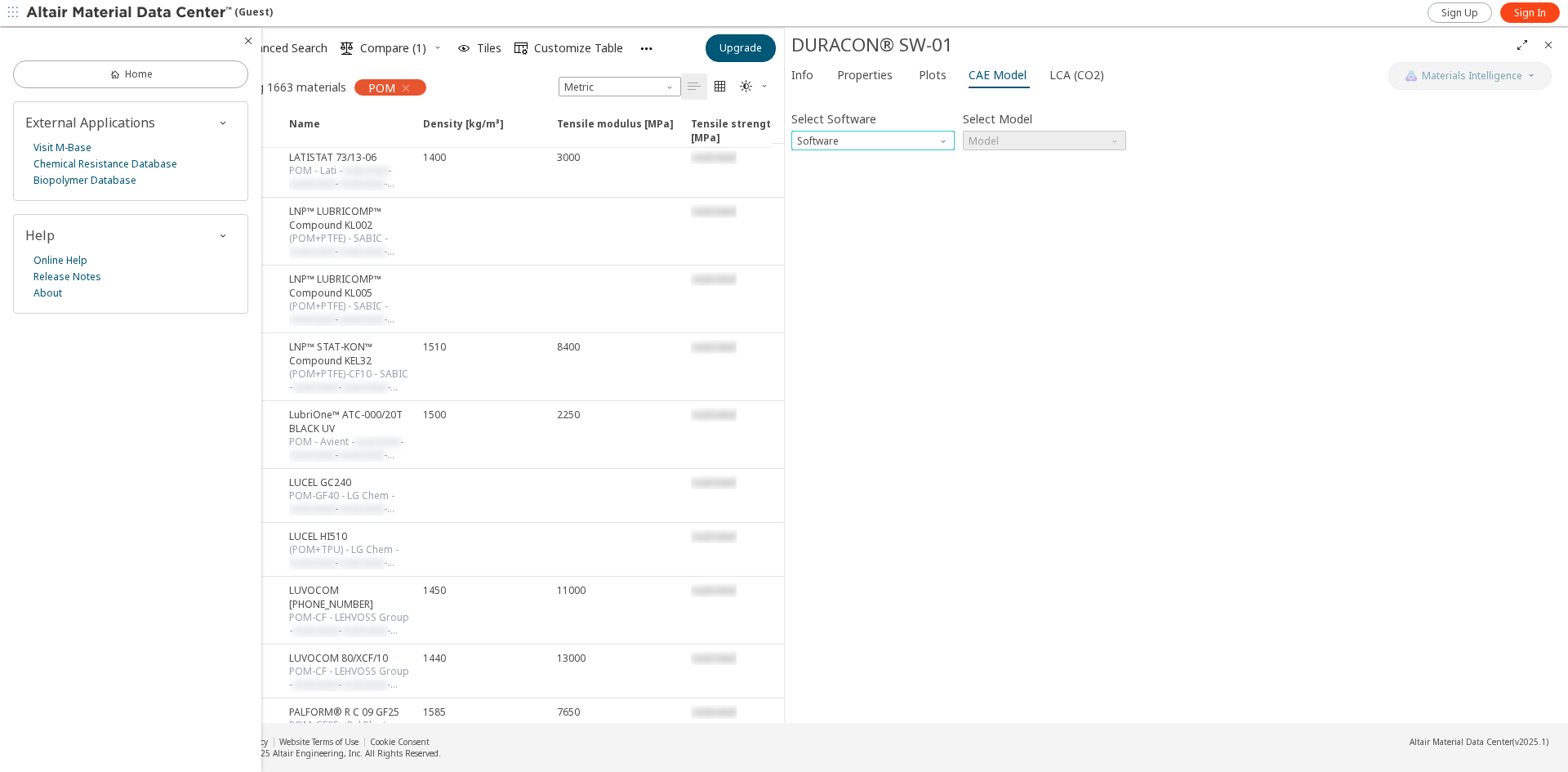
click at [943, 139] on span "Software" at bounding box center [944, 137] width 13 height 13
click at [1080, 77] on span "LCA (CO2)" at bounding box center [1077, 75] width 55 height 26
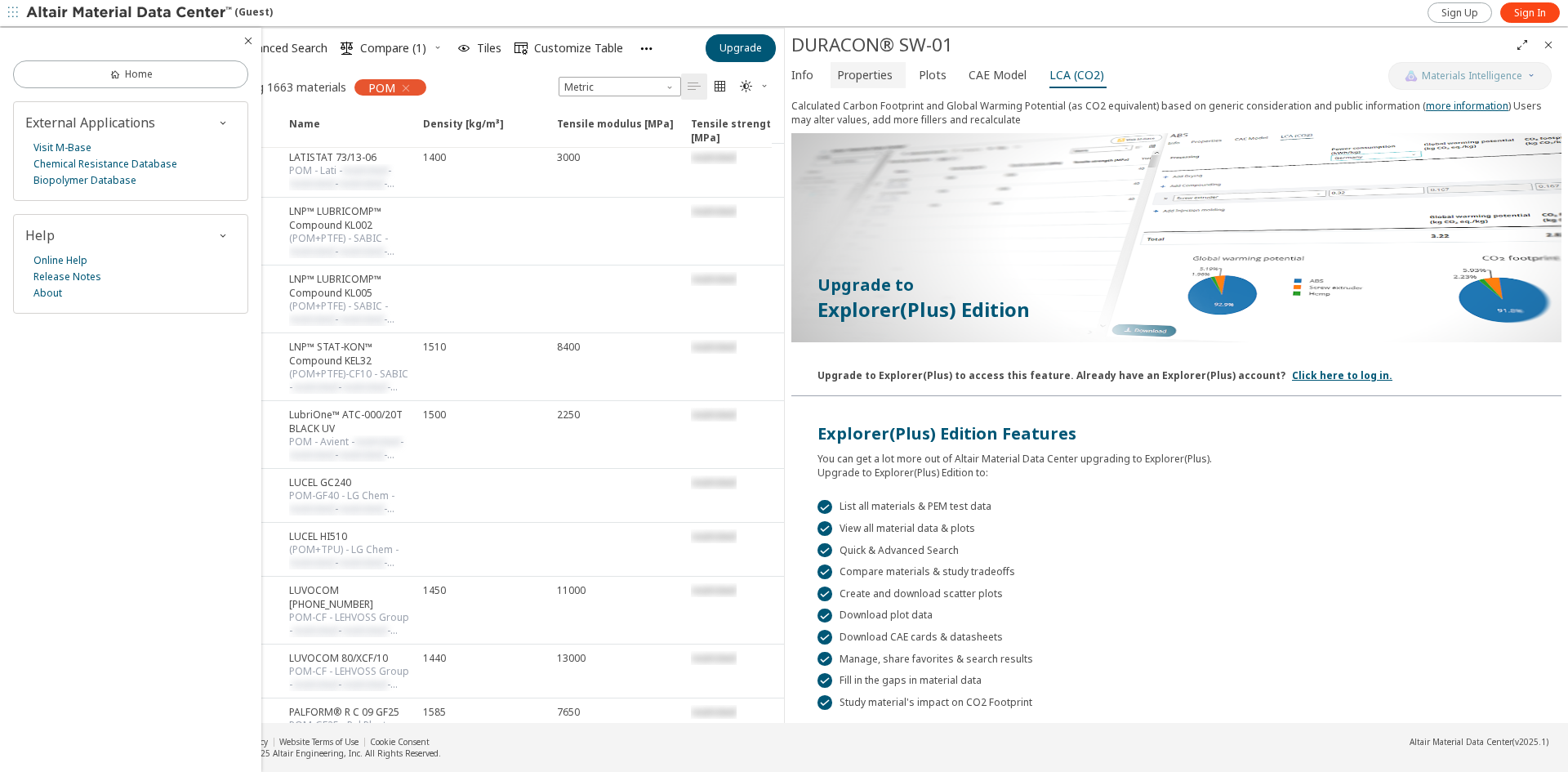
click at [870, 82] on span "Properties" at bounding box center [865, 75] width 56 height 26
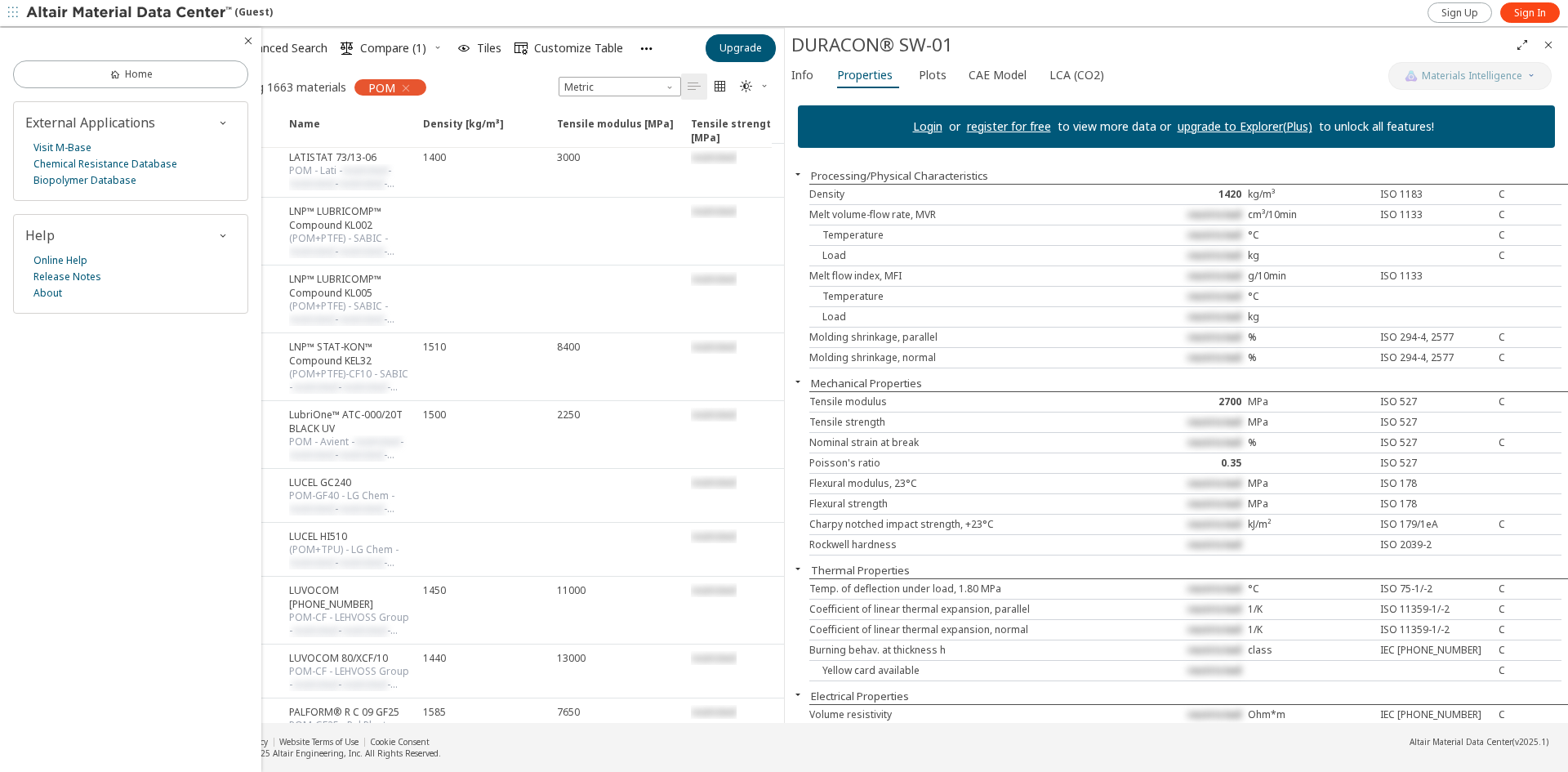
click at [249, 39] on icon "button" at bounding box center [248, 40] width 13 height 13
